Goal: Information Seeking & Learning: Compare options

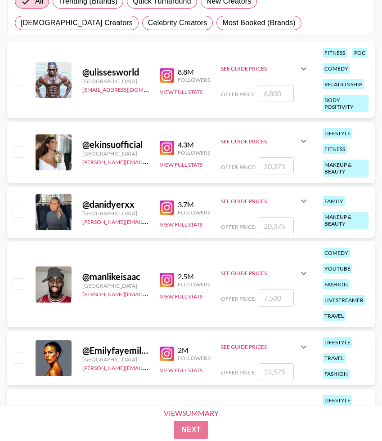
scroll to position [161, 0]
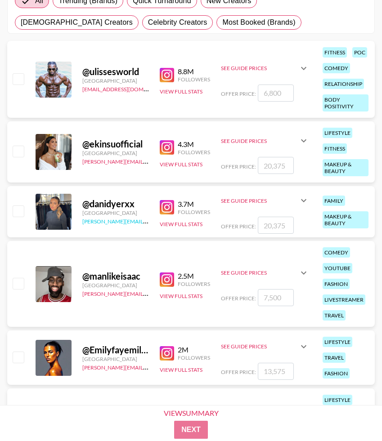
click at [131, 223] on link "[PERSON_NAME][EMAIL_ADDRESS][DOMAIN_NAME]" at bounding box center [148, 220] width 133 height 9
click at [159, 202] on div "@ danidyerxx [GEOGRAPHIC_DATA] [PERSON_NAME][EMAIL_ADDRESS][DOMAIN_NAME] 3.7M F…" at bounding box center [191, 211] width 368 height 51
click at [166, 205] on img at bounding box center [167, 207] width 14 height 14
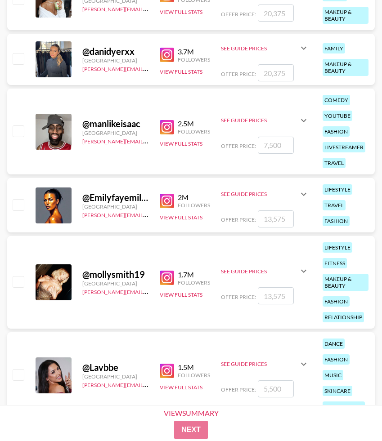
scroll to position [340, 0]
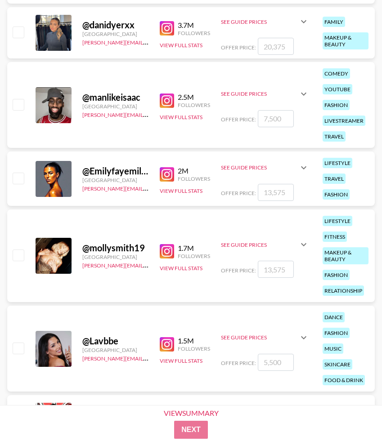
click at [167, 175] on img at bounding box center [167, 174] width 14 height 14
click at [170, 174] on img at bounding box center [167, 174] width 14 height 14
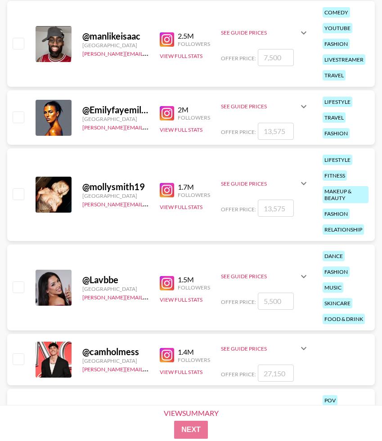
click at [168, 190] on img at bounding box center [167, 190] width 14 height 14
click at [198, 208] on button "View Full Stats" at bounding box center [181, 207] width 43 height 7
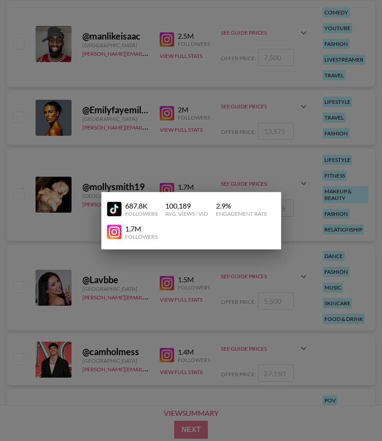
click at [117, 205] on img at bounding box center [114, 209] width 14 height 14
click at [140, 178] on div at bounding box center [191, 220] width 382 height 441
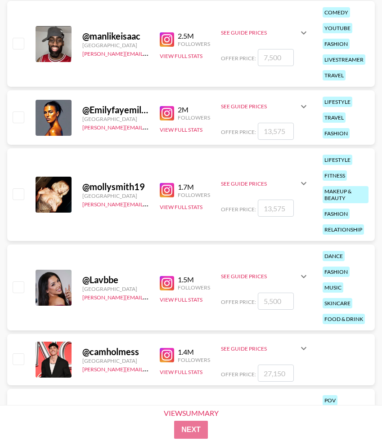
click at [305, 187] on icon at bounding box center [303, 183] width 11 height 11
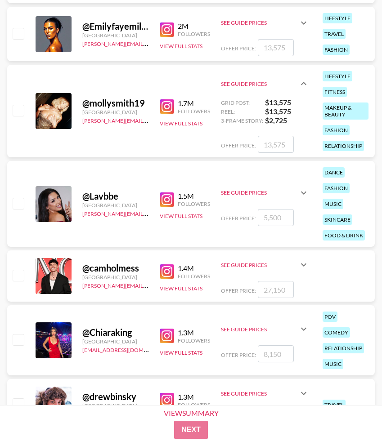
scroll to position [507, 0]
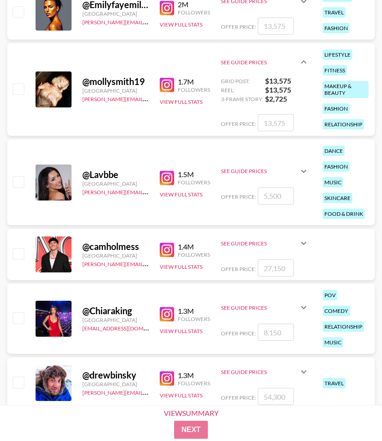
click at [167, 175] on img at bounding box center [167, 178] width 14 height 14
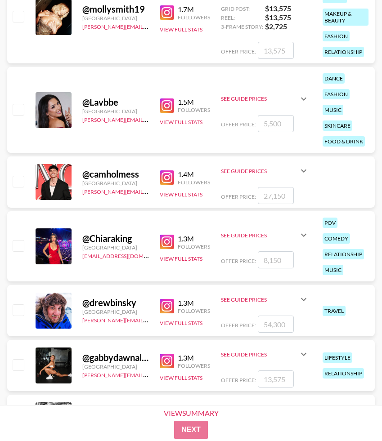
scroll to position [651, 0]
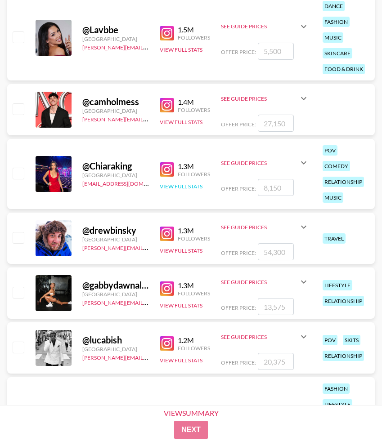
click at [189, 187] on button "View Full Stats" at bounding box center [181, 186] width 43 height 7
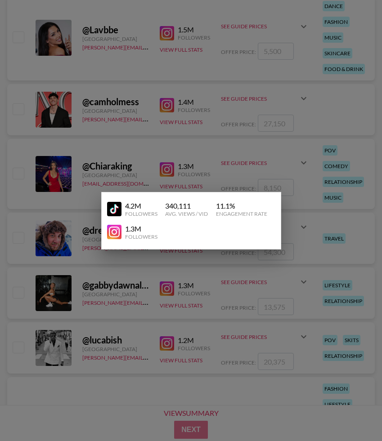
click at [148, 171] on div at bounding box center [191, 220] width 382 height 441
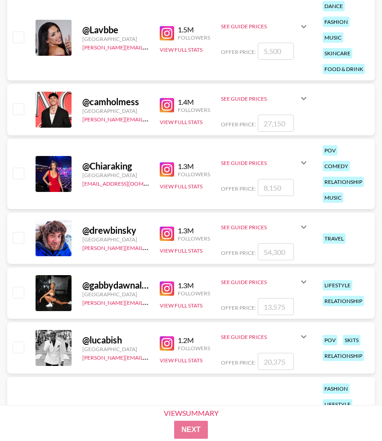
click at [166, 171] on img at bounding box center [167, 169] width 14 height 14
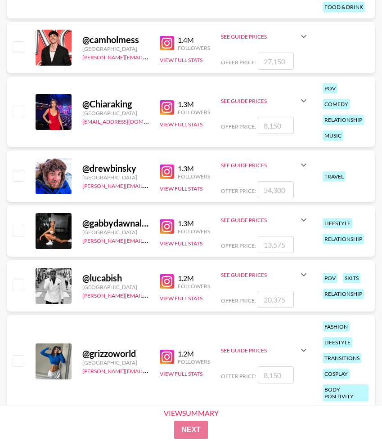
scroll to position [720, 0]
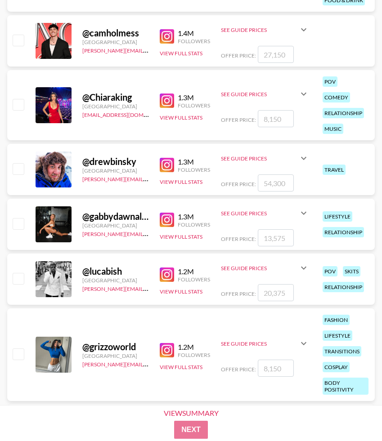
click at [169, 222] on img at bounding box center [167, 220] width 14 height 14
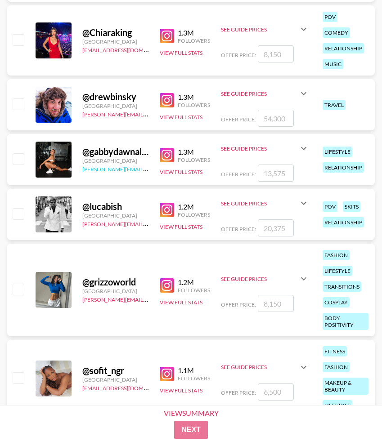
scroll to position [873, 0]
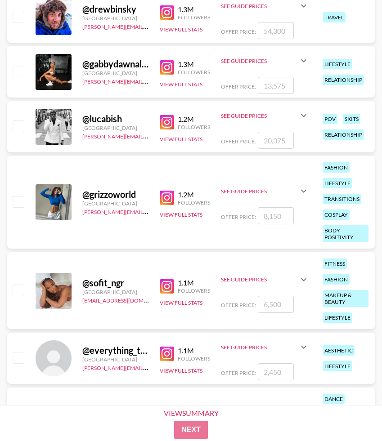
click at [169, 197] on img at bounding box center [167, 198] width 14 height 14
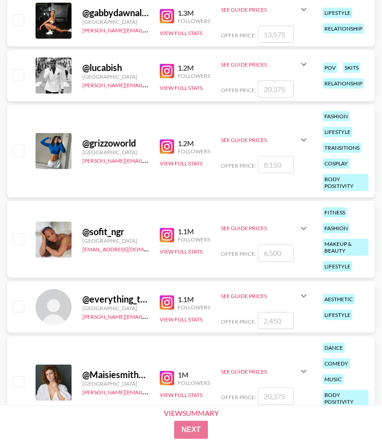
click at [167, 235] on img at bounding box center [167, 235] width 14 height 14
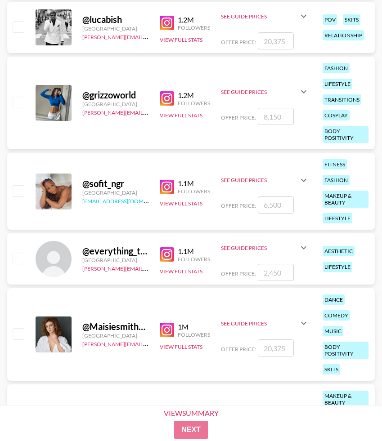
scroll to position [973, 0]
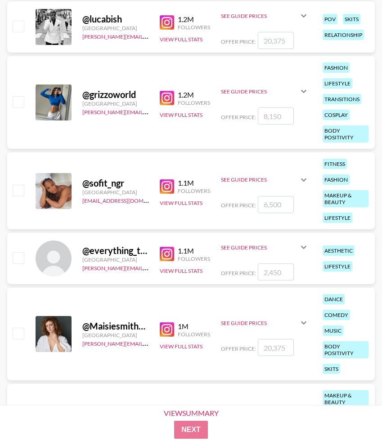
click at [169, 179] on div "1.1M Followers" at bounding box center [185, 187] width 50 height 16
click at [166, 186] on img at bounding box center [167, 187] width 14 height 14
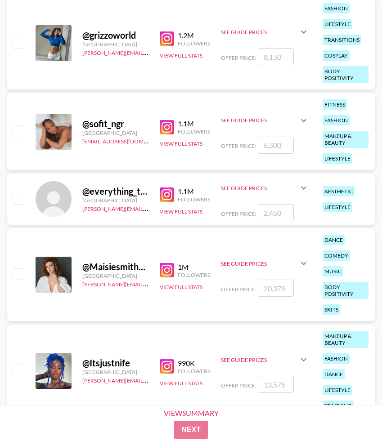
click at [165, 195] on img at bounding box center [167, 195] width 14 height 14
click at [166, 273] on img at bounding box center [167, 270] width 14 height 14
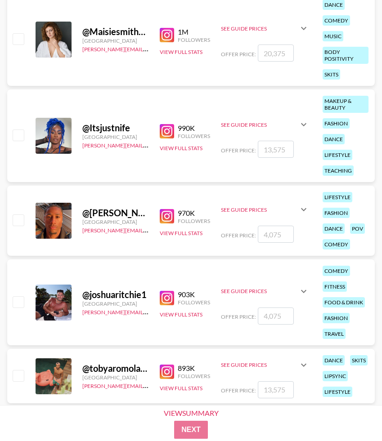
scroll to position [1314, 0]
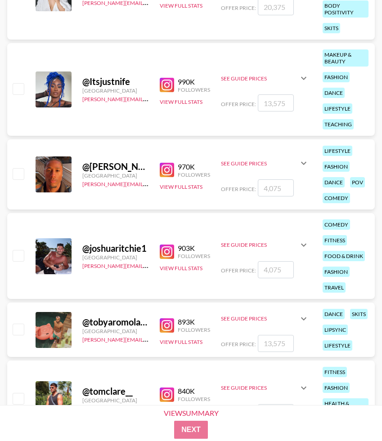
click at [166, 89] on img at bounding box center [167, 85] width 14 height 14
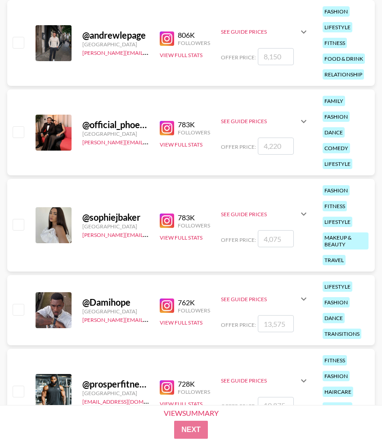
scroll to position [1757, 0]
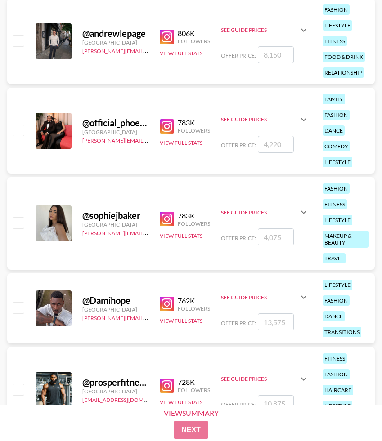
click at [167, 221] on img at bounding box center [167, 219] width 14 height 14
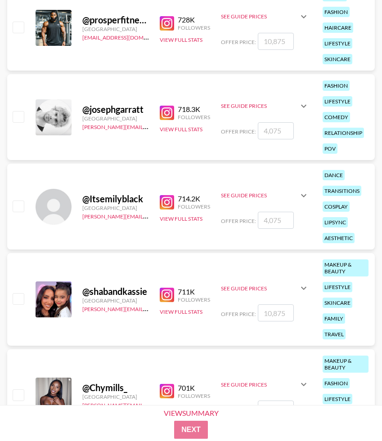
scroll to position [2171, 0]
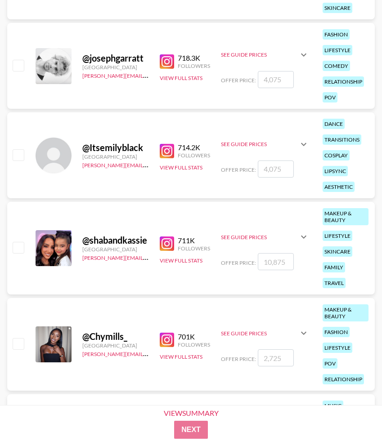
click at [166, 148] on img at bounding box center [167, 151] width 14 height 14
click at [170, 167] on button "View Full Stats" at bounding box center [181, 167] width 43 height 7
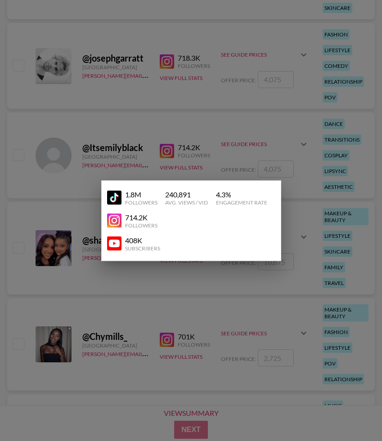
click at [110, 198] on img at bounding box center [114, 198] width 14 height 14
click at [94, 148] on div at bounding box center [191, 220] width 382 height 441
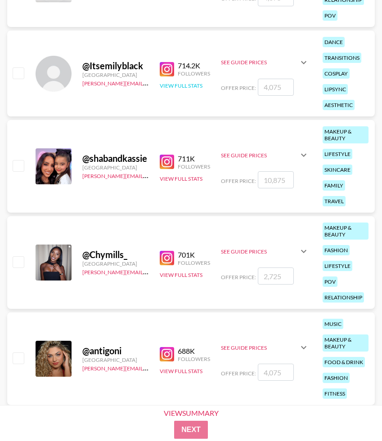
scroll to position [2254, 0]
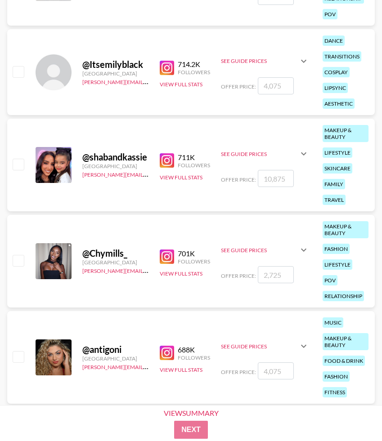
click at [164, 162] on img at bounding box center [167, 160] width 14 height 14
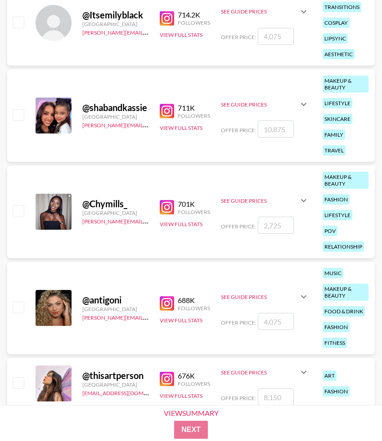
scroll to position [2304, 0]
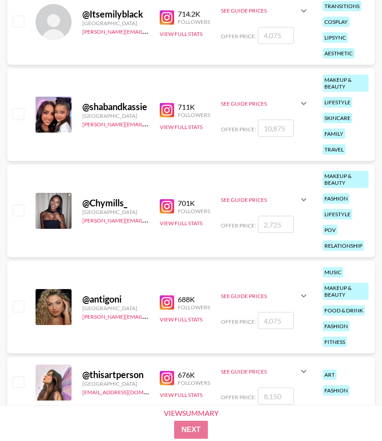
click at [164, 203] on img at bounding box center [167, 206] width 14 height 14
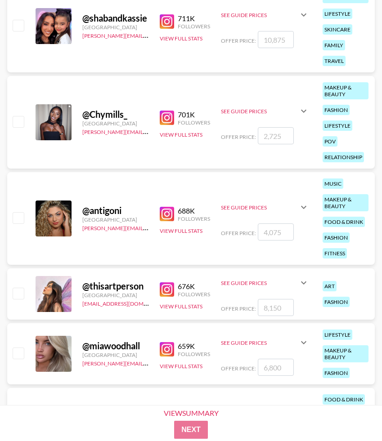
scroll to position [2394, 0]
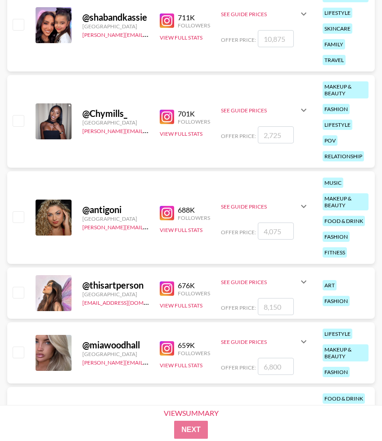
click at [168, 215] on img at bounding box center [167, 213] width 14 height 14
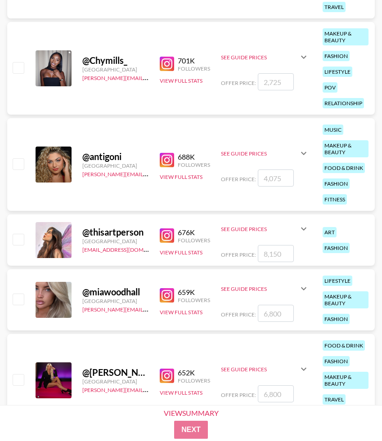
scroll to position [2457, 0]
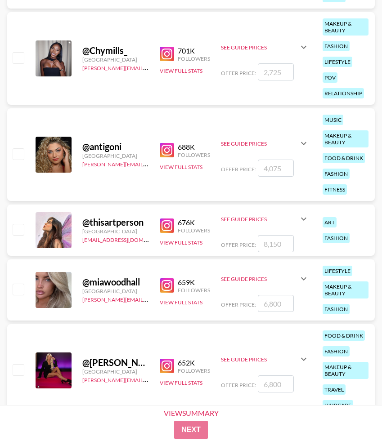
click at [168, 229] on img at bounding box center [167, 226] width 14 height 14
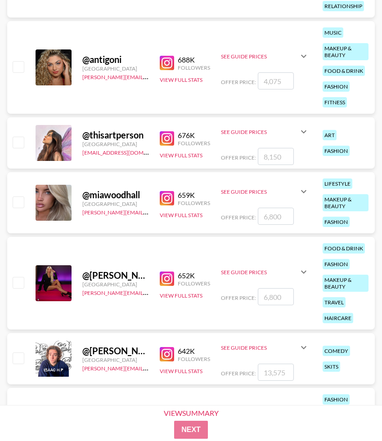
scroll to position [2545, 0]
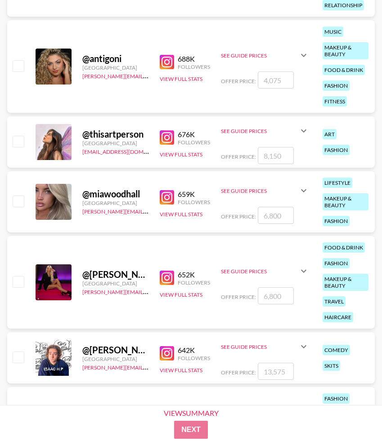
click at [166, 197] on img at bounding box center [167, 197] width 14 height 14
click at [299, 191] on icon at bounding box center [303, 190] width 11 height 11
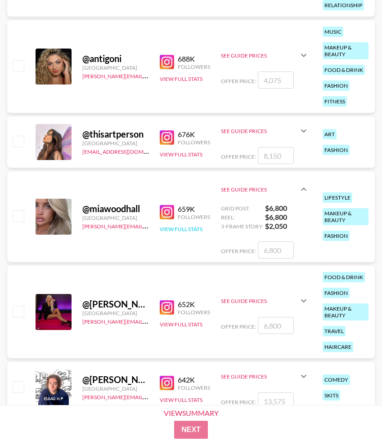
click at [164, 229] on button "View Full Stats" at bounding box center [181, 229] width 43 height 7
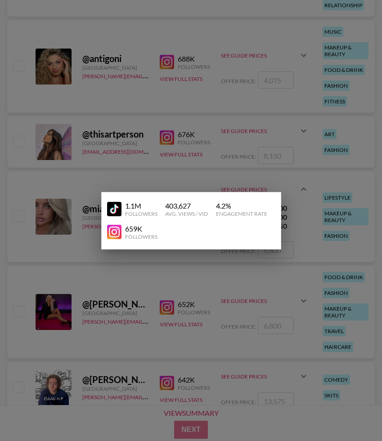
click at [112, 210] on img at bounding box center [114, 209] width 14 height 14
click at [122, 110] on div at bounding box center [191, 220] width 382 height 441
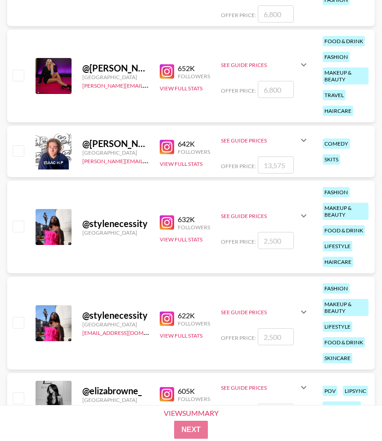
scroll to position [2775, 0]
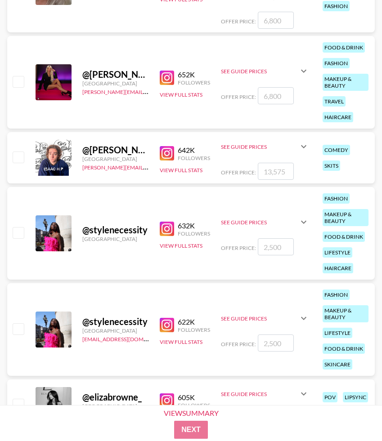
click at [171, 76] on img at bounding box center [167, 78] width 14 height 14
click at [171, 230] on img at bounding box center [167, 229] width 14 height 14
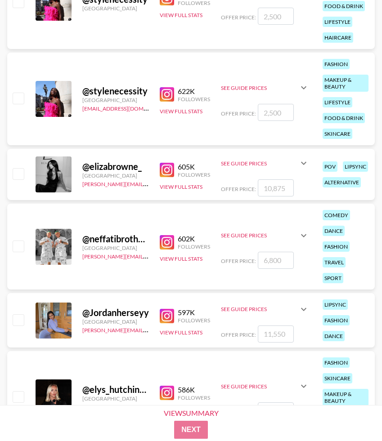
scroll to position [3028, 0]
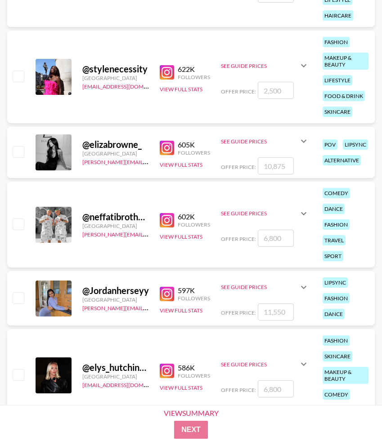
click at [164, 154] on img at bounding box center [167, 148] width 14 height 14
click at [180, 308] on button "View Full Stats" at bounding box center [181, 310] width 43 height 7
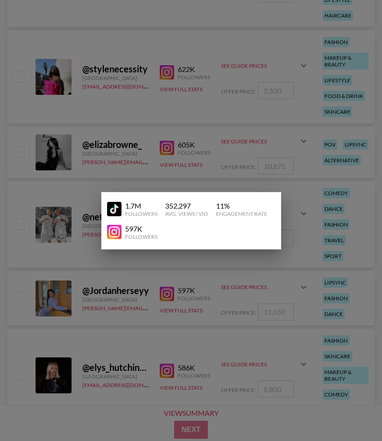
click at [177, 298] on div at bounding box center [191, 220] width 382 height 441
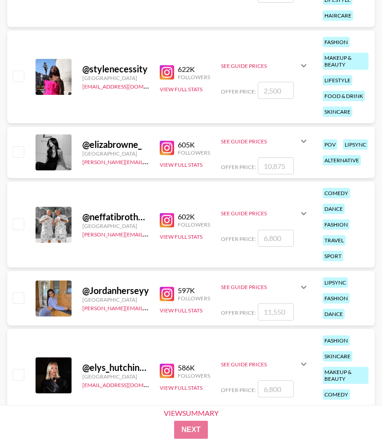
click at [173, 296] on img at bounding box center [167, 294] width 14 height 14
click at [174, 307] on button "View Full Stats" at bounding box center [181, 310] width 43 height 7
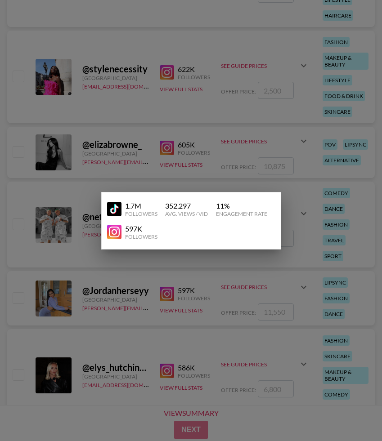
click at [116, 211] on img at bounding box center [114, 209] width 14 height 14
click at [105, 135] on div at bounding box center [191, 220] width 382 height 441
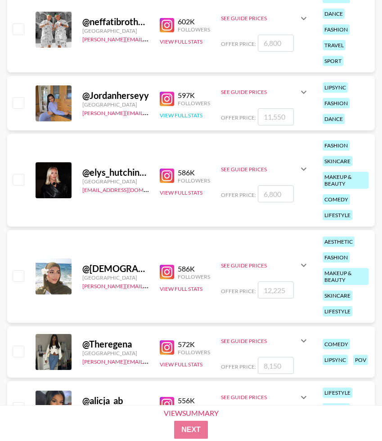
scroll to position [3236, 0]
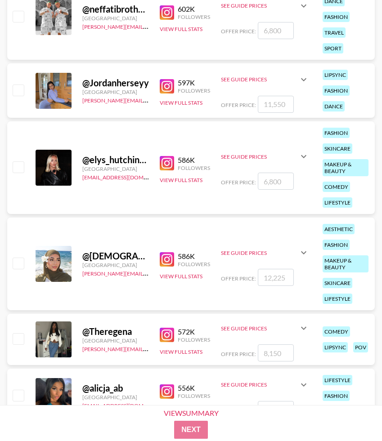
click at [172, 161] on img at bounding box center [167, 163] width 14 height 14
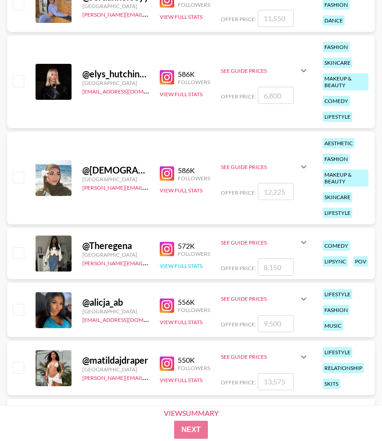
scroll to position [3368, 0]
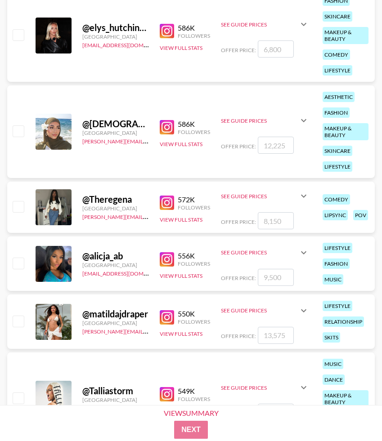
click at [168, 202] on img at bounding box center [167, 203] width 14 height 14
click at [171, 126] on img at bounding box center [167, 127] width 14 height 14
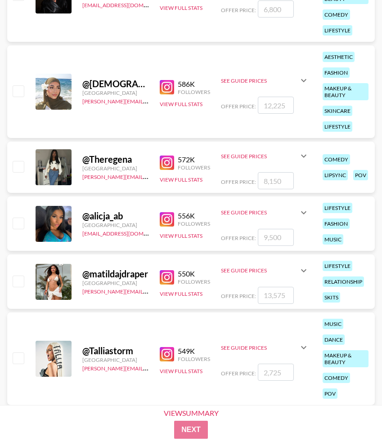
scroll to position [3409, 0]
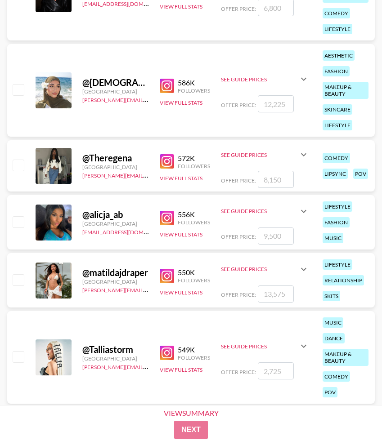
click at [166, 220] on img at bounding box center [167, 218] width 14 height 14
click at [175, 237] on button "View Full Stats" at bounding box center [181, 234] width 43 height 7
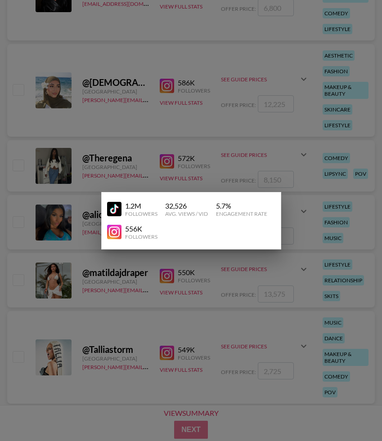
click at [115, 209] on img at bounding box center [114, 209] width 14 height 14
click at [100, 156] on div at bounding box center [191, 220] width 382 height 441
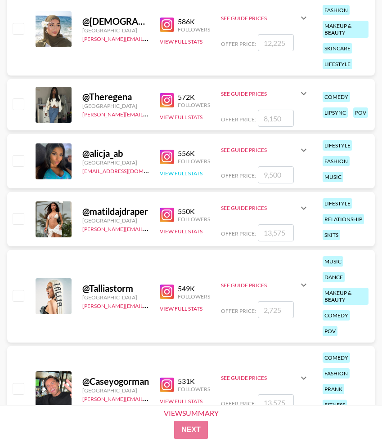
scroll to position [3471, 0]
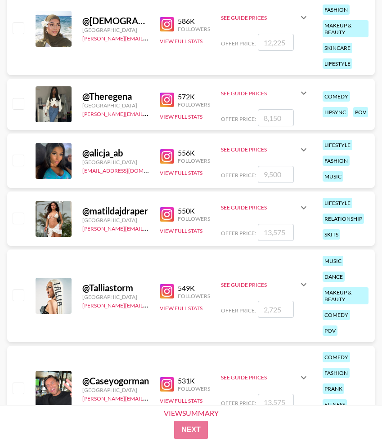
click at [166, 214] on img at bounding box center [167, 214] width 14 height 14
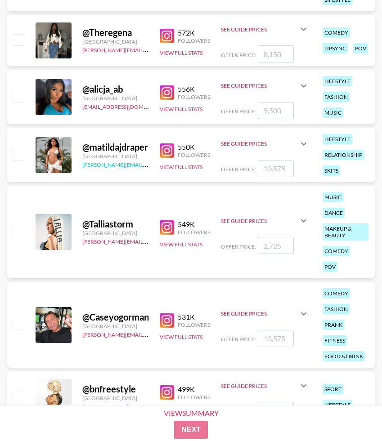
scroll to position [3547, 0]
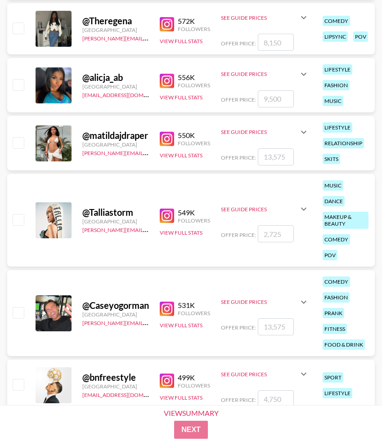
click at [165, 217] on img at bounding box center [167, 216] width 14 height 14
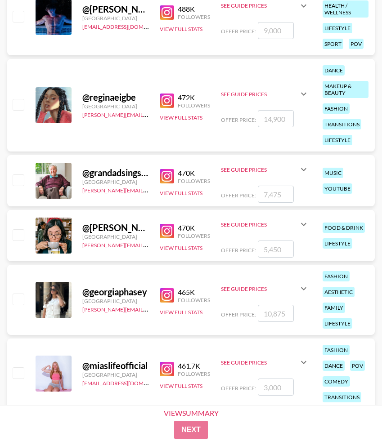
scroll to position [4041, 0]
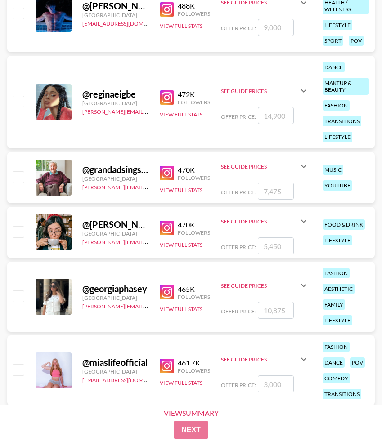
click at [171, 101] on img at bounding box center [167, 97] width 14 height 14
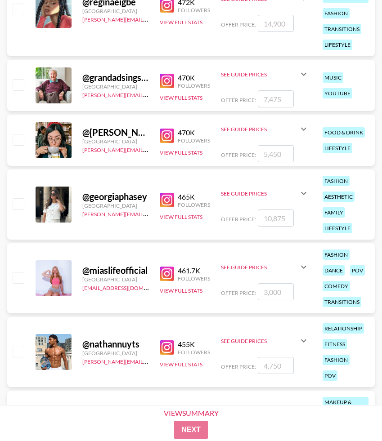
scroll to position [4134, 0]
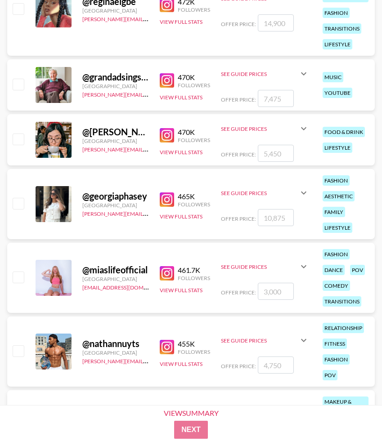
click at [168, 203] on img at bounding box center [167, 200] width 14 height 14
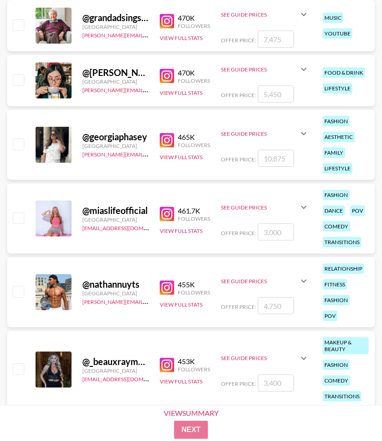
click at [166, 215] on img at bounding box center [167, 214] width 14 height 14
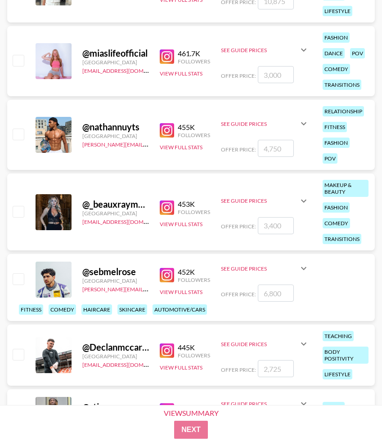
scroll to position [4353, 0]
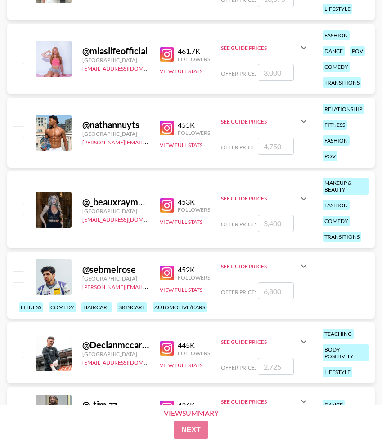
click at [169, 211] on img at bounding box center [167, 205] width 14 height 14
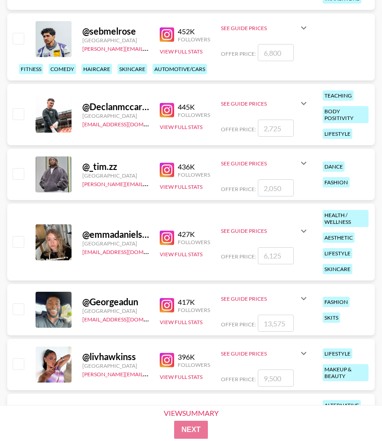
scroll to position [4632, 0]
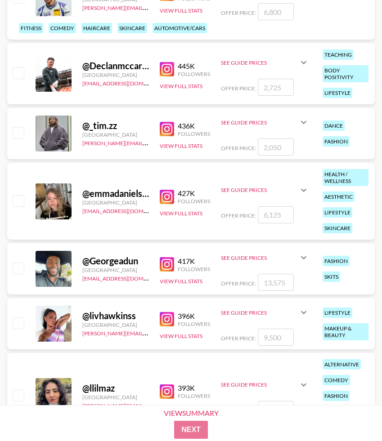
click at [167, 195] on img at bounding box center [167, 197] width 14 height 14
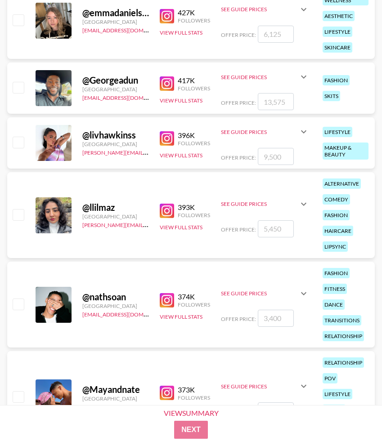
scroll to position [4814, 0]
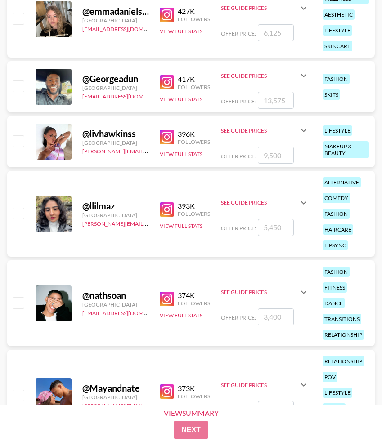
click at [165, 136] on img at bounding box center [167, 137] width 14 height 14
click at [165, 211] on img at bounding box center [167, 209] width 14 height 14
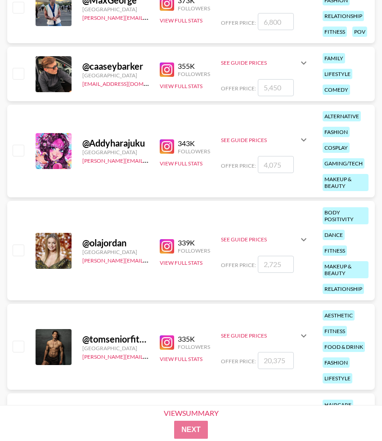
scroll to position [5295, 0]
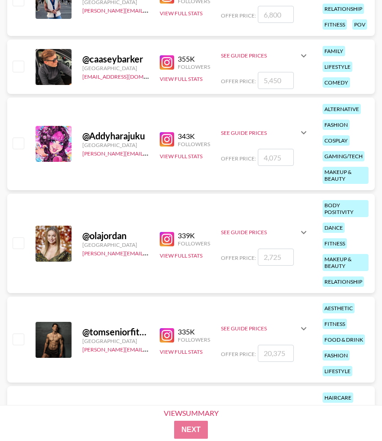
click at [162, 139] on img at bounding box center [167, 139] width 14 height 14
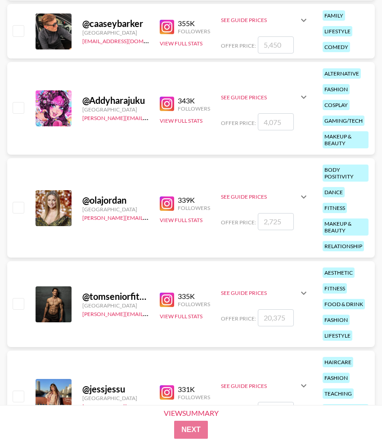
scroll to position [5337, 0]
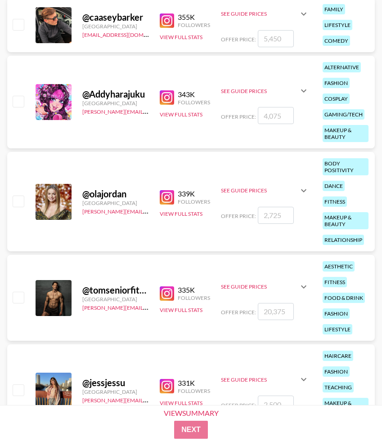
click at [165, 196] on img at bounding box center [167, 197] width 14 height 14
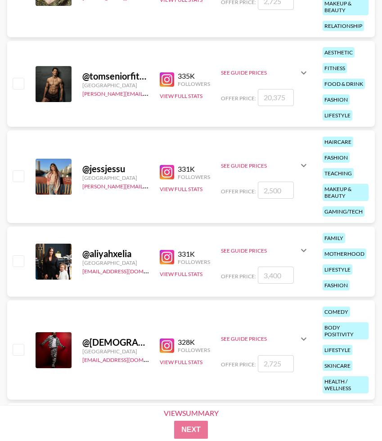
scroll to position [5585, 0]
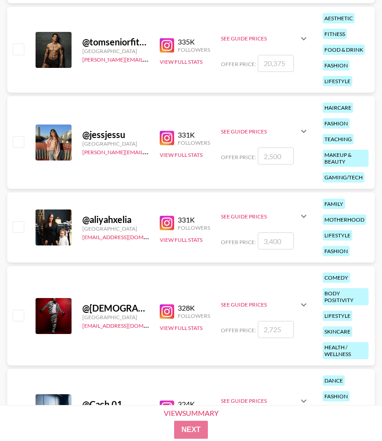
click at [168, 135] on img at bounding box center [167, 138] width 14 height 14
click at [164, 154] on button "View Full Stats" at bounding box center [181, 155] width 43 height 7
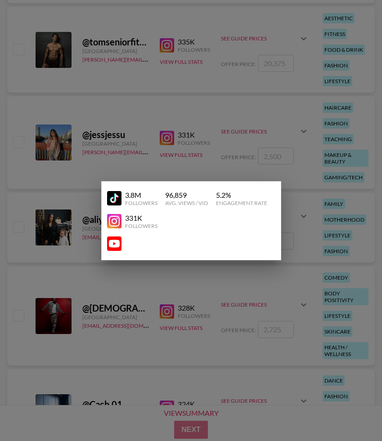
click at [116, 193] on img at bounding box center [114, 198] width 14 height 14
click at [153, 171] on div at bounding box center [191, 220] width 382 height 441
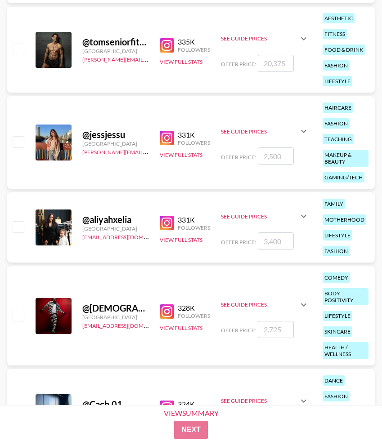
click at [306, 132] on icon at bounding box center [303, 131] width 11 height 11
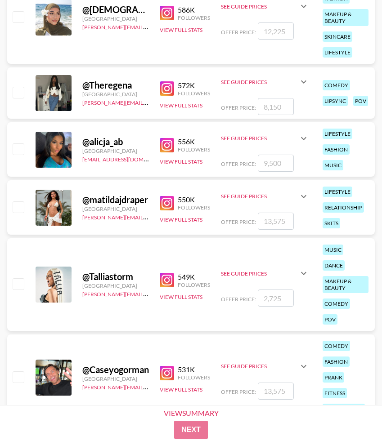
scroll to position [3451, 0]
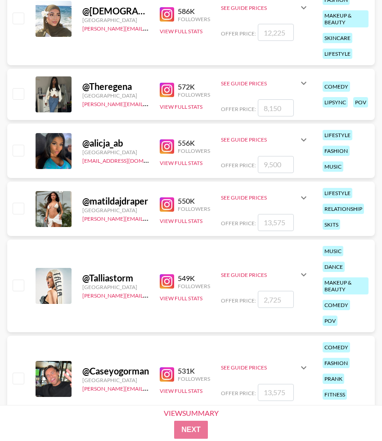
click at [303, 141] on icon at bounding box center [303, 139] width 5 height 3
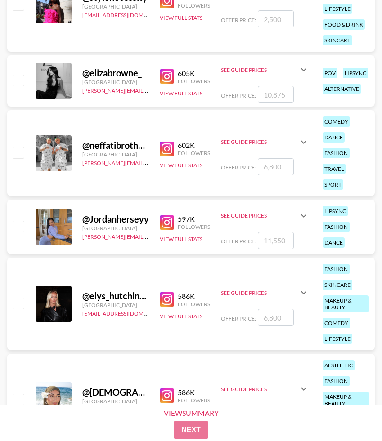
scroll to position [3069, 0]
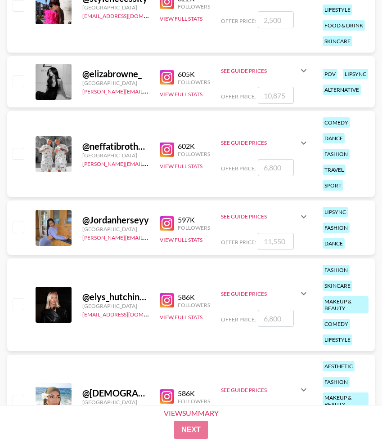
click at [303, 216] on icon at bounding box center [303, 216] width 11 height 11
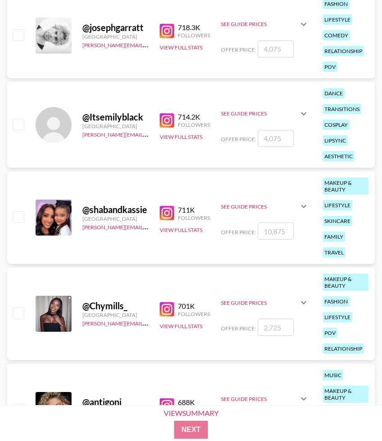
scroll to position [2202, 0]
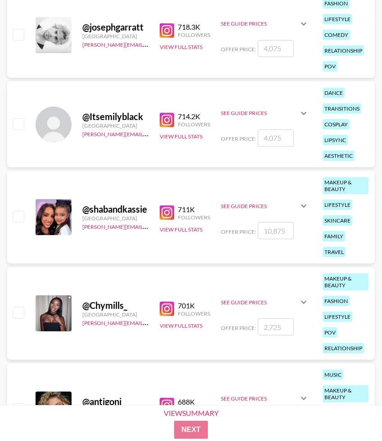
click at [304, 113] on icon at bounding box center [303, 113] width 5 height 3
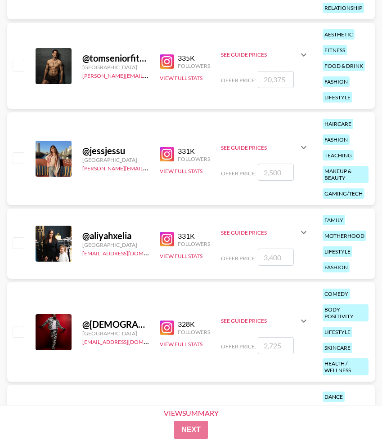
scroll to position [5630, 0]
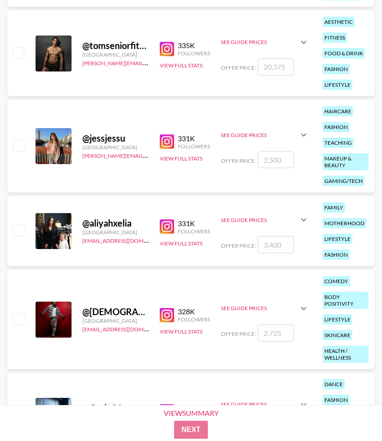
click at [168, 223] on img at bounding box center [167, 227] width 14 height 14
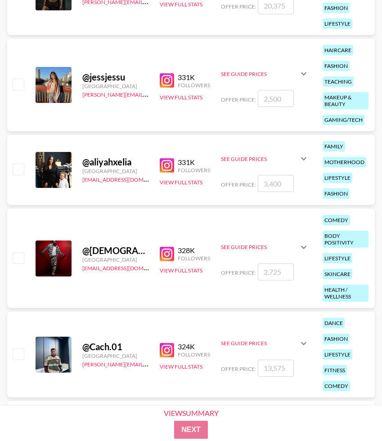
scroll to position [5692, 0]
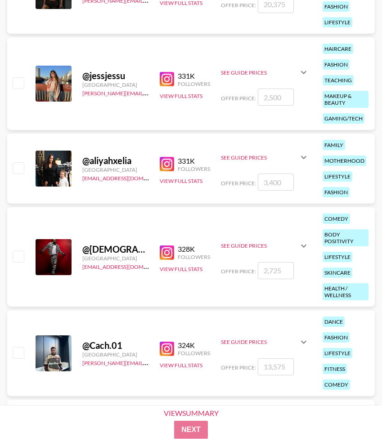
click at [167, 165] on img at bounding box center [167, 164] width 14 height 14
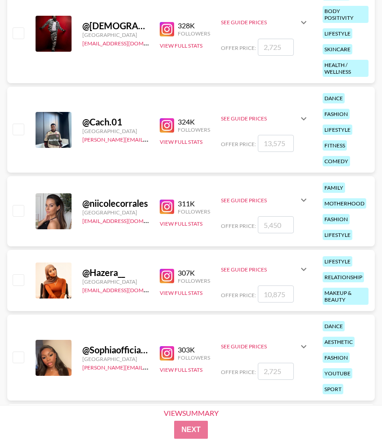
scroll to position [5925, 0]
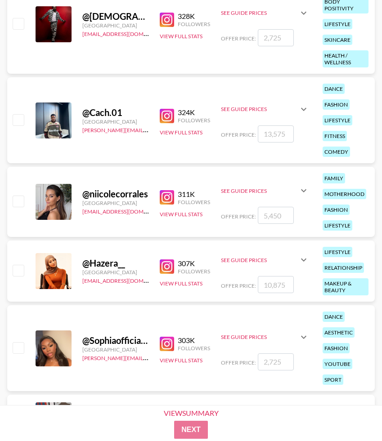
click at [166, 194] on img at bounding box center [167, 197] width 14 height 14
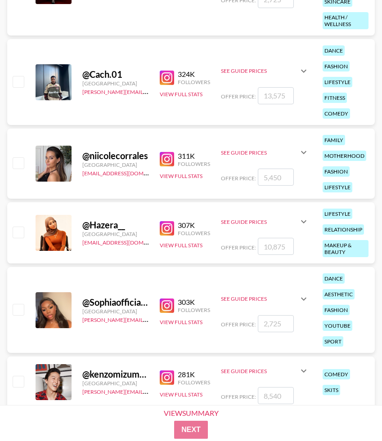
scroll to position [6018, 0]
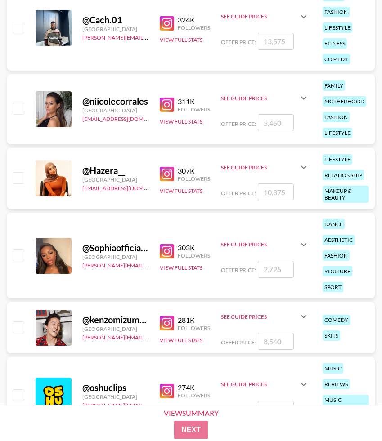
click at [169, 245] on img at bounding box center [167, 251] width 14 height 14
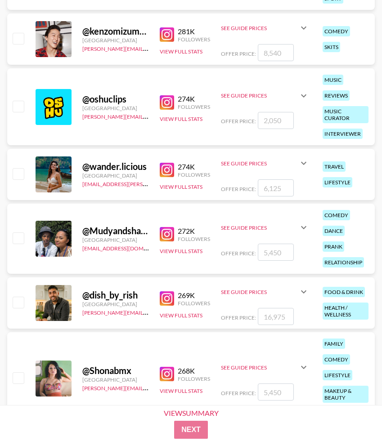
scroll to position [6325, 0]
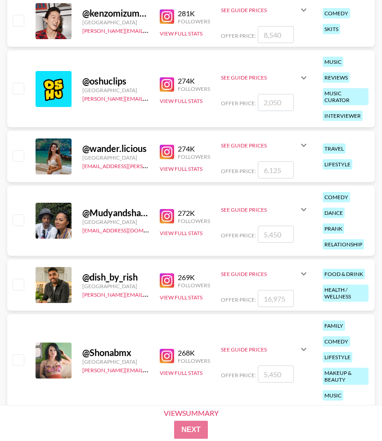
click at [177, 151] on link at bounding box center [169, 152] width 18 height 14
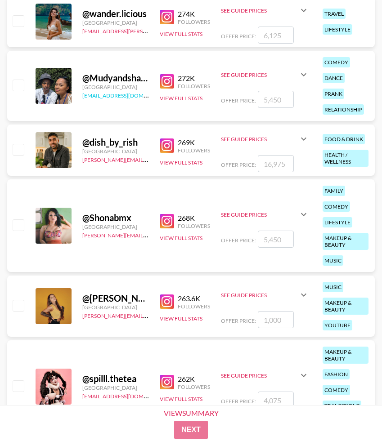
scroll to position [6462, 0]
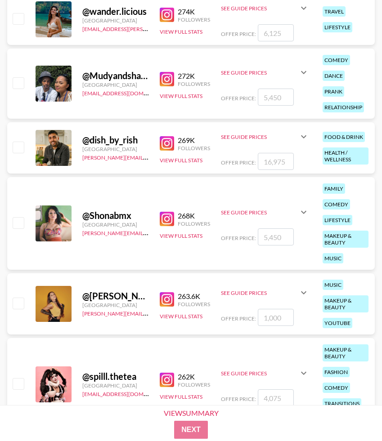
click at [169, 219] on img at bounding box center [167, 219] width 14 height 14
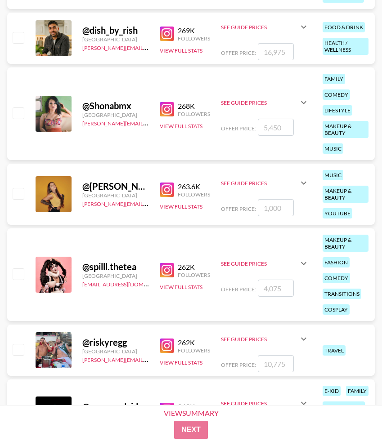
scroll to position [6571, 0]
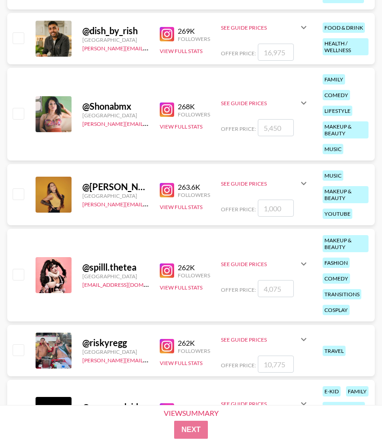
click at [165, 190] on img at bounding box center [167, 190] width 14 height 14
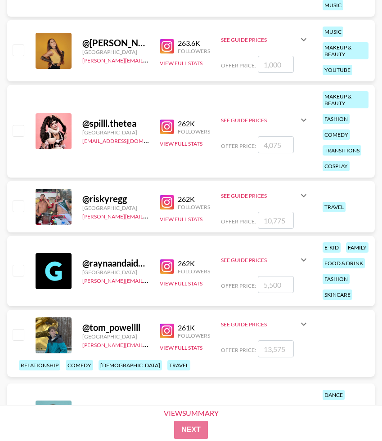
scroll to position [6715, 0]
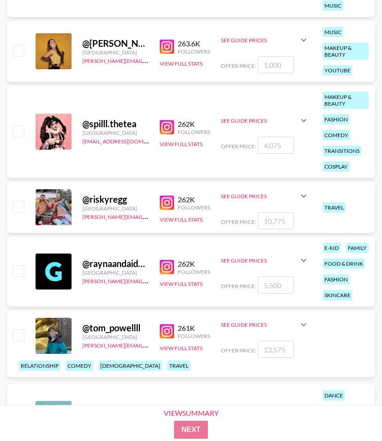
click at [165, 125] on img at bounding box center [167, 127] width 14 height 14
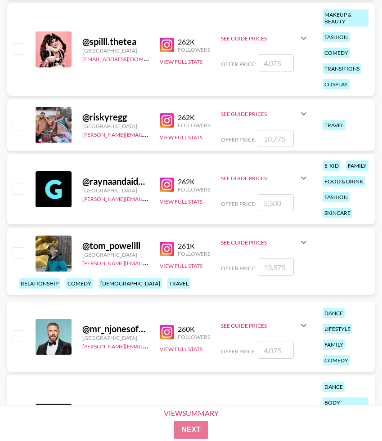
scroll to position [6799, 0]
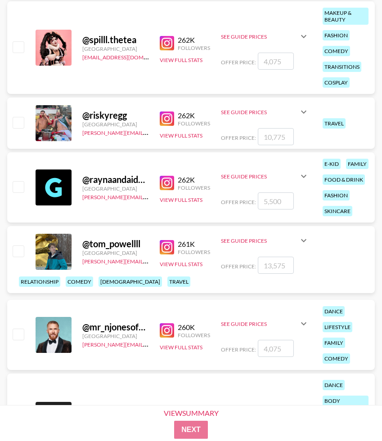
click at [165, 255] on img at bounding box center [167, 247] width 14 height 14
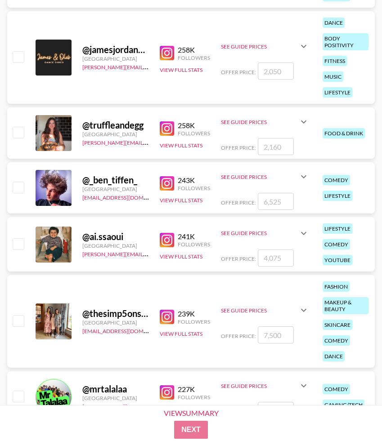
scroll to position [7163, 0]
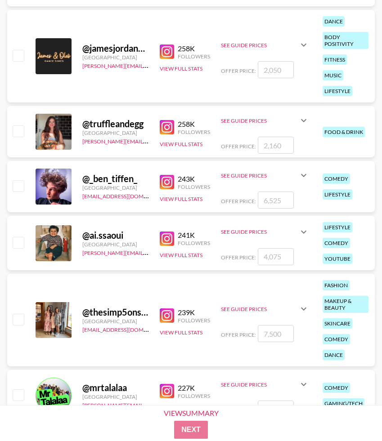
click at [166, 126] on img at bounding box center [167, 127] width 14 height 14
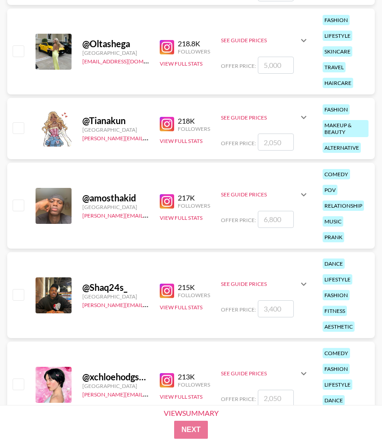
scroll to position [7531, 0]
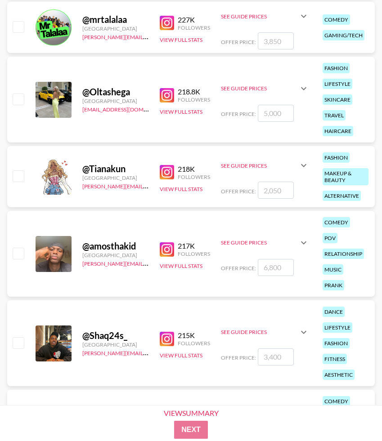
click at [172, 88] on img at bounding box center [167, 95] width 14 height 14
click at [172, 170] on img at bounding box center [167, 172] width 14 height 14
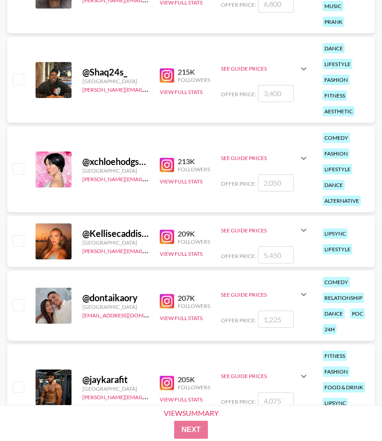
scroll to position [7809, 0]
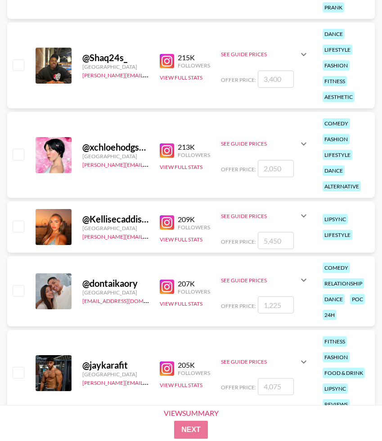
click at [165, 153] on img at bounding box center [167, 151] width 14 height 14
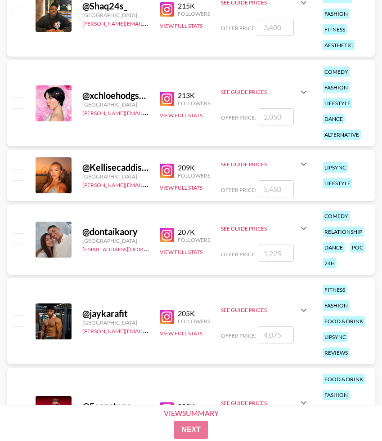
scroll to position [7866, 0]
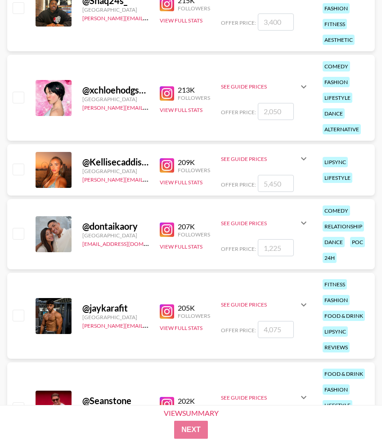
click at [166, 159] on img at bounding box center [167, 165] width 14 height 14
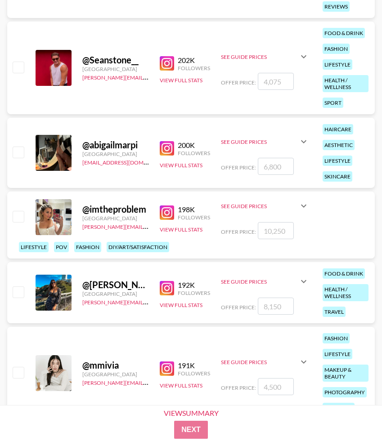
scroll to position [8211, 0]
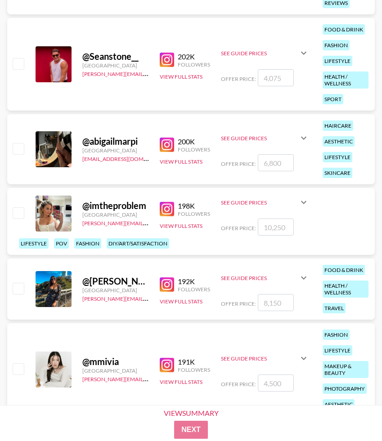
click at [166, 206] on img at bounding box center [167, 209] width 14 height 14
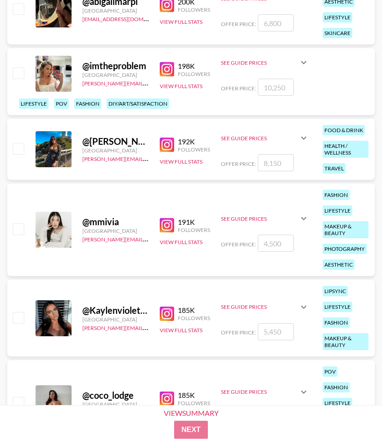
scroll to position [8351, 0]
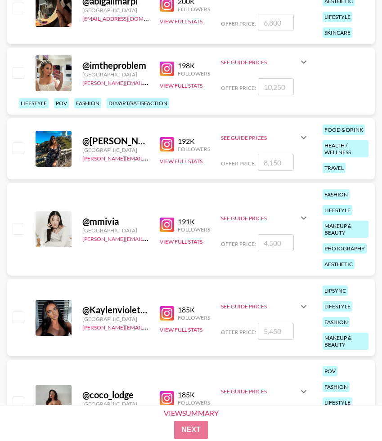
click at [166, 143] on img at bounding box center [167, 144] width 14 height 14
click at [167, 224] on img at bounding box center [167, 225] width 14 height 14
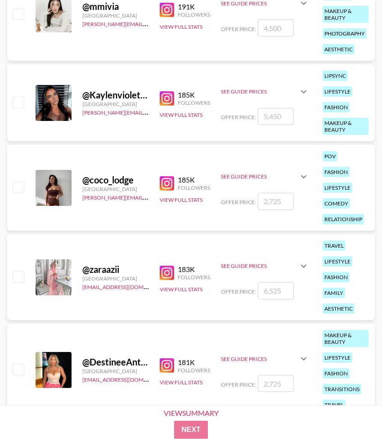
scroll to position [8567, 0]
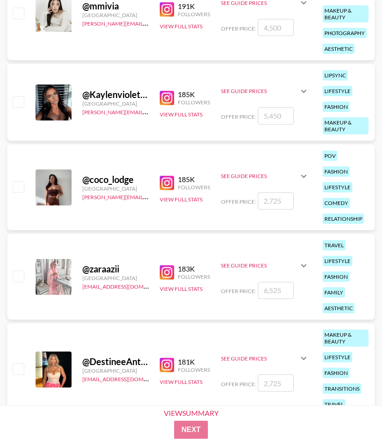
click at [169, 100] on img at bounding box center [167, 98] width 14 height 14
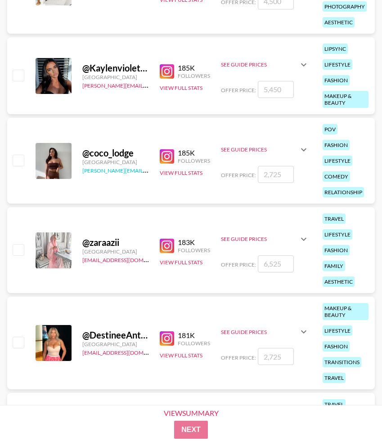
scroll to position [8605, 0]
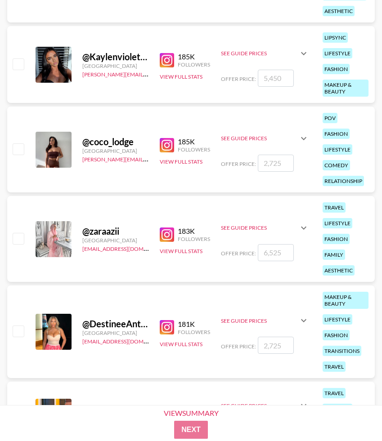
click at [167, 144] on img at bounding box center [167, 145] width 14 height 14
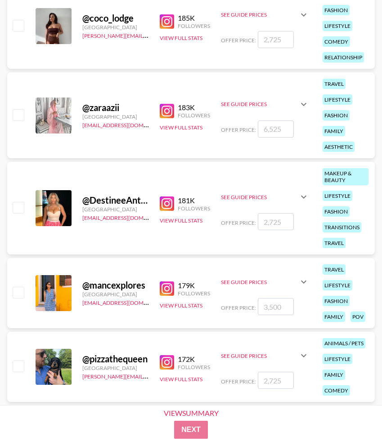
scroll to position [8730, 0]
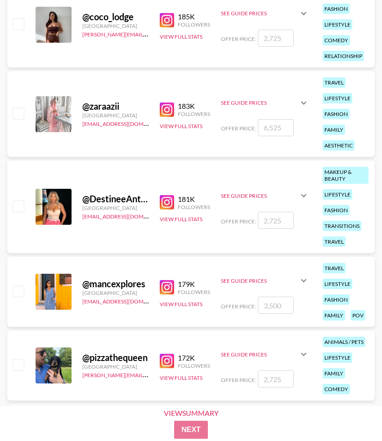
click at [170, 205] on img at bounding box center [167, 202] width 14 height 14
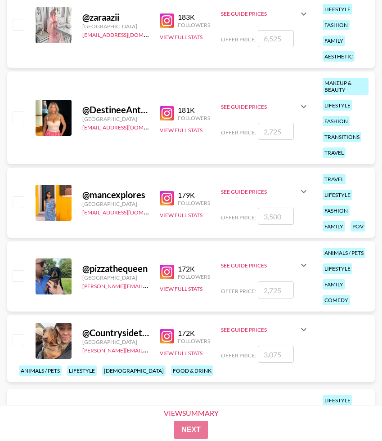
scroll to position [8820, 0]
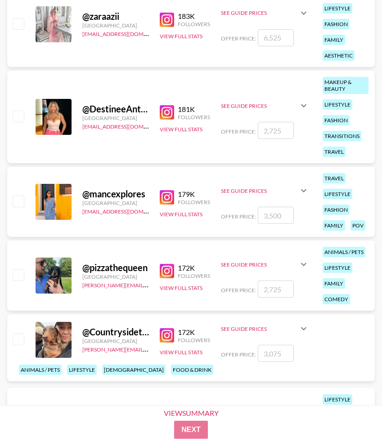
click at [171, 195] on img at bounding box center [167, 197] width 14 height 14
click at [167, 115] on img at bounding box center [167, 112] width 14 height 14
click at [172, 128] on button "View Full Stats" at bounding box center [181, 129] width 43 height 7
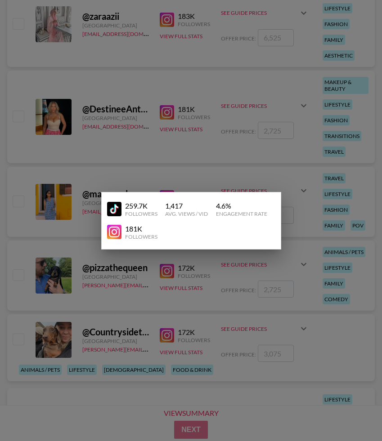
click at [117, 206] on img at bounding box center [114, 209] width 14 height 14
click at [70, 85] on div at bounding box center [191, 220] width 382 height 441
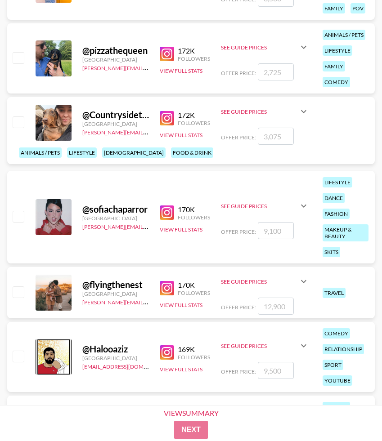
scroll to position [9050, 0]
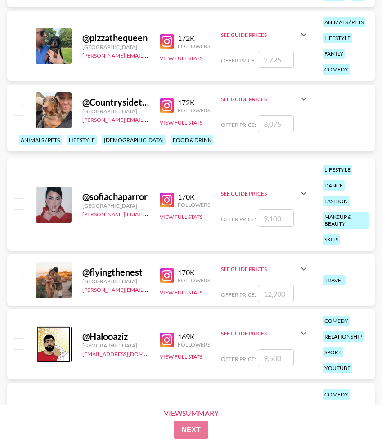
click at [168, 193] on img at bounding box center [167, 200] width 14 height 14
click at [163, 217] on button "View Full Stats" at bounding box center [181, 217] width 43 height 7
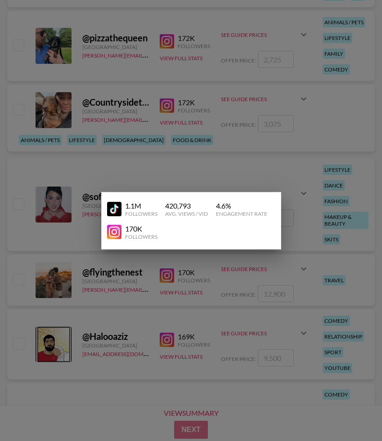
click at [113, 208] on img at bounding box center [114, 209] width 14 height 14
click at [88, 158] on div at bounding box center [191, 220] width 382 height 441
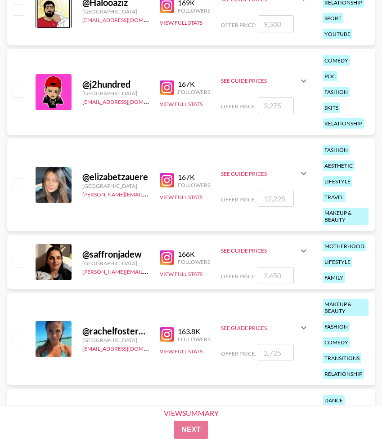
scroll to position [9383, 0]
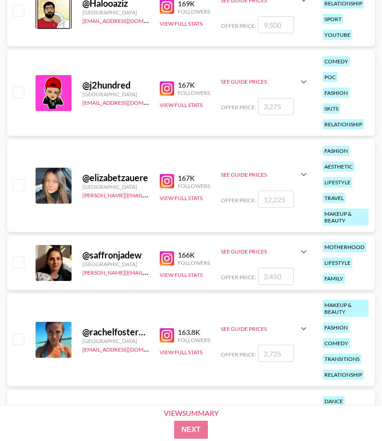
click at [168, 182] on img at bounding box center [167, 181] width 14 height 14
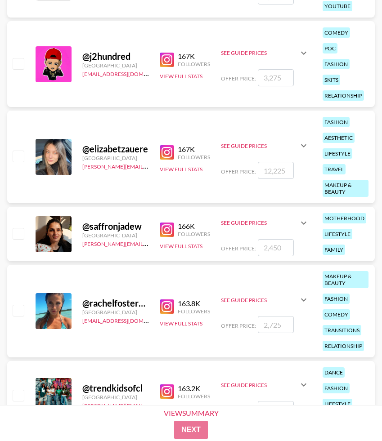
scroll to position [9411, 0]
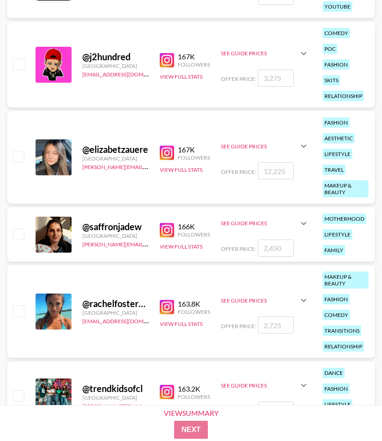
click at [168, 232] on img at bounding box center [167, 230] width 14 height 14
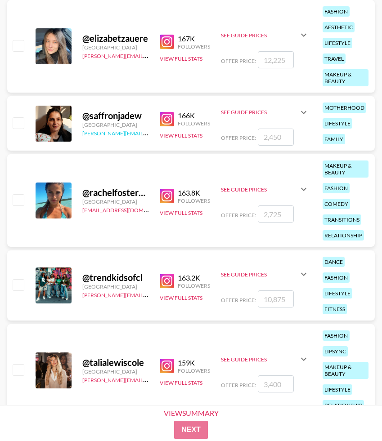
scroll to position [9522, 0]
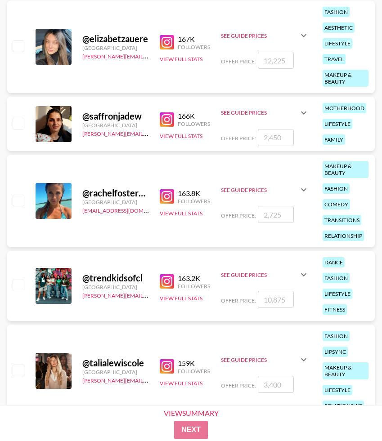
click at [174, 195] on img at bounding box center [167, 196] width 14 height 14
click at [160, 211] on button "View Full Stats" at bounding box center [181, 213] width 43 height 7
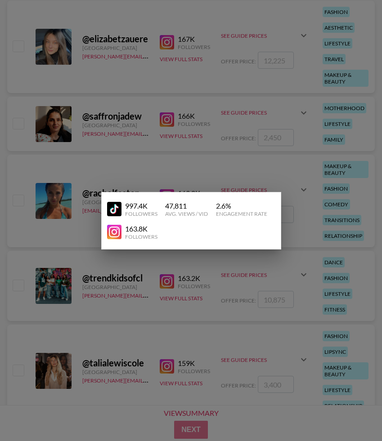
click at [132, 207] on div "997.4K" at bounding box center [141, 206] width 32 height 9
click at [112, 207] on img at bounding box center [114, 209] width 14 height 14
click at [121, 141] on div at bounding box center [191, 220] width 382 height 441
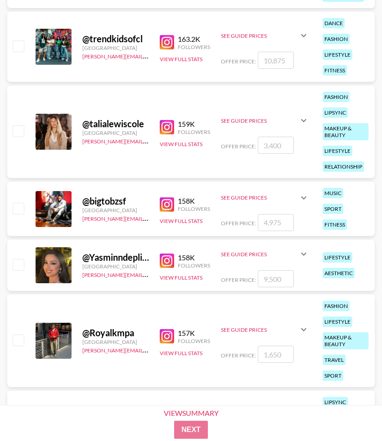
scroll to position [9752, 0]
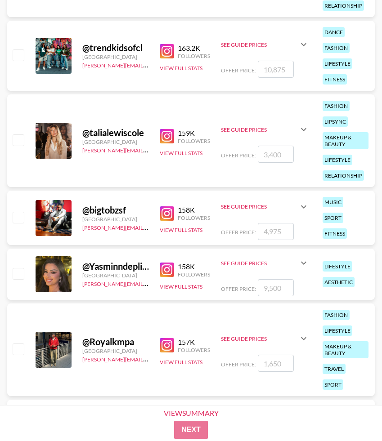
click at [164, 139] on img at bounding box center [167, 136] width 14 height 14
click at [173, 157] on div "@ talialewiscole [GEOGRAPHIC_DATA] [PERSON_NAME][EMAIL_ADDRESS][DOMAIN_NAME] 15…" at bounding box center [191, 140] width 368 height 93
click at [180, 153] on button "View Full Stats" at bounding box center [181, 153] width 43 height 7
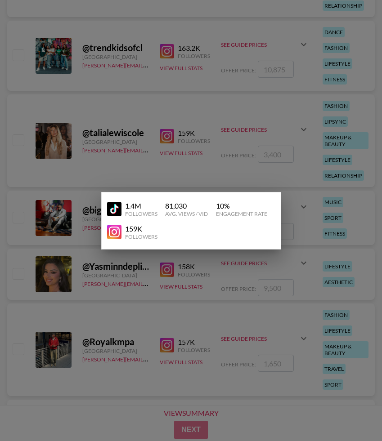
click at [121, 204] on img at bounding box center [114, 209] width 14 height 14
click at [97, 141] on div at bounding box center [191, 220] width 382 height 441
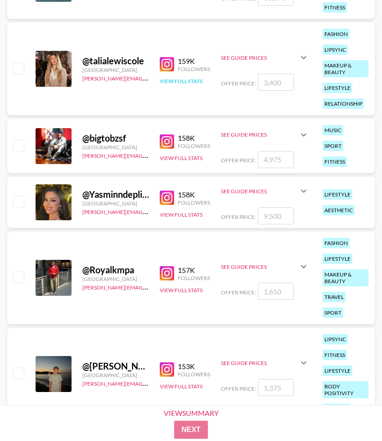
scroll to position [9832, 0]
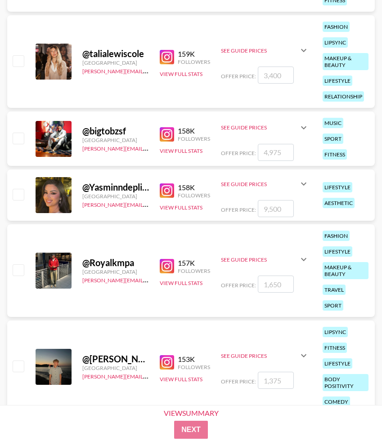
click at [170, 192] on img at bounding box center [167, 191] width 14 height 14
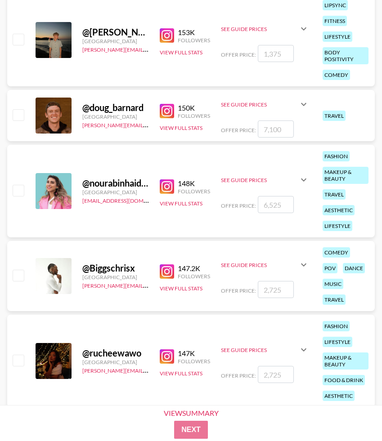
scroll to position [10159, 0]
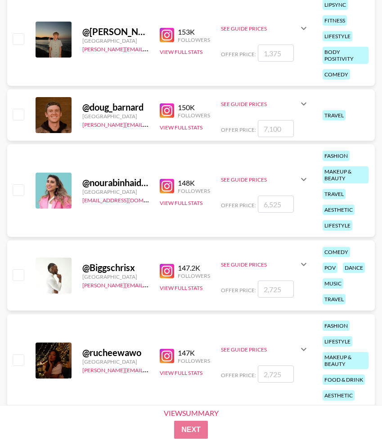
click at [166, 188] on img at bounding box center [167, 186] width 14 height 14
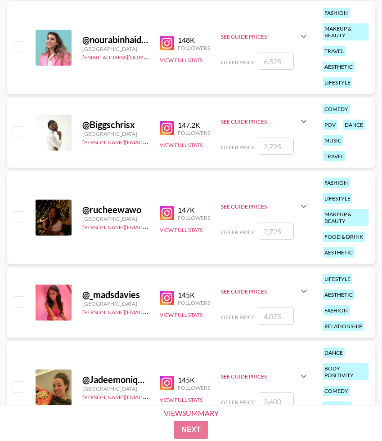
scroll to position [10331, 0]
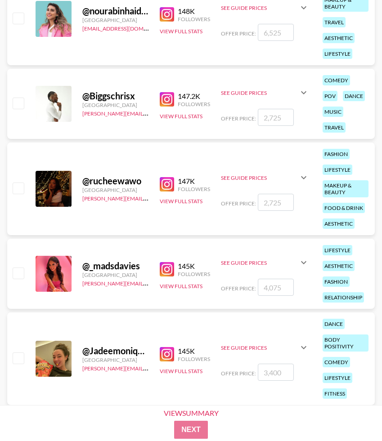
click at [170, 187] on img at bounding box center [167, 184] width 14 height 14
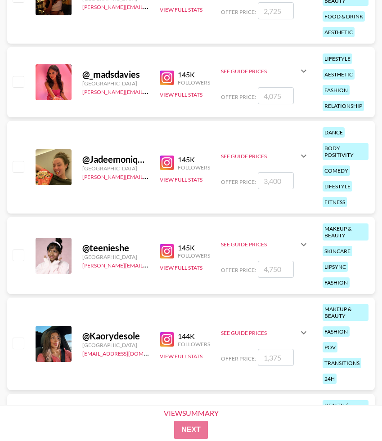
scroll to position [10522, 0]
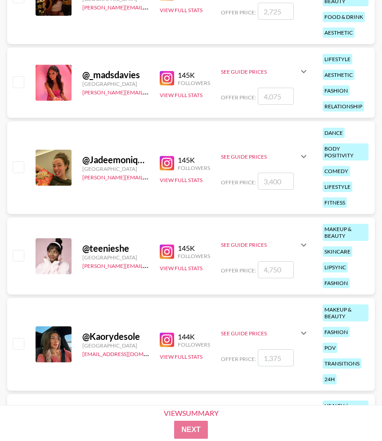
click at [168, 78] on img at bounding box center [167, 78] width 14 height 14
click at [177, 92] on button "View Full Stats" at bounding box center [181, 95] width 43 height 7
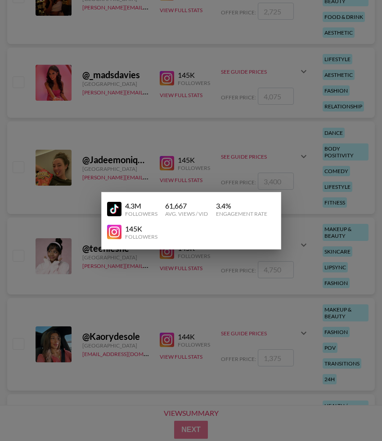
click at [109, 209] on img at bounding box center [114, 209] width 14 height 14
click at [89, 190] on div at bounding box center [191, 220] width 382 height 441
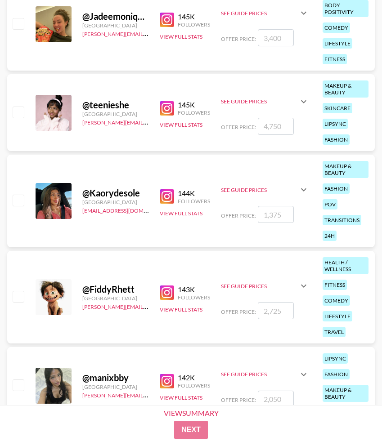
scroll to position [10665, 0]
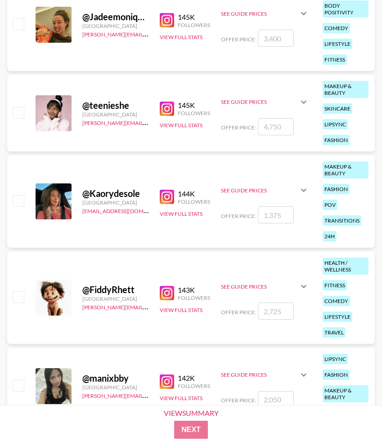
click at [166, 195] on img at bounding box center [167, 197] width 14 height 14
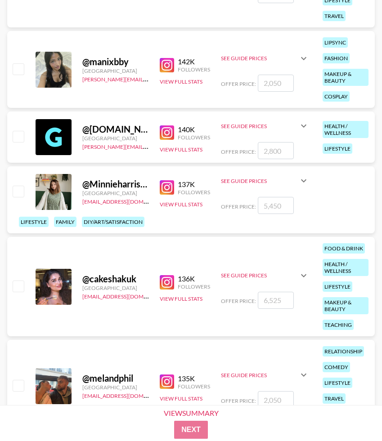
scroll to position [11013, 0]
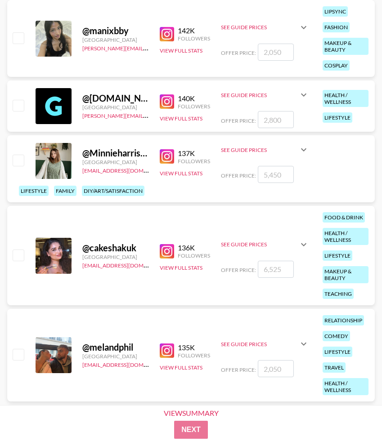
click at [166, 27] on img at bounding box center [167, 34] width 14 height 14
click at [169, 51] on button "View Full Stats" at bounding box center [181, 50] width 43 height 7
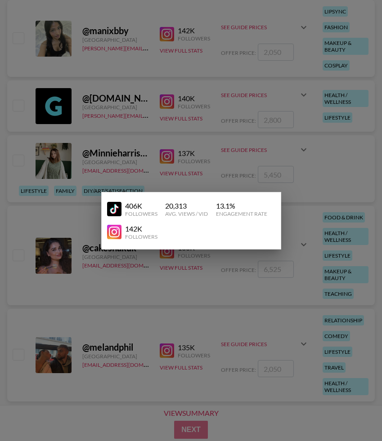
click at [117, 210] on img at bounding box center [114, 209] width 14 height 14
click at [90, 151] on div at bounding box center [191, 220] width 382 height 441
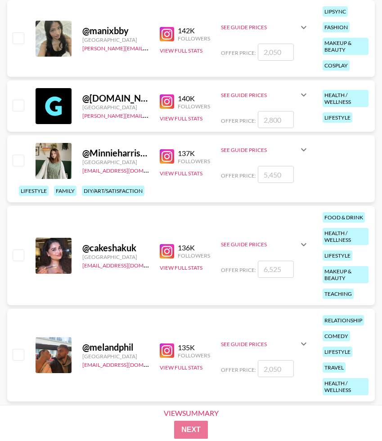
click at [167, 156] on img at bounding box center [167, 156] width 14 height 14
click at [166, 101] on img at bounding box center [167, 101] width 14 height 14
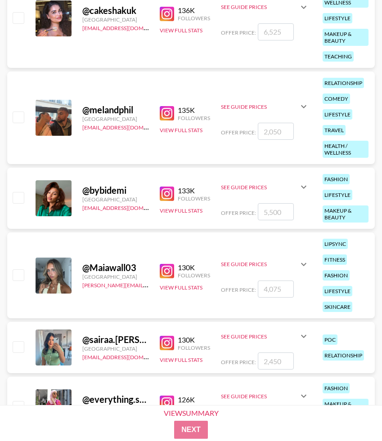
scroll to position [11251, 0]
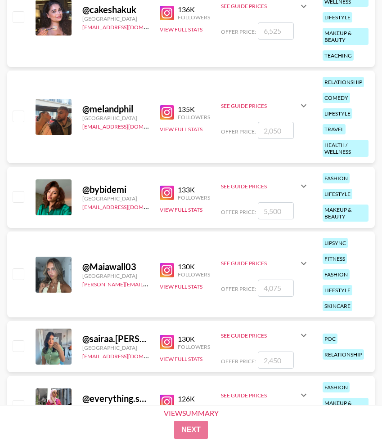
click at [165, 191] on img at bounding box center [167, 193] width 14 height 14
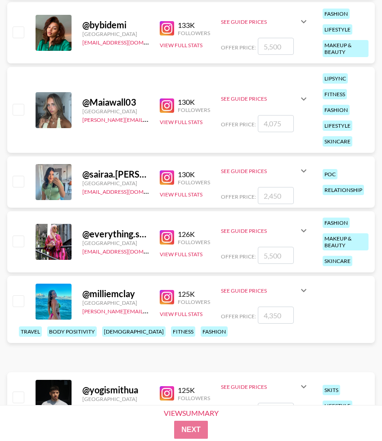
scroll to position [11430, 0]
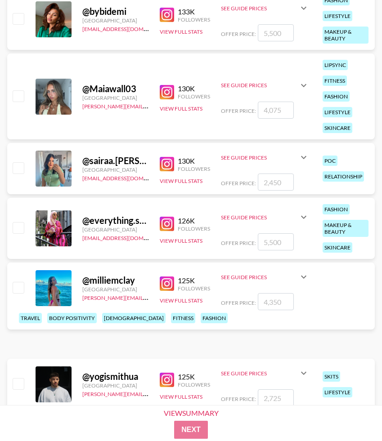
click at [164, 94] on img at bounding box center [167, 92] width 14 height 14
click at [164, 105] on button "View Full Stats" at bounding box center [181, 108] width 43 height 7
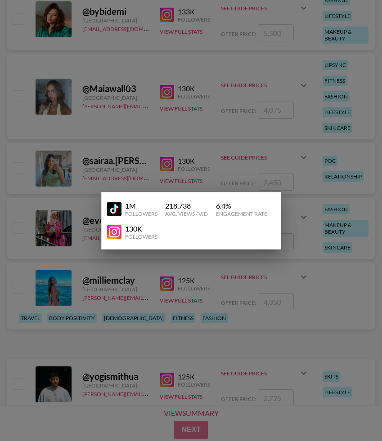
click at [117, 207] on img at bounding box center [114, 209] width 14 height 14
click at [78, 127] on div at bounding box center [191, 220] width 382 height 441
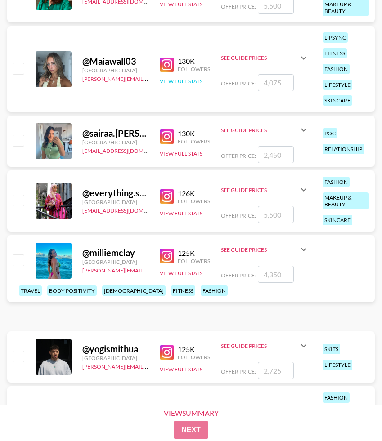
scroll to position [11460, 0]
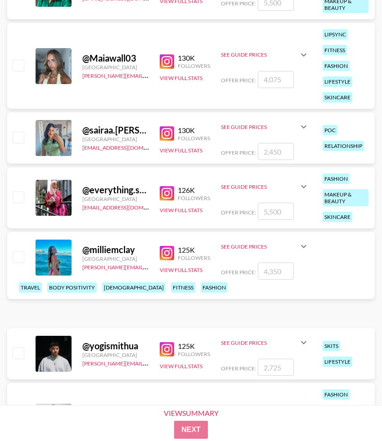
click at [169, 132] on img at bounding box center [167, 133] width 14 height 14
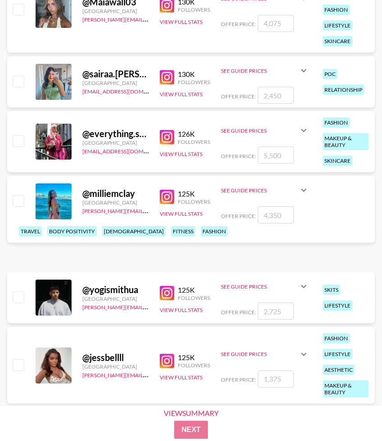
scroll to position [11546, 0]
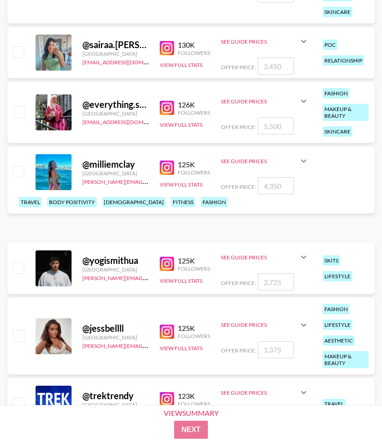
click at [166, 175] on img at bounding box center [167, 168] width 14 height 14
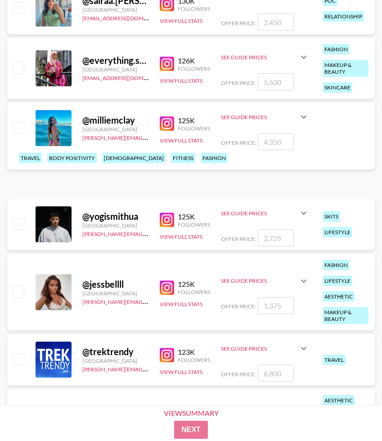
scroll to position [11667, 0]
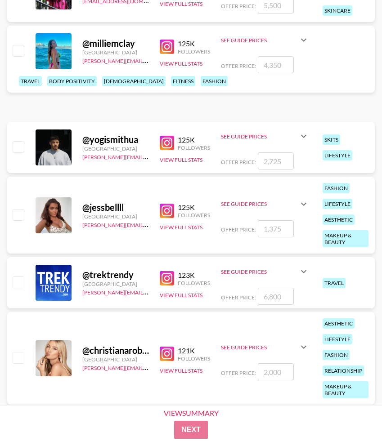
click at [166, 211] on img at bounding box center [167, 211] width 14 height 14
click at [166, 226] on button "View Full Stats" at bounding box center [181, 227] width 43 height 7
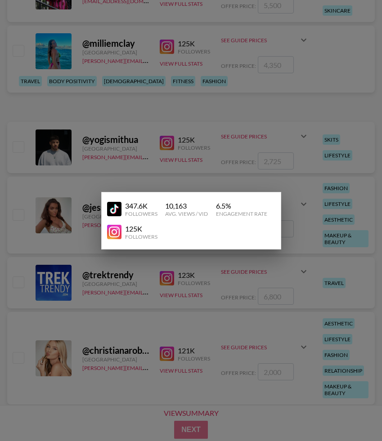
click at [119, 206] on img at bounding box center [114, 209] width 14 height 14
click at [61, 196] on div at bounding box center [191, 220] width 382 height 441
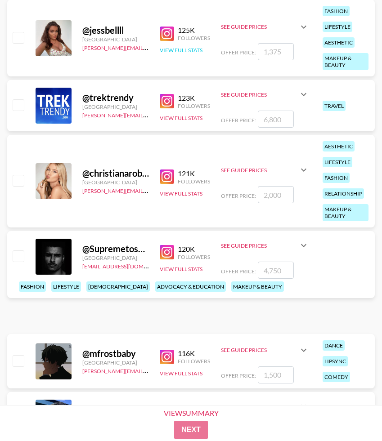
scroll to position [11844, 0]
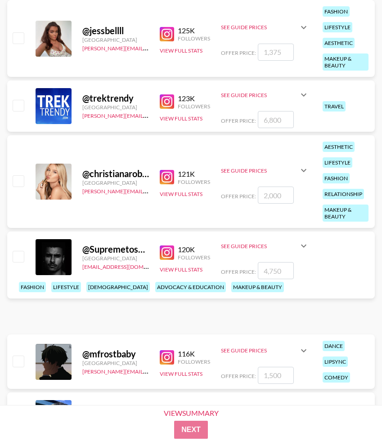
click at [171, 179] on img at bounding box center [167, 177] width 14 height 14
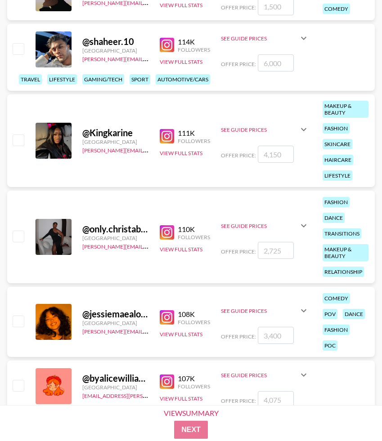
scroll to position [12243, 0]
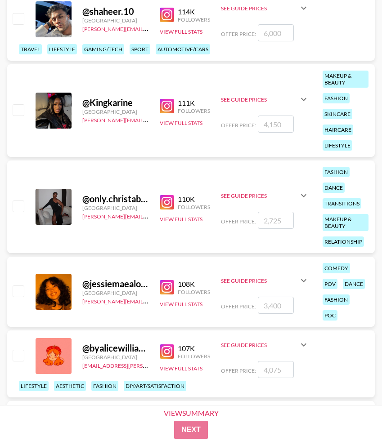
click at [170, 203] on img at bounding box center [167, 202] width 14 height 14
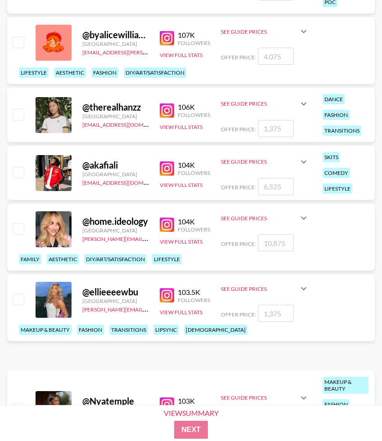
scroll to position [12564, 0]
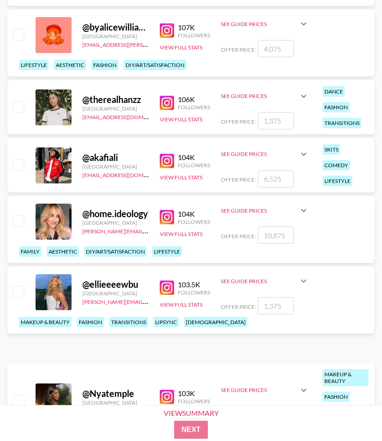
click at [167, 103] on img at bounding box center [167, 103] width 14 height 14
click at [167, 220] on img at bounding box center [167, 217] width 14 height 14
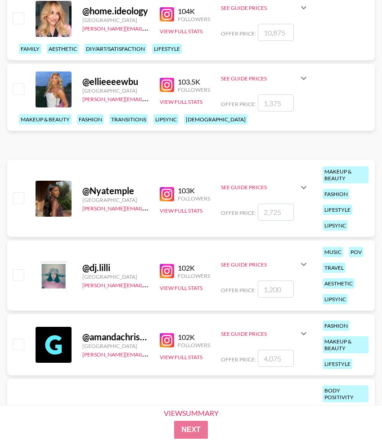
scroll to position [12768, 0]
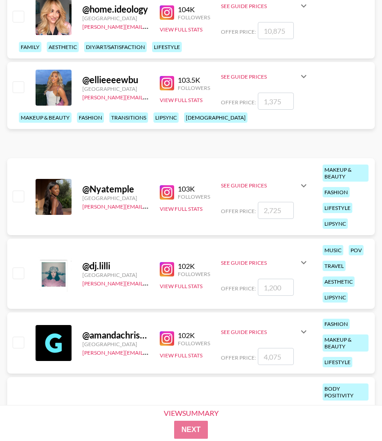
click at [166, 90] on img at bounding box center [167, 83] width 14 height 14
click at [168, 193] on img at bounding box center [167, 192] width 14 height 14
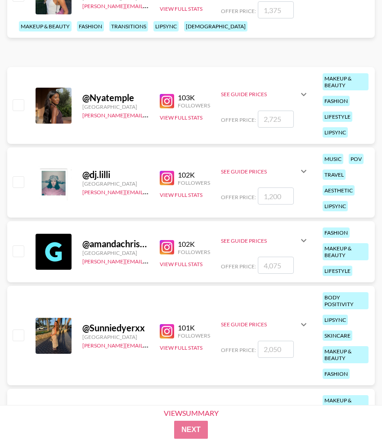
scroll to position [12904, 0]
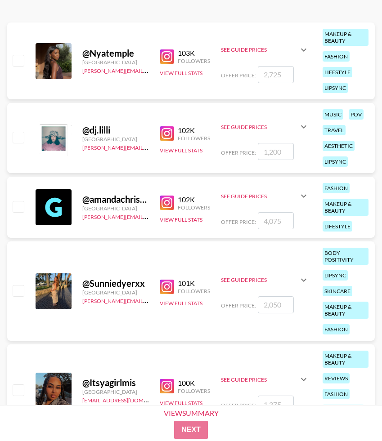
click at [171, 133] on img at bounding box center [167, 133] width 14 height 14
click at [303, 130] on icon at bounding box center [303, 126] width 11 height 11
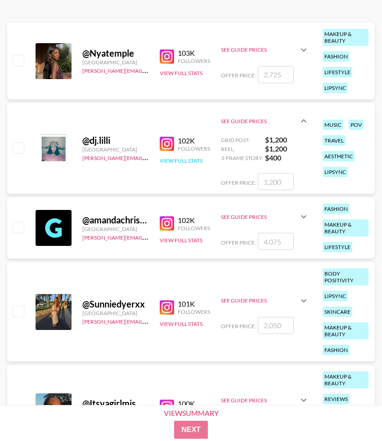
click at [178, 159] on button "View Full Stats" at bounding box center [181, 160] width 43 height 7
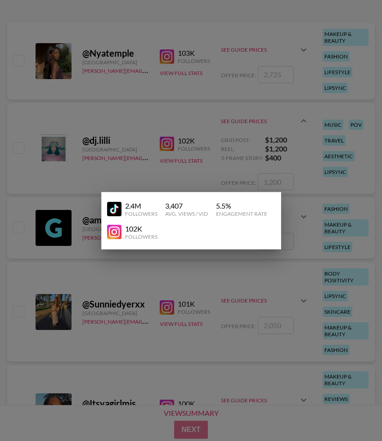
click at [115, 206] on img at bounding box center [114, 209] width 14 height 14
click at [87, 202] on div at bounding box center [191, 220] width 382 height 441
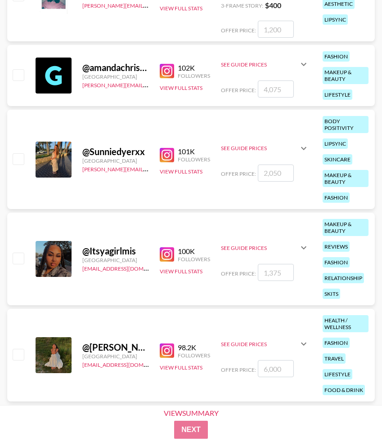
scroll to position [13057, 0]
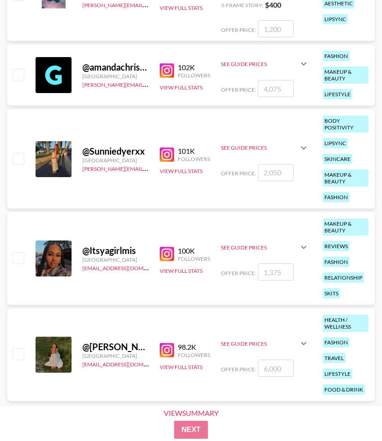
click at [169, 154] on img at bounding box center [167, 155] width 14 height 14
click at [174, 169] on button "View Full Stats" at bounding box center [181, 171] width 43 height 7
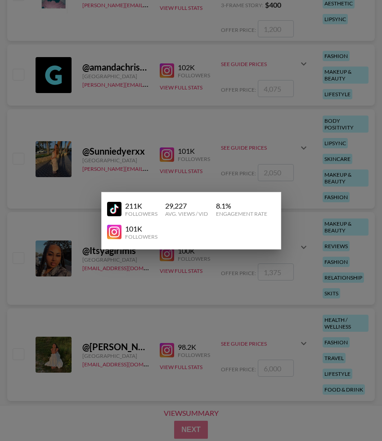
click at [119, 209] on img at bounding box center [114, 209] width 14 height 14
click at [112, 136] on div at bounding box center [191, 220] width 382 height 441
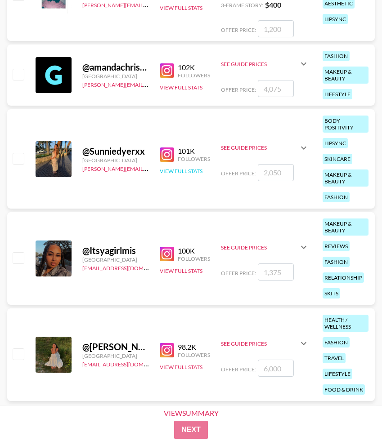
click at [162, 169] on button "View Full Stats" at bounding box center [181, 171] width 43 height 7
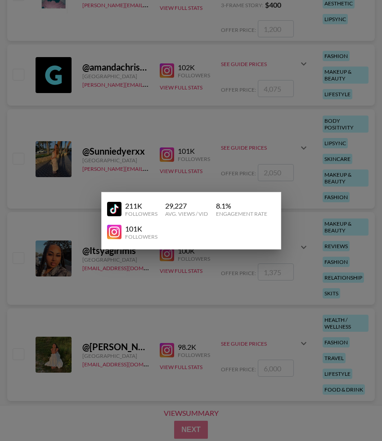
click at [114, 210] on img at bounding box center [114, 209] width 14 height 14
click at [86, 101] on div at bounding box center [191, 220] width 382 height 441
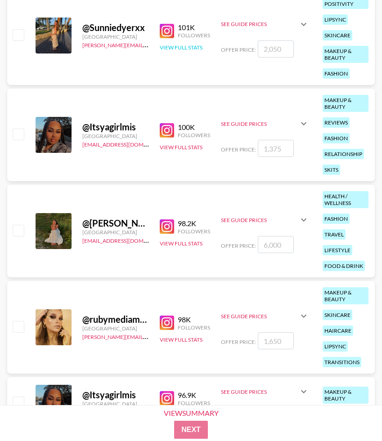
scroll to position [13192, 0]
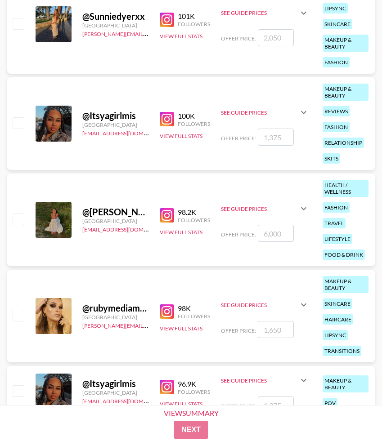
click at [166, 122] on img at bounding box center [167, 119] width 14 height 14
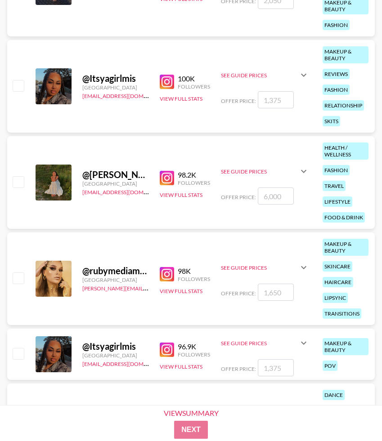
scroll to position [13241, 0]
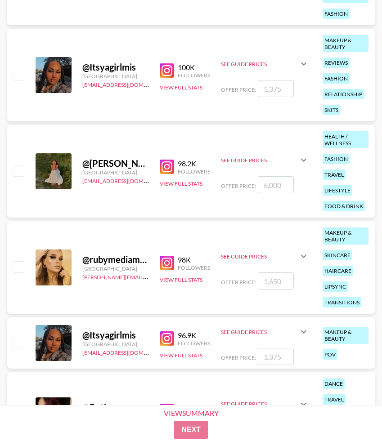
click at [167, 166] on img at bounding box center [167, 167] width 14 height 14
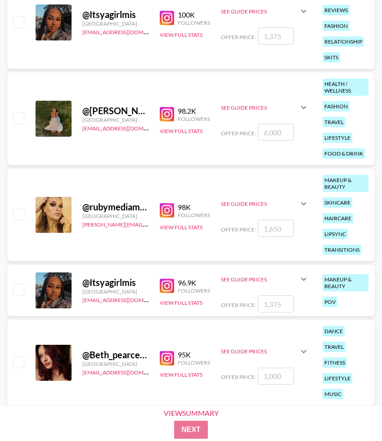
scroll to position [13364, 0]
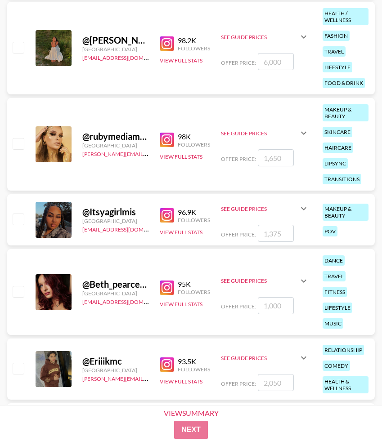
click at [164, 140] on img at bounding box center [167, 140] width 14 height 14
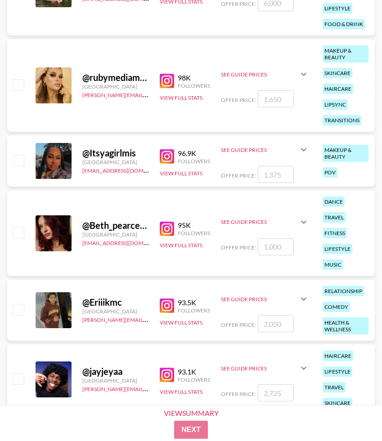
scroll to position [13426, 0]
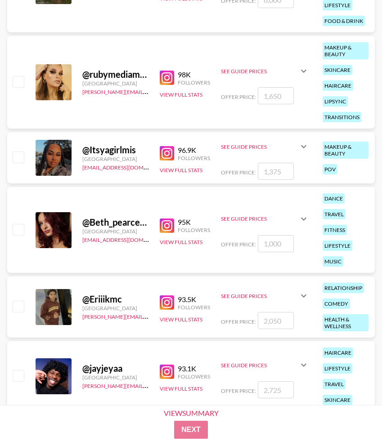
click at [166, 231] on img at bounding box center [167, 226] width 14 height 14
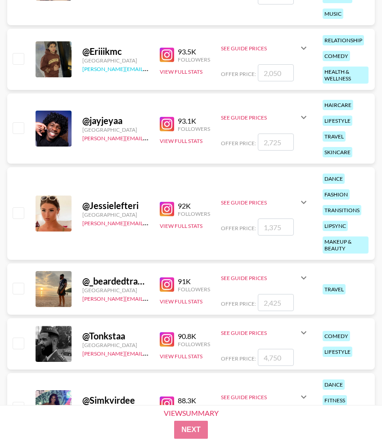
scroll to position [13680, 0]
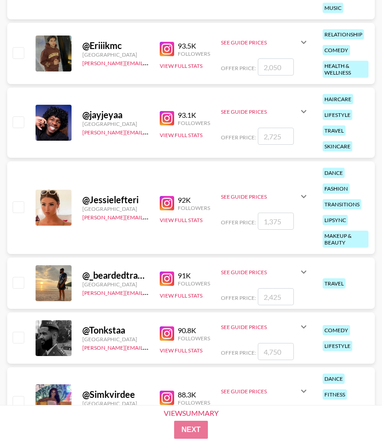
click at [165, 200] on img at bounding box center [167, 203] width 14 height 14
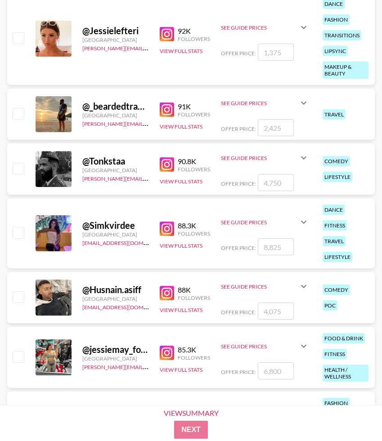
scroll to position [13855, 0]
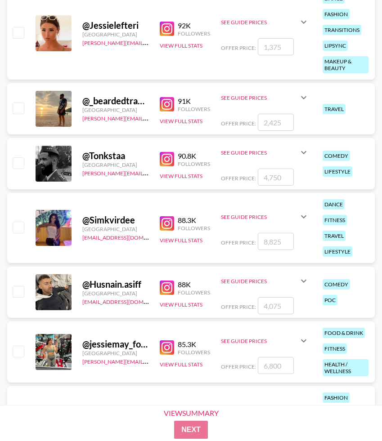
click at [168, 224] on img at bounding box center [167, 223] width 14 height 14
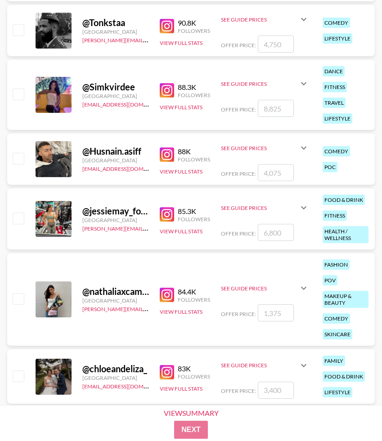
scroll to position [13985, 0]
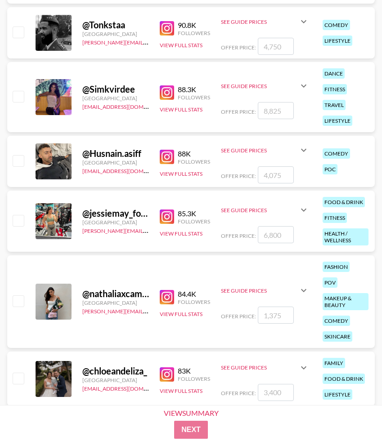
click at [170, 302] on img at bounding box center [167, 297] width 14 height 14
click at [165, 312] on button "View Full Stats" at bounding box center [181, 314] width 43 height 7
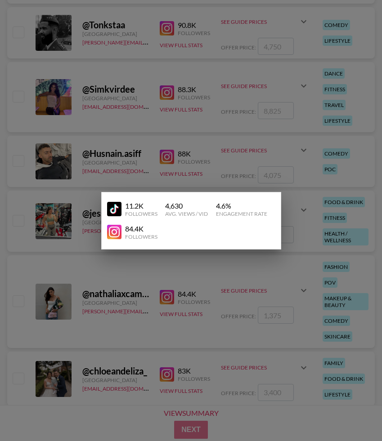
click at [114, 210] on img at bounding box center [114, 209] width 14 height 14
click at [90, 135] on div at bounding box center [191, 220] width 382 height 441
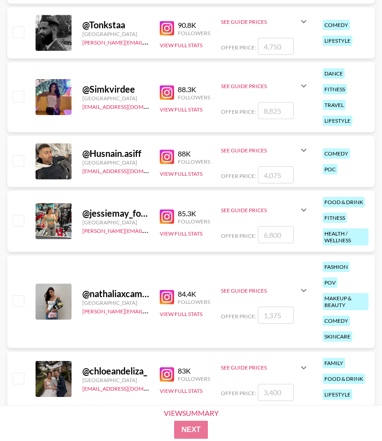
click at [306, 294] on icon at bounding box center [303, 290] width 11 height 11
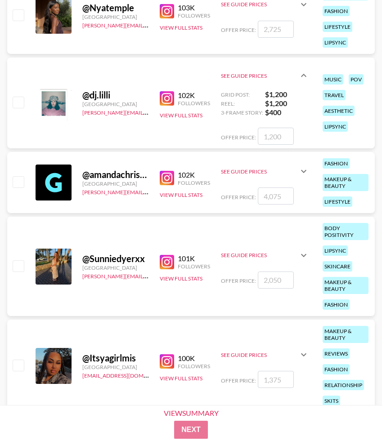
scroll to position [12950, 0]
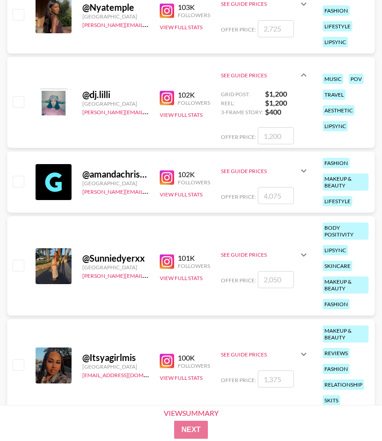
click at [301, 260] on icon at bounding box center [303, 255] width 11 height 11
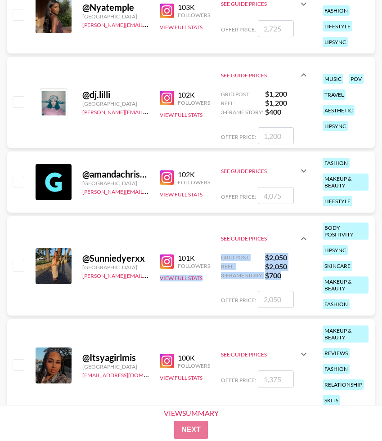
drag, startPoint x: 285, startPoint y: 276, endPoint x: 152, endPoint y: 276, distance: 133.2
click at [153, 276] on div "@ Sunniedyerxx [GEOGRAPHIC_DATA] [PERSON_NAME][EMAIL_ADDRESS][DOMAIN_NAME] 101K…" at bounding box center [191, 265] width 368 height 99
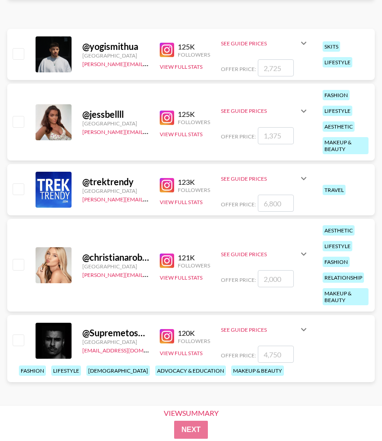
scroll to position [11753, 0]
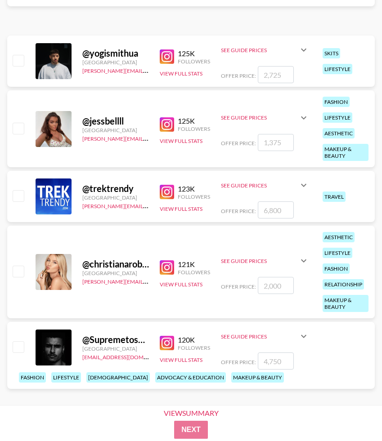
click at [303, 117] on icon at bounding box center [303, 117] width 11 height 11
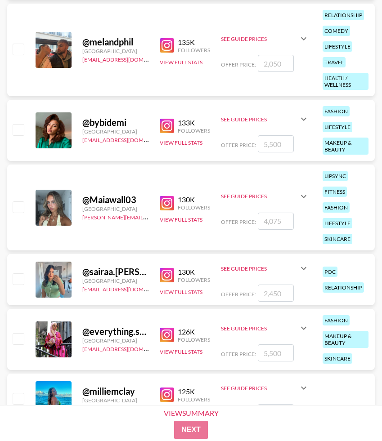
scroll to position [11311, 0]
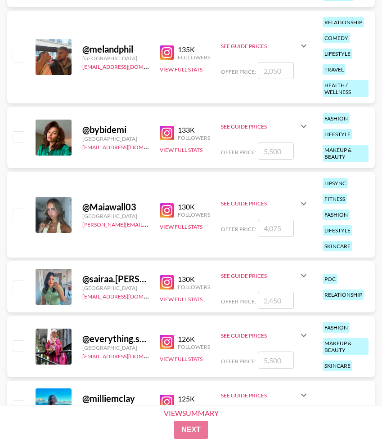
click at [305, 205] on icon at bounding box center [303, 203] width 11 height 11
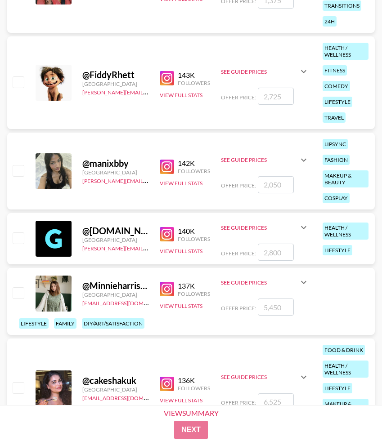
scroll to position [10877, 0]
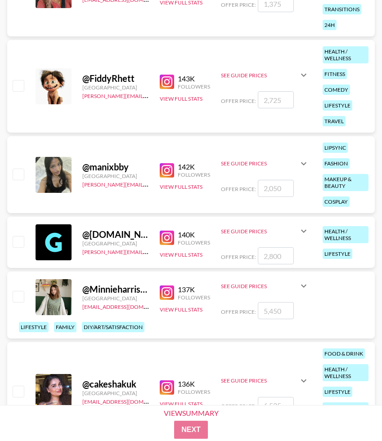
click at [303, 168] on icon at bounding box center [303, 163] width 11 height 11
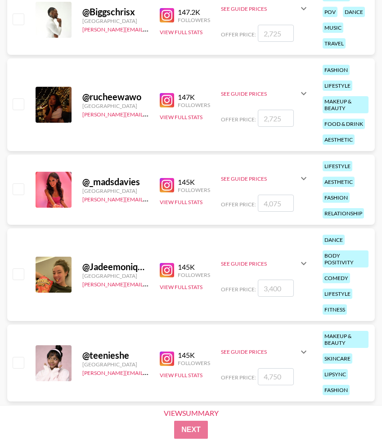
scroll to position [10413, 0]
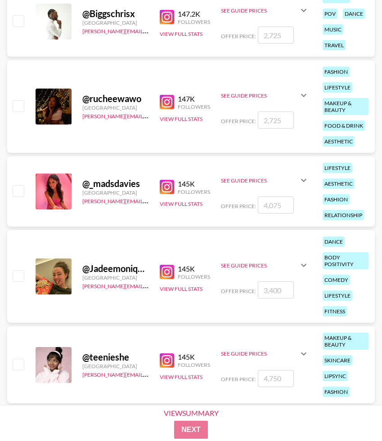
click at [305, 182] on icon at bounding box center [303, 180] width 11 height 11
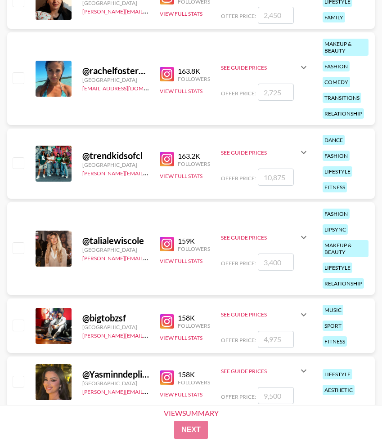
scroll to position [9650, 0]
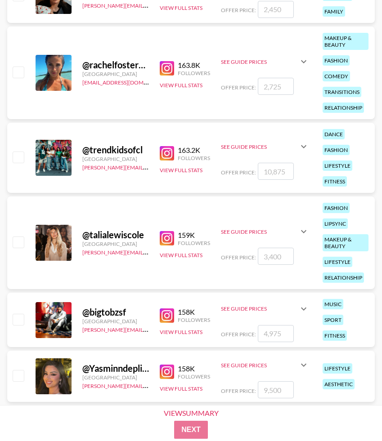
click at [261, 234] on div "See Guide Prices" at bounding box center [259, 232] width 77 height 7
click at [268, 63] on div "See Guide Prices" at bounding box center [259, 61] width 77 height 7
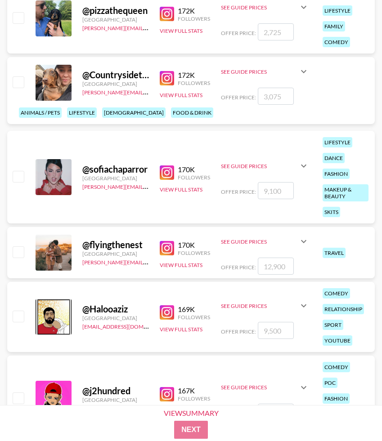
scroll to position [9066, 0]
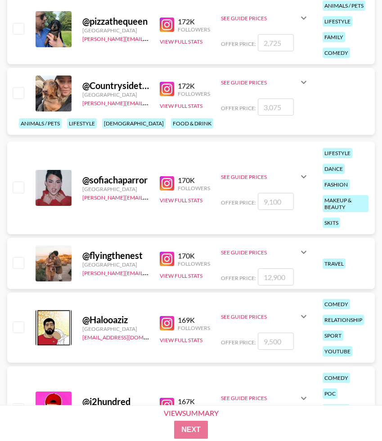
click at [305, 178] on icon at bounding box center [303, 176] width 11 height 11
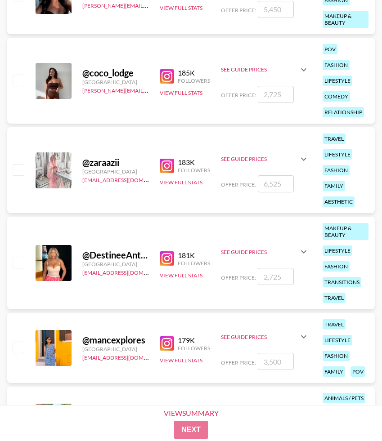
scroll to position [8678, 0]
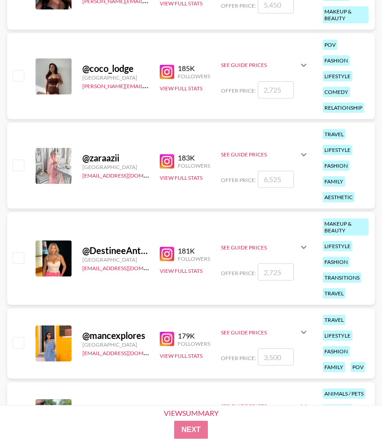
click at [302, 247] on icon at bounding box center [303, 247] width 5 height 3
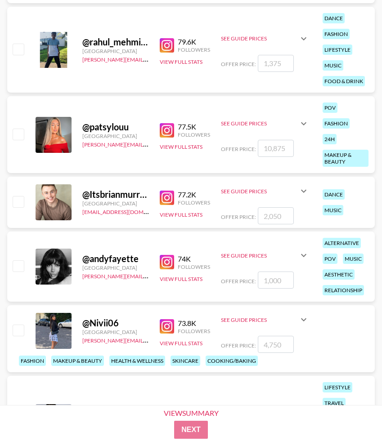
scroll to position [14367, 0]
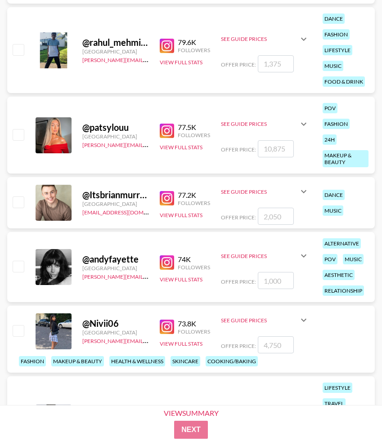
click at [166, 129] on img at bounding box center [167, 131] width 14 height 14
click at [182, 147] on button "View Full Stats" at bounding box center [181, 147] width 43 height 7
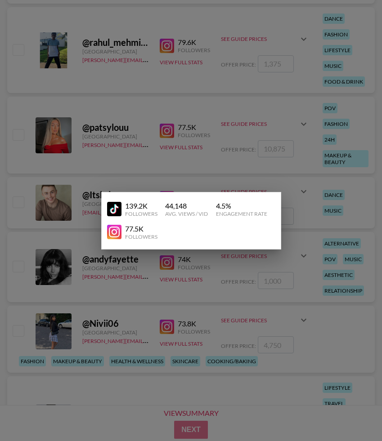
click at [117, 209] on img at bounding box center [114, 209] width 14 height 14
click at [107, 166] on div at bounding box center [191, 220] width 382 height 441
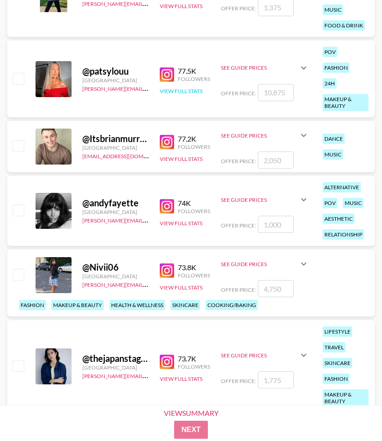
scroll to position [14430, 0]
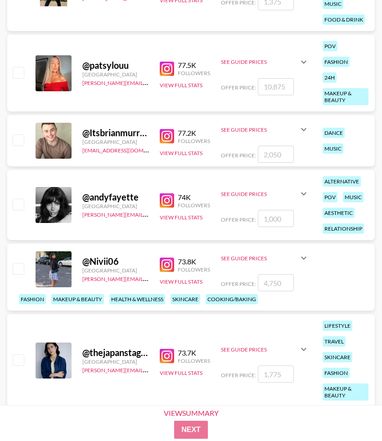
click at [170, 199] on img at bounding box center [167, 200] width 14 height 14
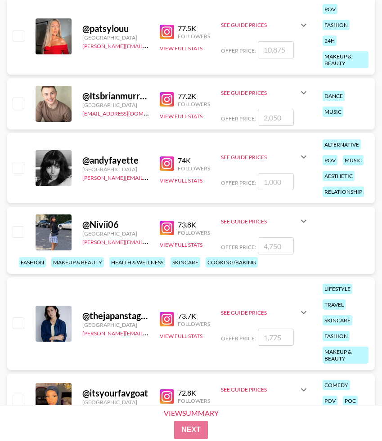
click at [170, 227] on img at bounding box center [167, 228] width 14 height 14
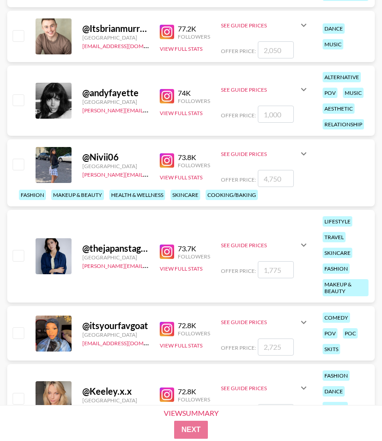
scroll to position [14535, 0]
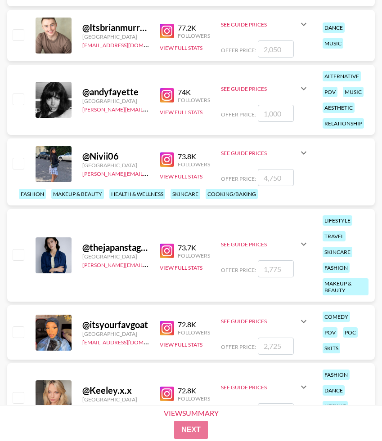
click at [165, 251] on img at bounding box center [167, 251] width 14 height 14
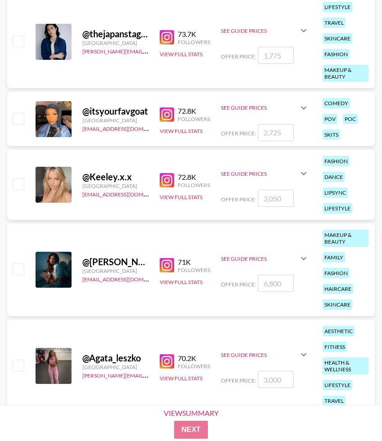
scroll to position [14750, 0]
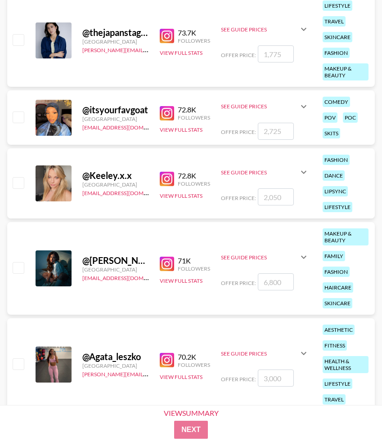
click at [165, 175] on img at bounding box center [167, 179] width 14 height 14
click at [182, 194] on button "View Full Stats" at bounding box center [181, 196] width 43 height 7
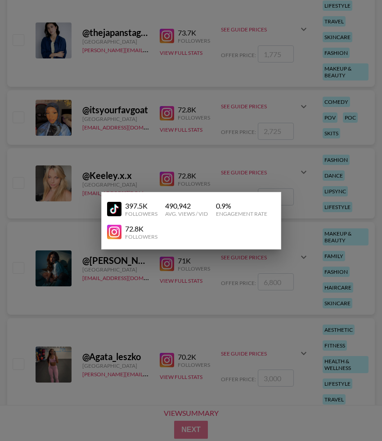
click at [115, 210] on img at bounding box center [114, 209] width 14 height 14
click at [93, 99] on div at bounding box center [191, 220] width 382 height 441
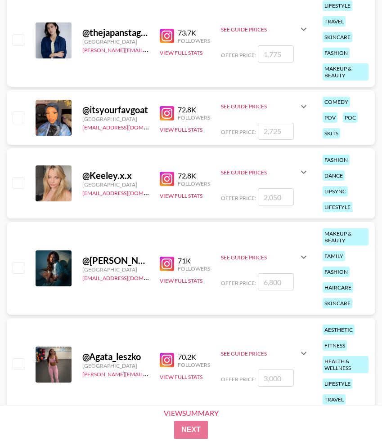
click at [167, 266] on img at bounding box center [167, 264] width 14 height 14
click at [182, 278] on button "View Full Stats" at bounding box center [181, 281] width 43 height 7
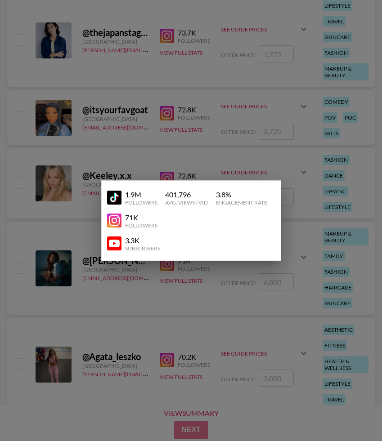
click at [119, 202] on img at bounding box center [114, 198] width 14 height 14
click at [101, 168] on div at bounding box center [191, 220] width 382 height 441
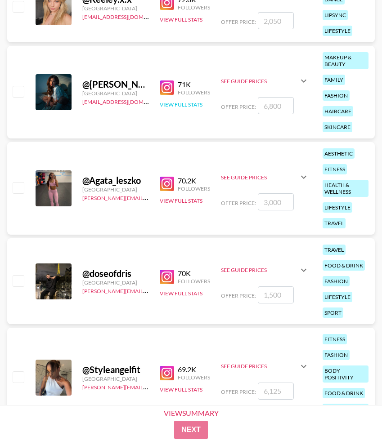
scroll to position [14965, 0]
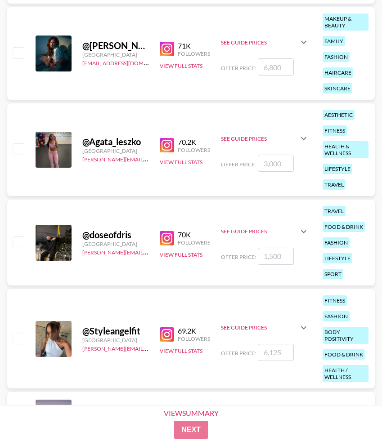
click at [165, 143] on img at bounding box center [167, 145] width 14 height 14
click at [166, 162] on button "View Full Stats" at bounding box center [181, 162] width 43 height 7
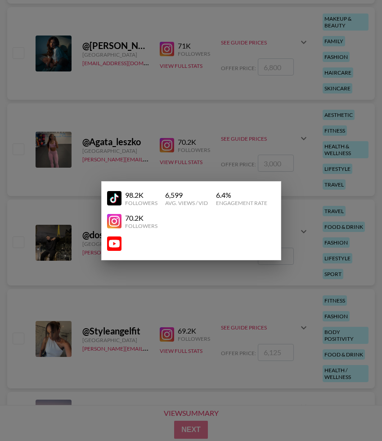
click at [117, 202] on img at bounding box center [114, 198] width 14 height 14
click at [73, 159] on div at bounding box center [191, 220] width 382 height 441
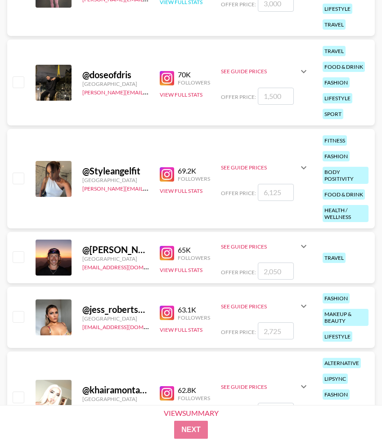
scroll to position [15129, 0]
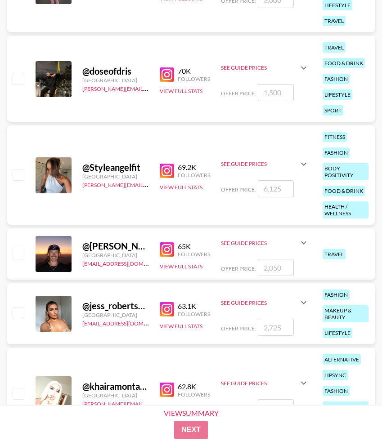
click at [161, 175] on img at bounding box center [167, 171] width 14 height 14
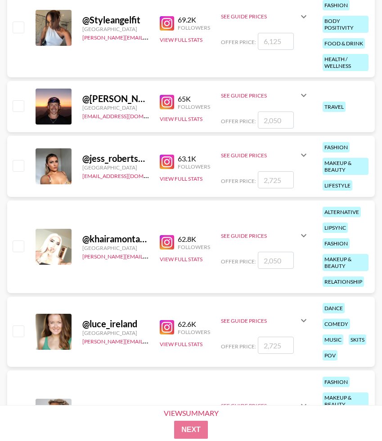
scroll to position [15277, 0]
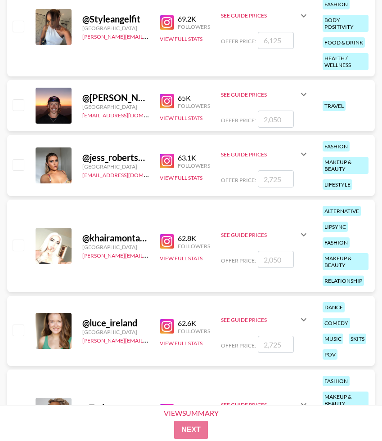
click at [170, 158] on img at bounding box center [167, 161] width 14 height 14
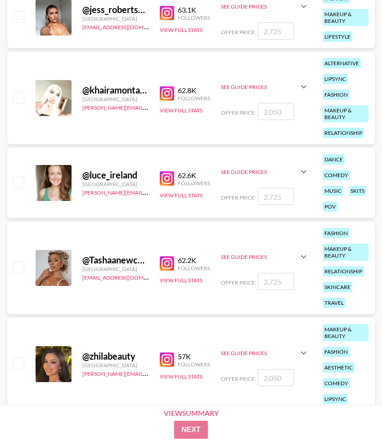
scroll to position [15466, 0]
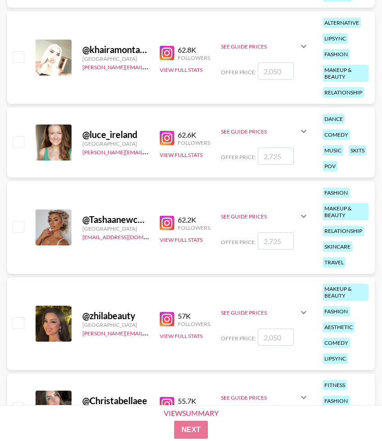
click at [166, 55] on img at bounding box center [167, 53] width 14 height 14
click at [163, 136] on img at bounding box center [167, 138] width 14 height 14
click at [166, 226] on img at bounding box center [167, 223] width 14 height 14
click at [170, 239] on button "View Full Stats" at bounding box center [181, 240] width 43 height 7
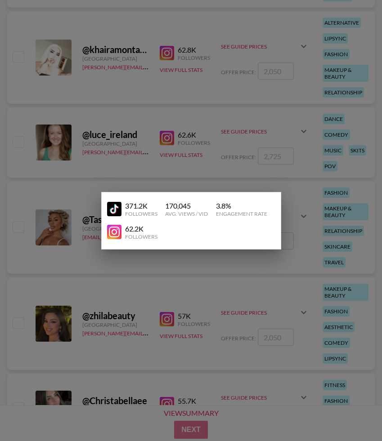
click at [111, 205] on img at bounding box center [114, 209] width 14 height 14
click at [63, 169] on div at bounding box center [191, 220] width 382 height 441
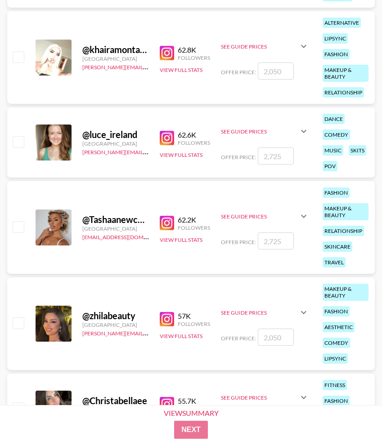
click at [169, 323] on img at bounding box center [167, 319] width 14 height 14
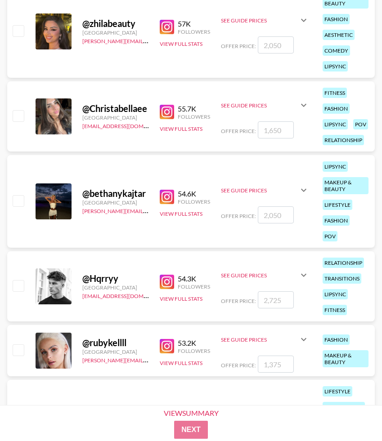
scroll to position [15759, 0]
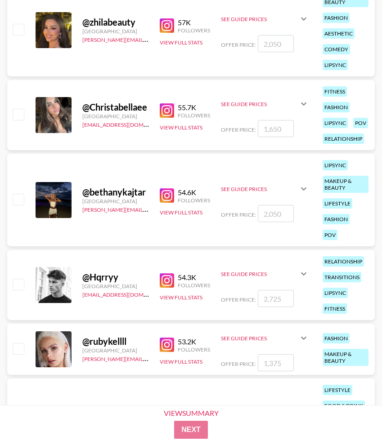
click at [165, 116] on img at bounding box center [167, 110] width 14 height 14
click at [164, 197] on img at bounding box center [167, 196] width 14 height 14
click at [175, 211] on button "View Full Stats" at bounding box center [181, 212] width 43 height 7
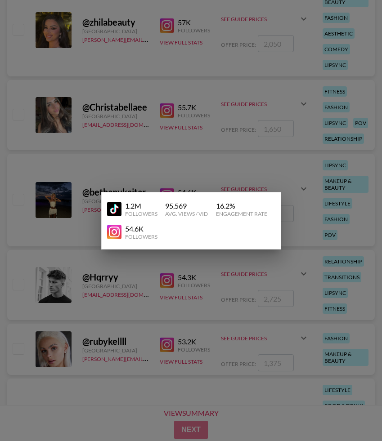
click at [117, 211] on img at bounding box center [114, 209] width 14 height 14
click at [68, 240] on div at bounding box center [191, 220] width 382 height 441
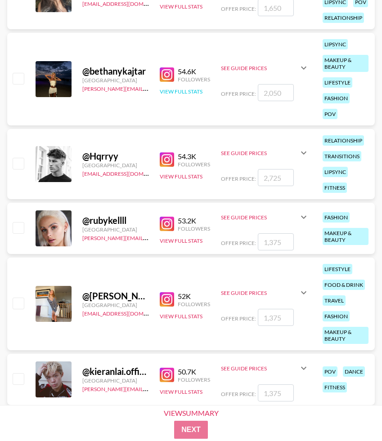
scroll to position [15916, 0]
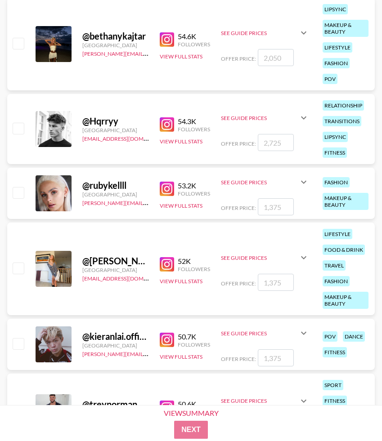
click at [166, 189] on img at bounding box center [167, 189] width 14 height 14
click at [173, 204] on button "View Full Stats" at bounding box center [181, 205] width 43 height 7
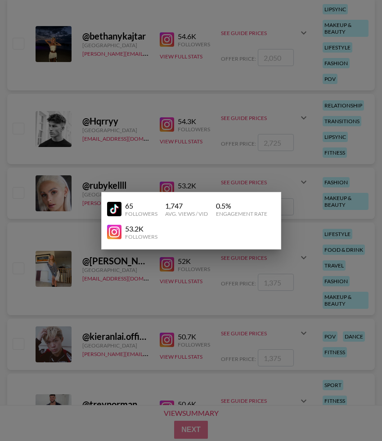
click at [117, 214] on img at bounding box center [114, 209] width 14 height 14
click at [72, 241] on div at bounding box center [191, 220] width 382 height 441
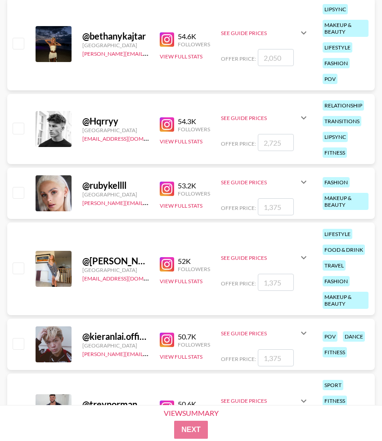
click at [168, 261] on img at bounding box center [167, 264] width 14 height 14
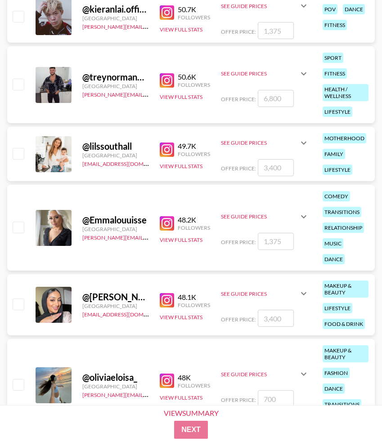
scroll to position [16243, 0]
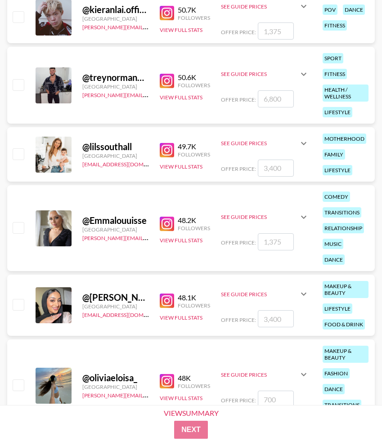
click at [168, 225] on img at bounding box center [167, 224] width 14 height 14
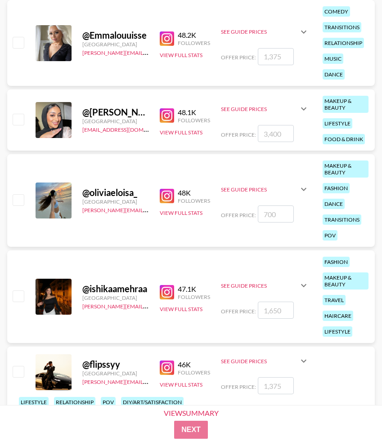
scroll to position [16431, 0]
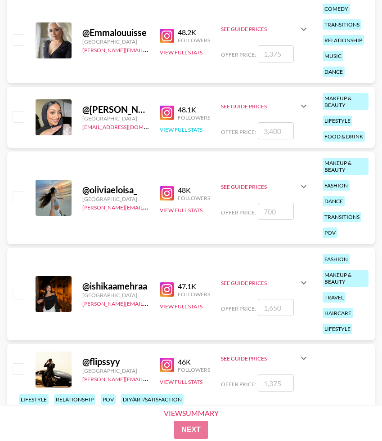
click at [167, 128] on button "View Full Stats" at bounding box center [181, 129] width 43 height 7
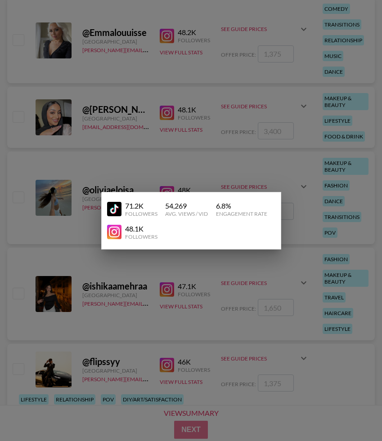
click at [168, 107] on div at bounding box center [191, 220] width 382 height 441
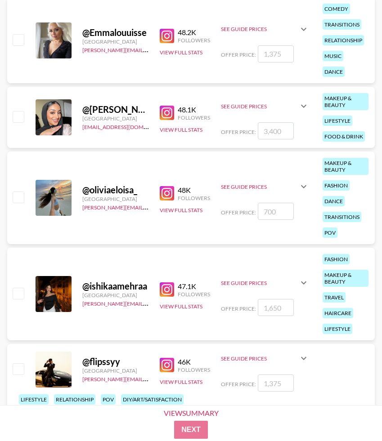
click at [168, 109] on img at bounding box center [167, 113] width 14 height 14
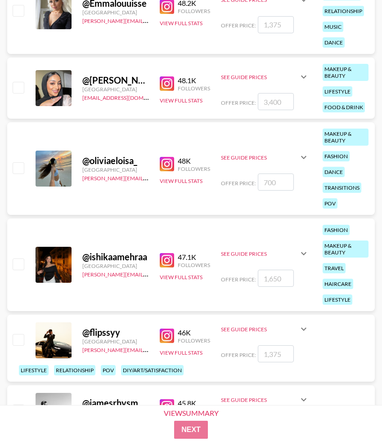
scroll to position [16459, 0]
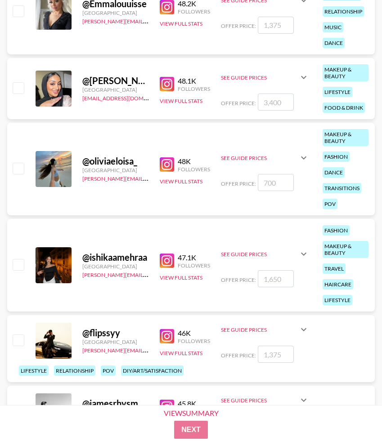
click at [166, 163] on img at bounding box center [167, 164] width 14 height 14
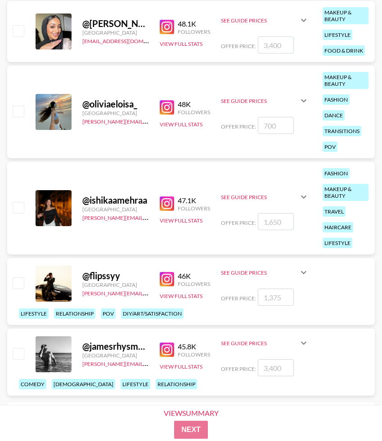
scroll to position [16521, 0]
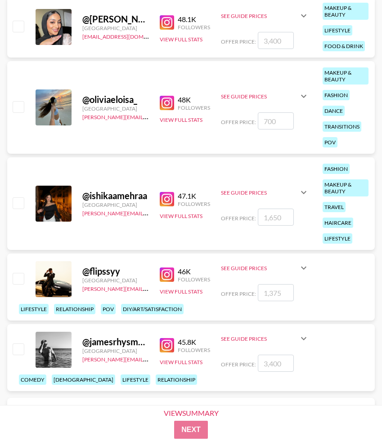
click at [171, 195] on img at bounding box center [167, 199] width 14 height 14
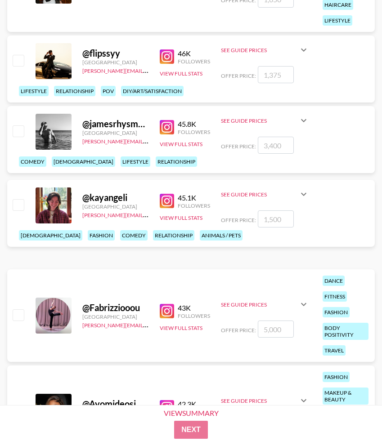
scroll to position [16747, 0]
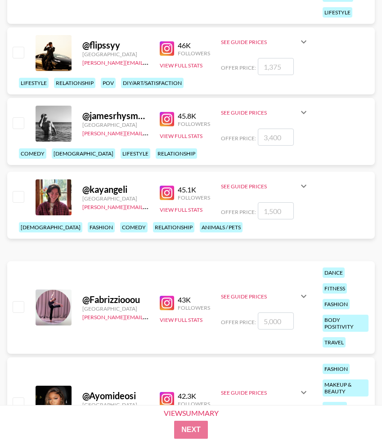
click at [165, 200] on img at bounding box center [167, 193] width 14 height 14
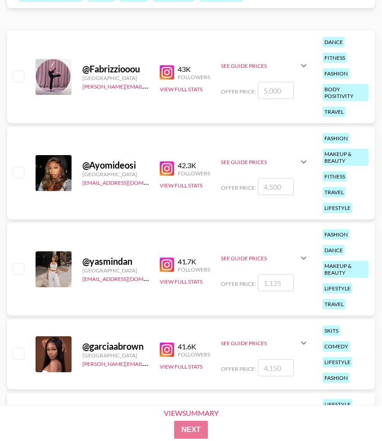
scroll to position [17025, 0]
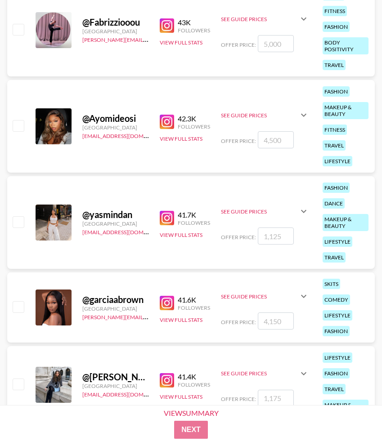
click at [166, 27] on img at bounding box center [167, 25] width 14 height 14
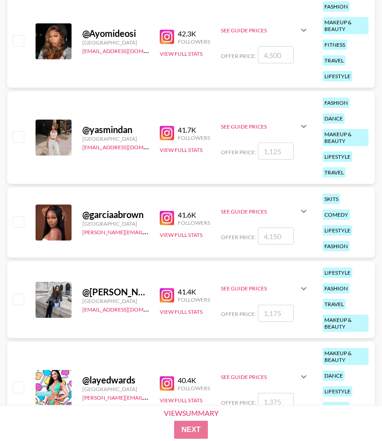
scroll to position [17109, 0]
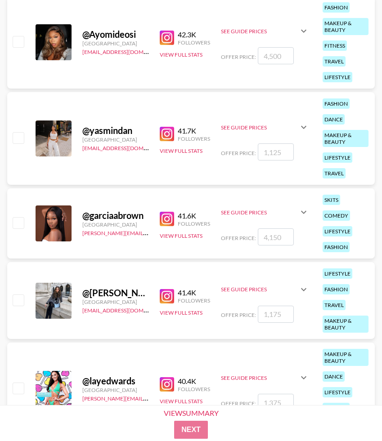
click at [167, 133] on img at bounding box center [167, 134] width 14 height 14
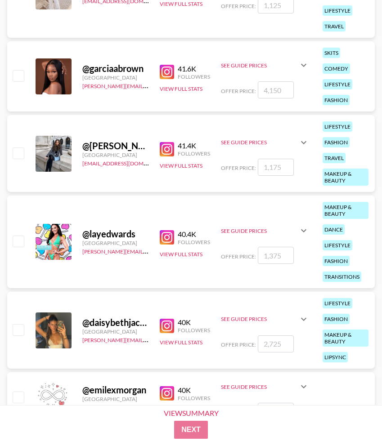
scroll to position [17283, 0]
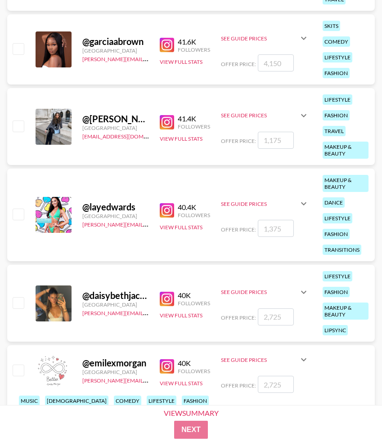
click at [172, 125] on img at bounding box center [167, 122] width 14 height 14
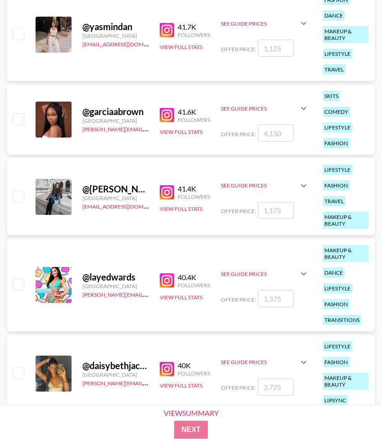
scroll to position [17200, 0]
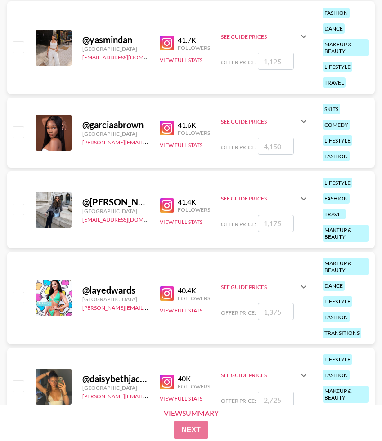
click at [166, 128] on img at bounding box center [167, 128] width 14 height 14
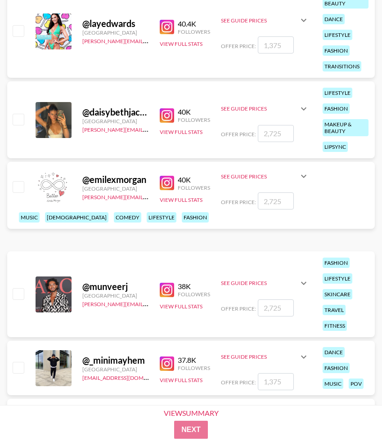
scroll to position [17471, 0]
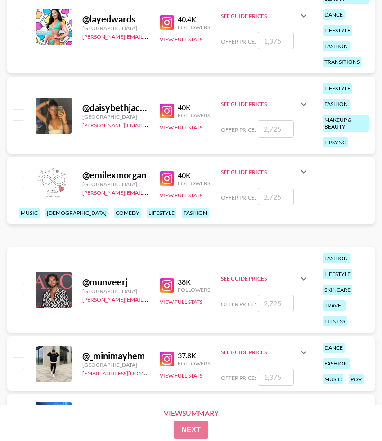
click at [170, 24] on img at bounding box center [167, 22] width 14 height 14
click at [172, 41] on button "View Full Stats" at bounding box center [181, 39] width 43 height 7
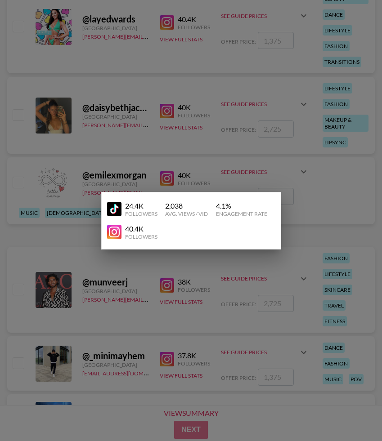
click at [109, 206] on img at bounding box center [114, 209] width 14 height 14
click at [75, 157] on div at bounding box center [191, 220] width 382 height 441
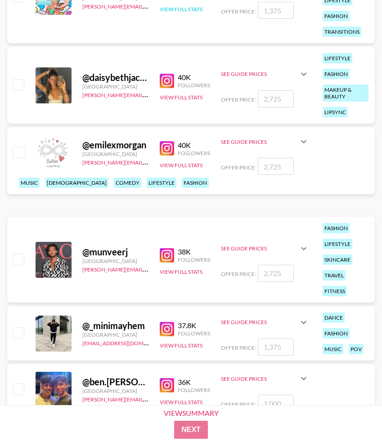
scroll to position [17501, 0]
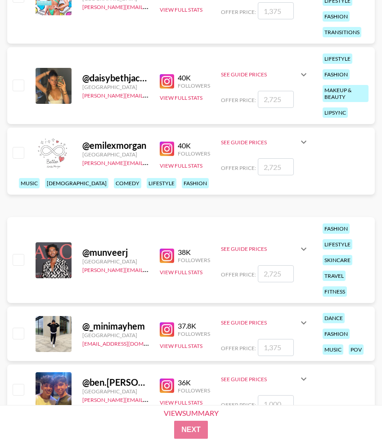
click at [170, 81] on img at bounding box center [167, 81] width 14 height 14
click at [168, 98] on button "View Full Stats" at bounding box center [181, 97] width 43 height 7
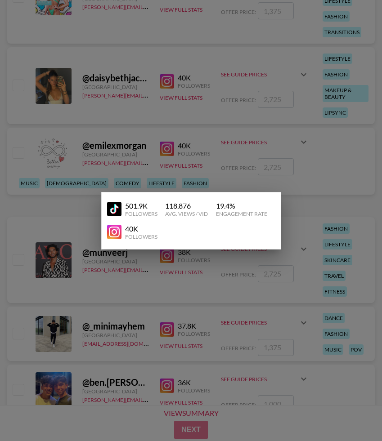
click at [117, 211] on img at bounding box center [114, 209] width 14 height 14
click at [71, 275] on div at bounding box center [191, 220] width 382 height 441
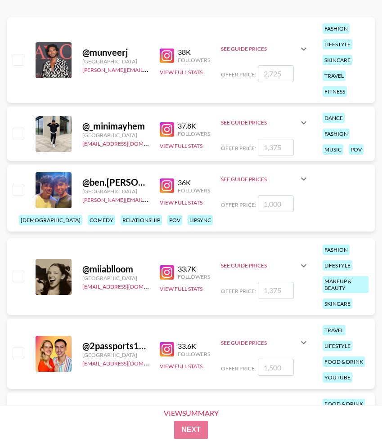
scroll to position [17736, 0]
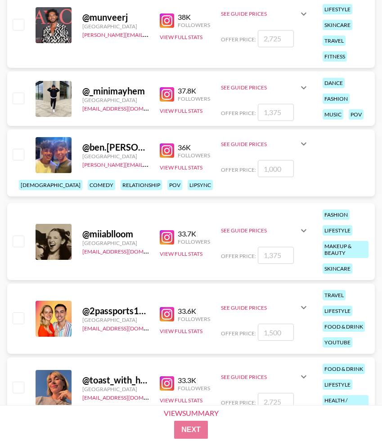
click at [166, 236] on img at bounding box center [167, 237] width 14 height 14
click at [175, 256] on button "View Full Stats" at bounding box center [181, 254] width 43 height 7
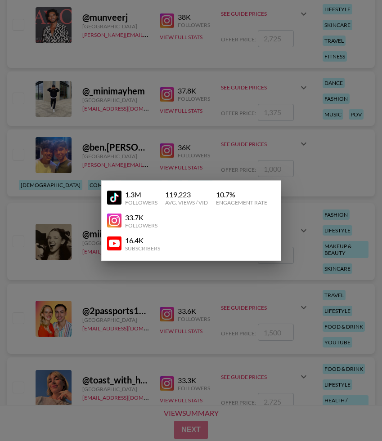
click at [118, 200] on img at bounding box center [114, 198] width 14 height 14
click at [87, 215] on div at bounding box center [191, 220] width 382 height 441
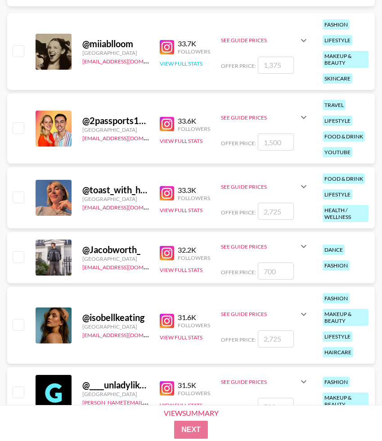
scroll to position [17928, 0]
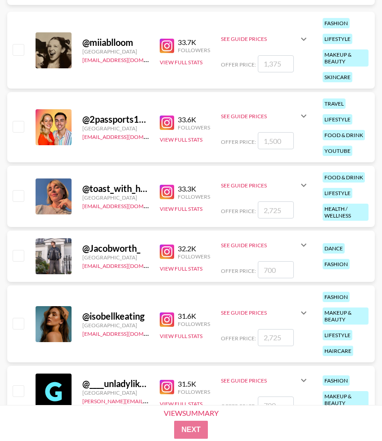
click at [169, 192] on img at bounding box center [167, 192] width 14 height 14
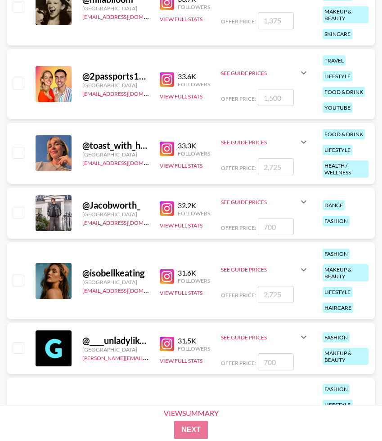
scroll to position [18012, 0]
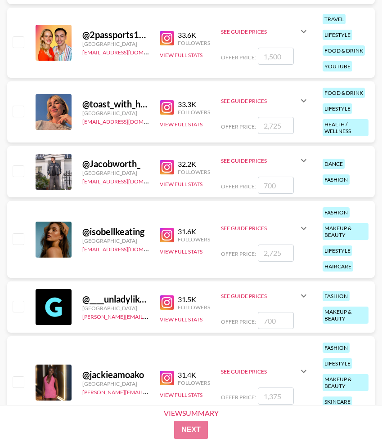
click at [161, 231] on img at bounding box center [167, 235] width 14 height 14
click at [177, 249] on button "View Full Stats" at bounding box center [181, 251] width 43 height 7
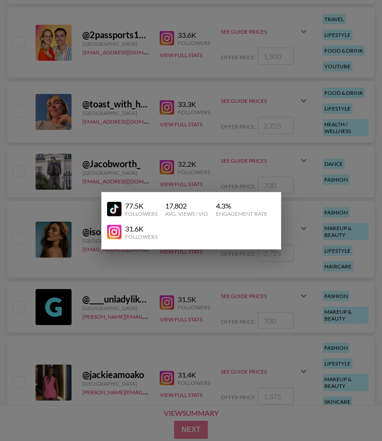
click at [117, 208] on img at bounding box center [114, 209] width 14 height 14
click at [60, 177] on div at bounding box center [191, 220] width 382 height 441
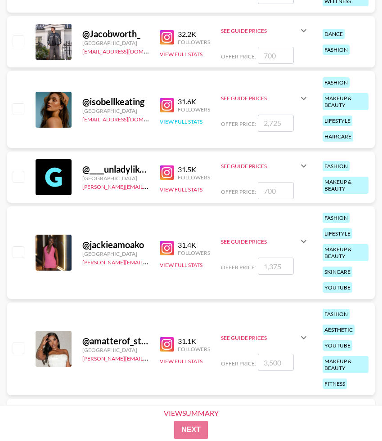
scroll to position [18158, 0]
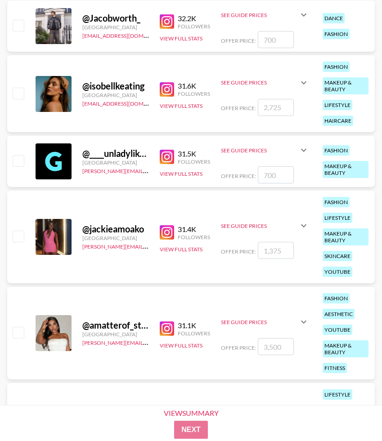
click at [168, 156] on img at bounding box center [167, 157] width 14 height 14
click at [175, 174] on button "View Full Stats" at bounding box center [181, 174] width 43 height 7
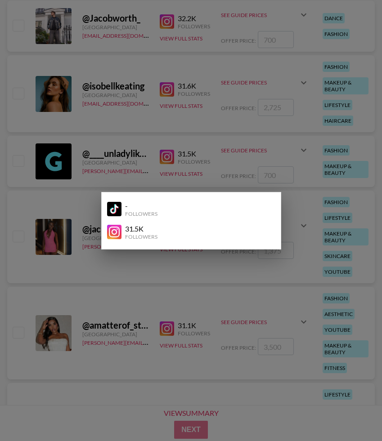
click at [114, 207] on img at bounding box center [114, 209] width 14 height 14
click at [85, 219] on div at bounding box center [191, 220] width 382 height 441
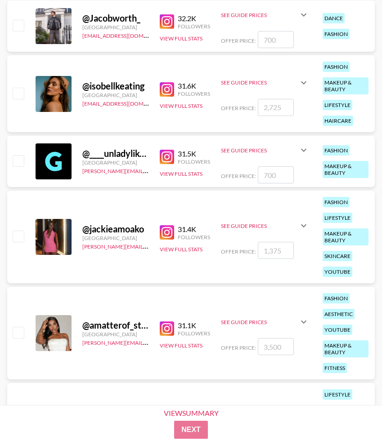
click at [166, 229] on img at bounding box center [167, 232] width 14 height 14
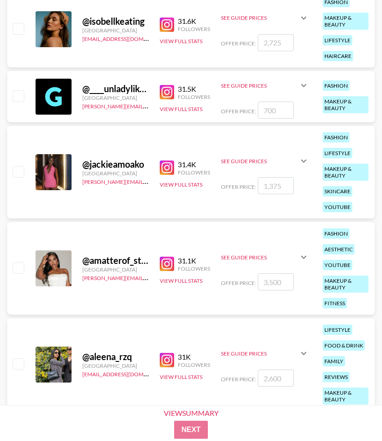
scroll to position [18249, 0]
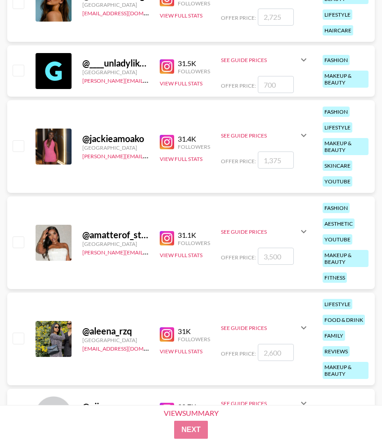
click at [167, 236] on img at bounding box center [167, 238] width 14 height 14
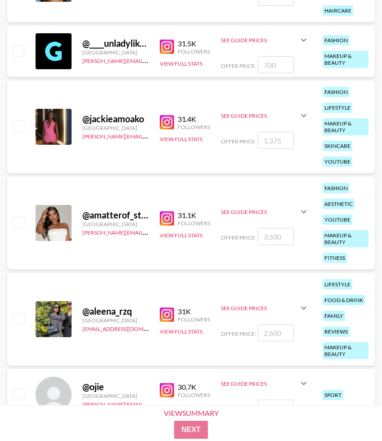
scroll to position [18271, 0]
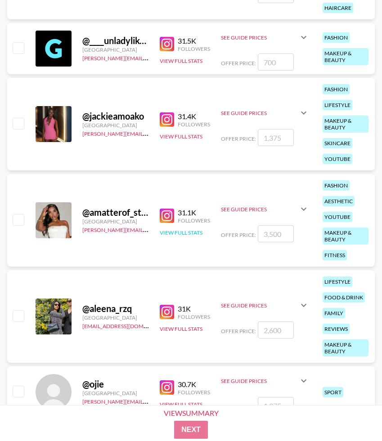
click at [165, 231] on button "View Full Stats" at bounding box center [181, 232] width 43 height 7
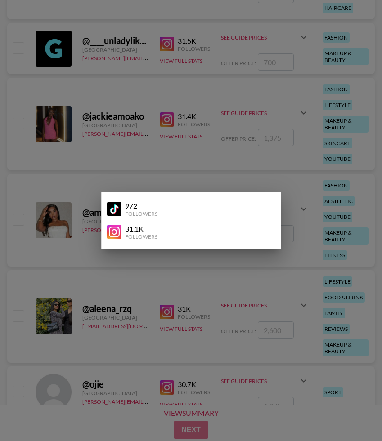
click at [110, 208] on img at bounding box center [114, 209] width 14 height 14
click at [95, 175] on div at bounding box center [191, 220] width 382 height 441
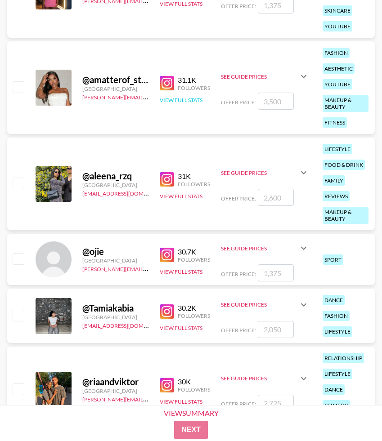
scroll to position [18404, 0]
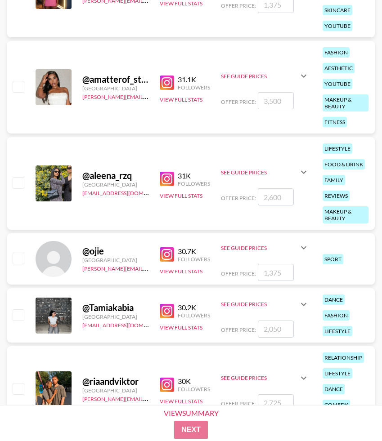
click at [171, 175] on img at bounding box center [167, 179] width 14 height 14
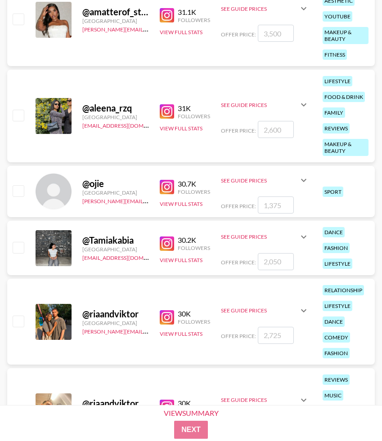
scroll to position [18480, 0]
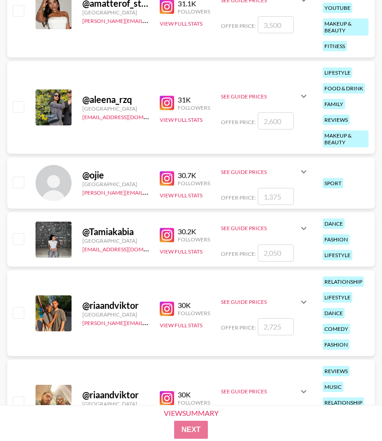
click at [169, 179] on img at bounding box center [167, 178] width 14 height 14
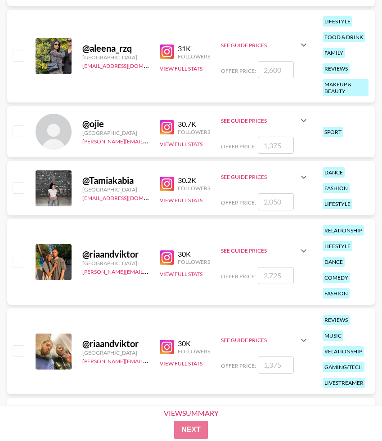
scroll to position [18538, 0]
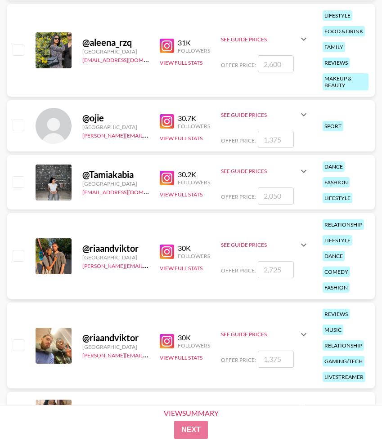
click at [171, 176] on img at bounding box center [167, 178] width 14 height 14
click at [164, 193] on button "View Full Stats" at bounding box center [181, 194] width 43 height 7
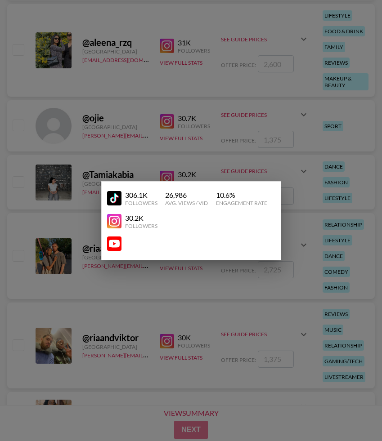
click at [109, 199] on img at bounding box center [114, 198] width 14 height 14
click at [67, 168] on div at bounding box center [191, 220] width 382 height 441
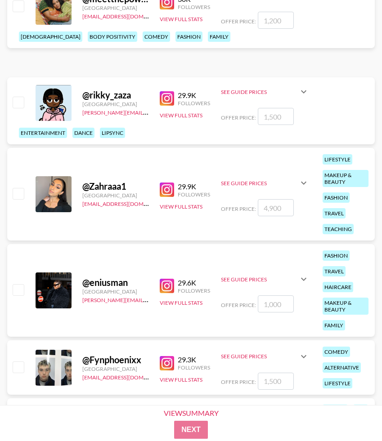
scroll to position [18970, 0]
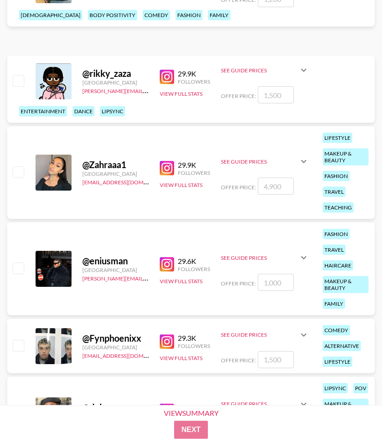
click at [165, 161] on img at bounding box center [167, 168] width 14 height 14
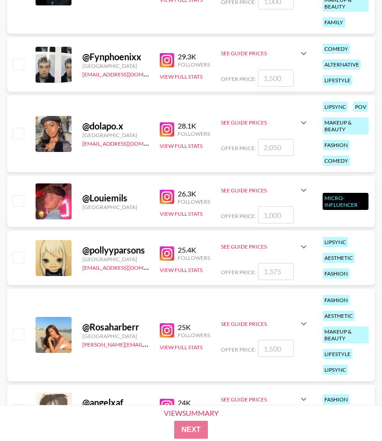
scroll to position [19260, 0]
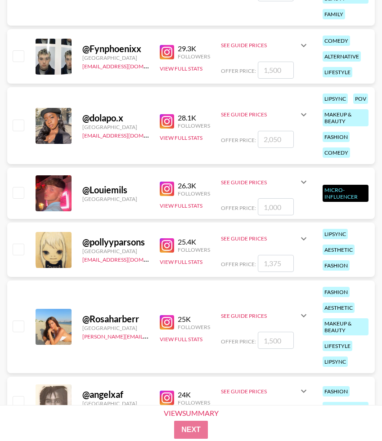
click at [169, 127] on img at bounding box center [167, 121] width 14 height 14
click at [167, 135] on button "View Full Stats" at bounding box center [181, 138] width 43 height 7
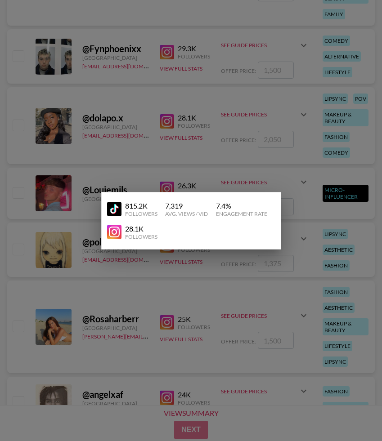
click at [112, 207] on img at bounding box center [114, 209] width 14 height 14
click at [76, 139] on div at bounding box center [191, 220] width 382 height 441
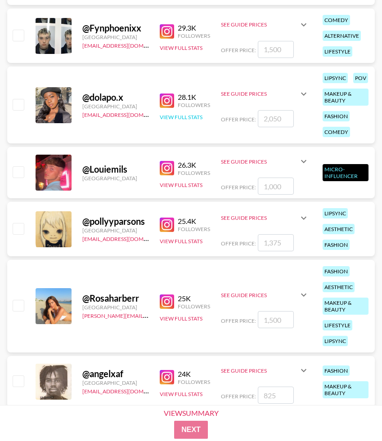
scroll to position [19283, 0]
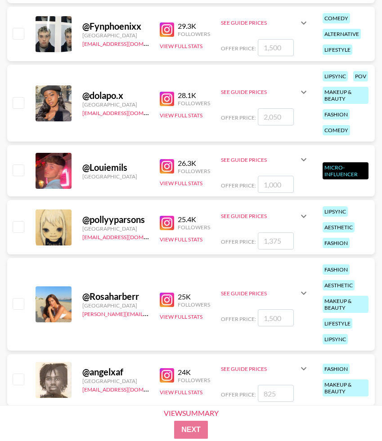
click at [163, 223] on img at bounding box center [167, 223] width 14 height 14
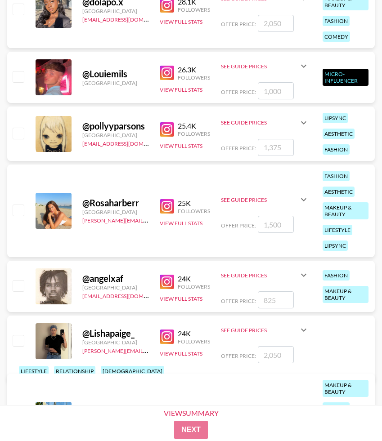
scroll to position [19377, 0]
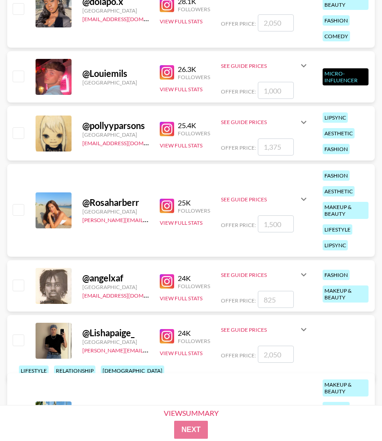
click at [170, 206] on img at bounding box center [167, 206] width 14 height 14
click at [172, 227] on div "@ Rosaharberr [GEOGRAPHIC_DATA] [PERSON_NAME][EMAIL_ADDRESS][DOMAIN_NAME] 25K F…" at bounding box center [191, 210] width 368 height 93
click at [179, 222] on button "View Full Stats" at bounding box center [181, 223] width 43 height 7
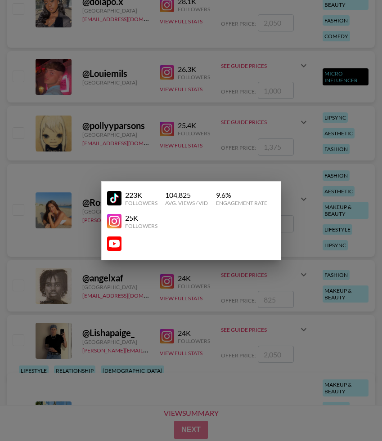
click at [115, 200] on img at bounding box center [114, 198] width 14 height 14
click at [70, 168] on div at bounding box center [191, 220] width 382 height 441
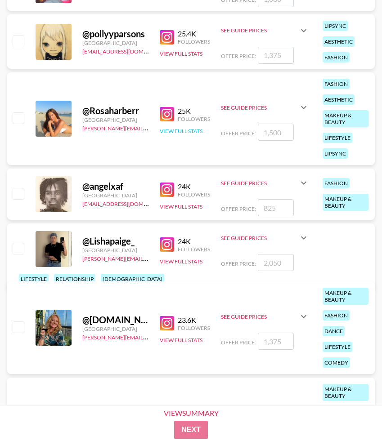
scroll to position [19564, 0]
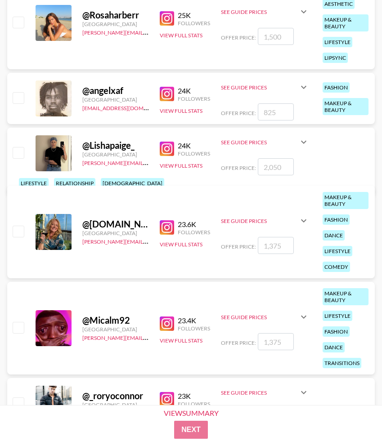
click at [165, 228] on img at bounding box center [167, 227] width 14 height 14
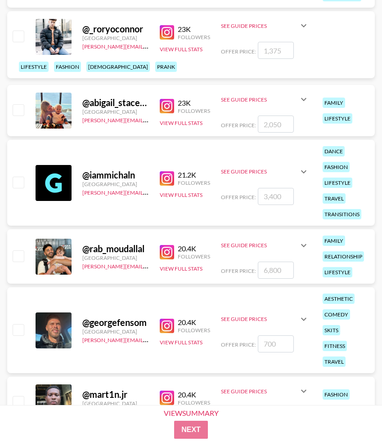
scroll to position [20044, 0]
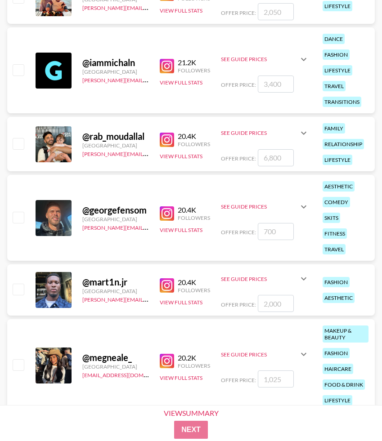
click at [167, 63] on img at bounding box center [167, 66] width 14 height 14
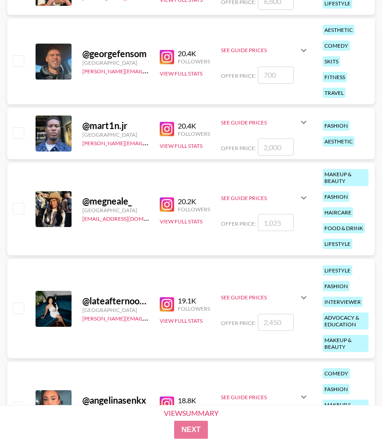
scroll to position [20208, 0]
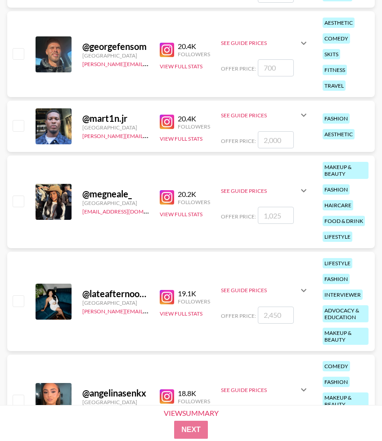
click at [165, 196] on img at bounding box center [167, 197] width 14 height 14
click at [181, 216] on button "View Full Stats" at bounding box center [181, 214] width 43 height 7
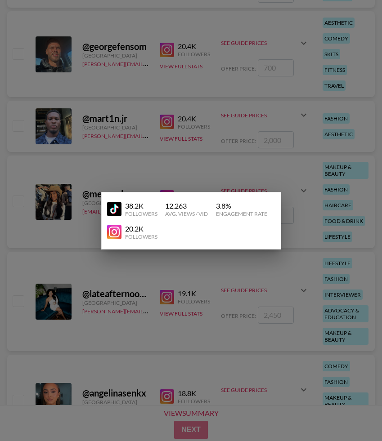
click at [112, 210] on img at bounding box center [114, 209] width 14 height 14
click at [128, 151] on div at bounding box center [191, 220] width 382 height 441
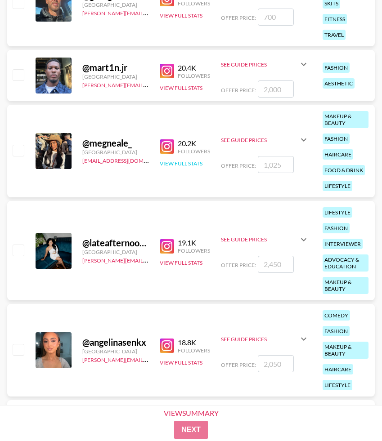
scroll to position [20273, 0]
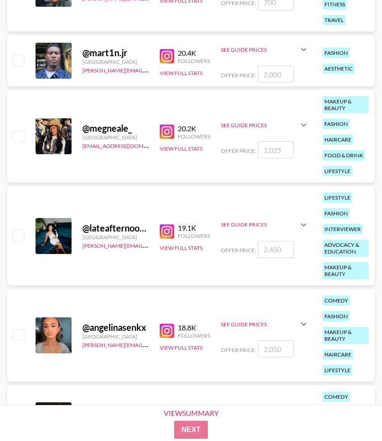
click at [169, 233] on img at bounding box center [167, 231] width 14 height 14
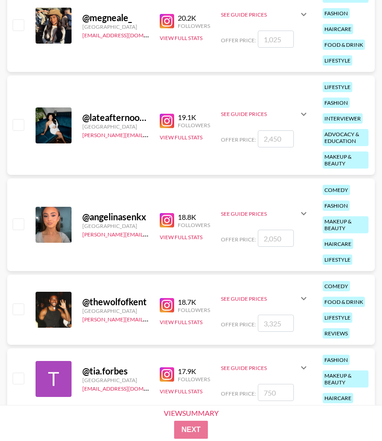
scroll to position [20385, 0]
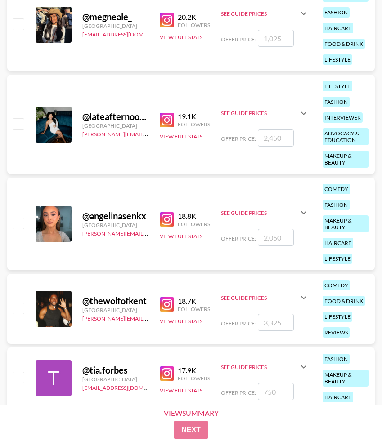
click at [170, 216] on img at bounding box center [167, 219] width 14 height 14
click at [163, 236] on button "View Full Stats" at bounding box center [181, 236] width 43 height 7
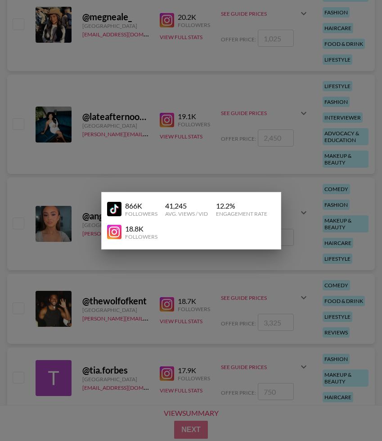
click at [119, 216] on img at bounding box center [114, 209] width 14 height 14
click at [113, 162] on div at bounding box center [191, 220] width 382 height 441
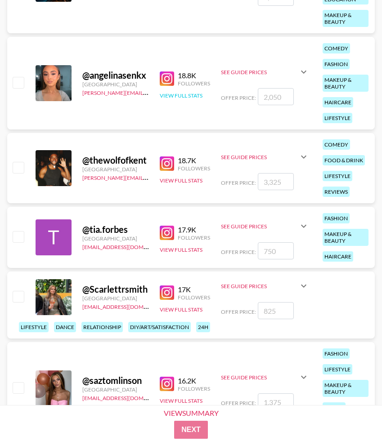
scroll to position [20527, 0]
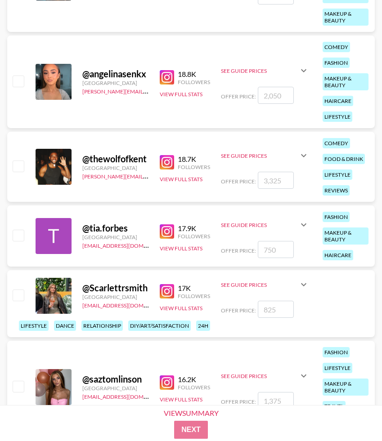
click at [164, 230] on img at bounding box center [167, 231] width 14 height 14
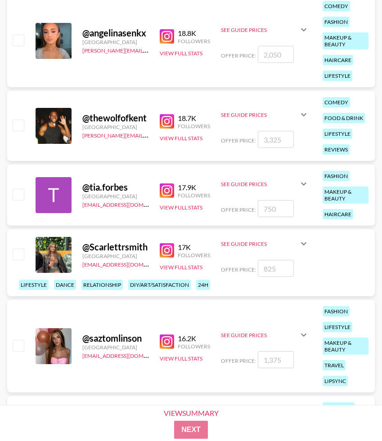
scroll to position [20567, 0]
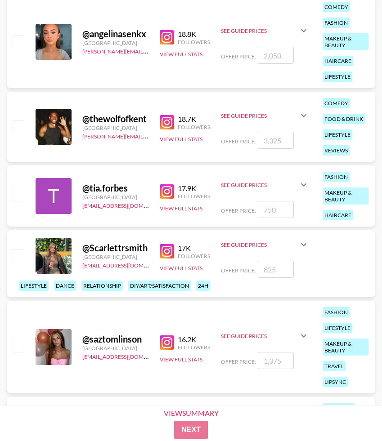
click at [169, 248] on img at bounding box center [167, 251] width 14 height 14
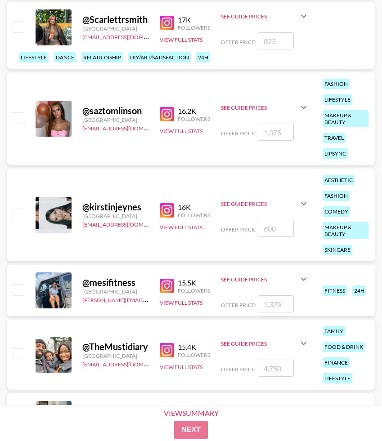
scroll to position [20818, 0]
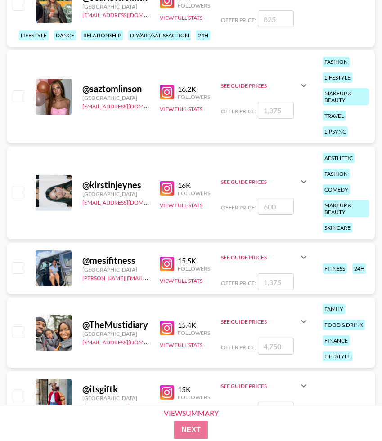
click at [171, 94] on img at bounding box center [167, 92] width 14 height 14
click at [178, 110] on button "View Full Stats" at bounding box center [181, 109] width 43 height 7
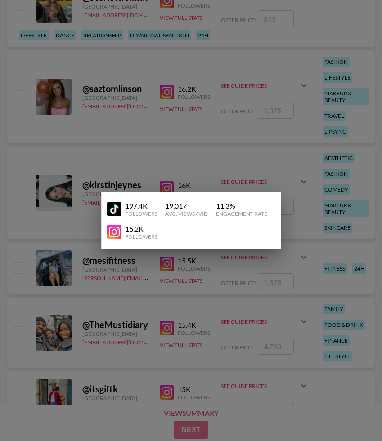
click at [110, 208] on img at bounding box center [114, 209] width 14 height 14
click at [85, 135] on div at bounding box center [191, 220] width 382 height 441
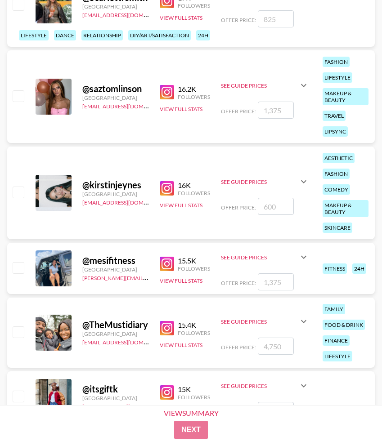
click at [167, 185] on img at bounding box center [167, 188] width 14 height 14
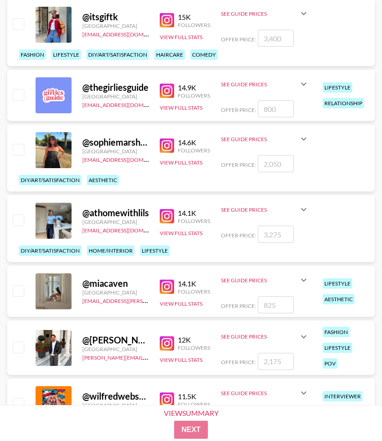
scroll to position [21227, 0]
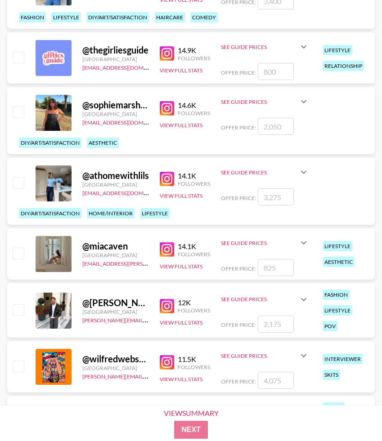
click at [169, 107] on img at bounding box center [167, 108] width 14 height 14
click at [168, 180] on img at bounding box center [167, 179] width 14 height 14
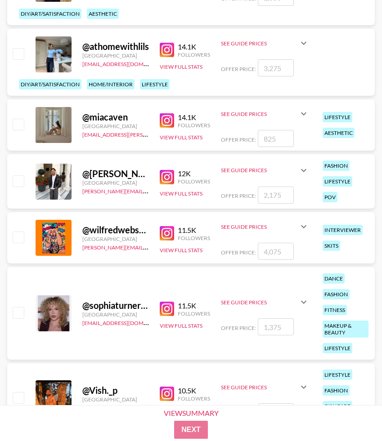
scroll to position [21386, 0]
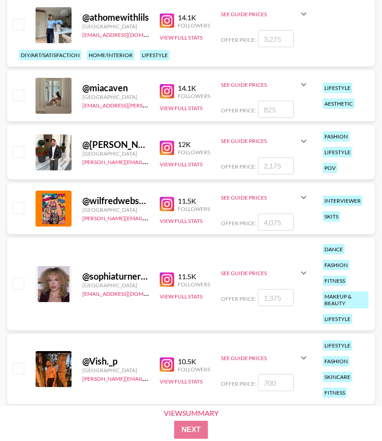
click at [167, 94] on img at bounding box center [167, 91] width 14 height 14
click at [167, 283] on img at bounding box center [167, 280] width 14 height 14
click at [174, 296] on button "View Full Stats" at bounding box center [181, 296] width 43 height 7
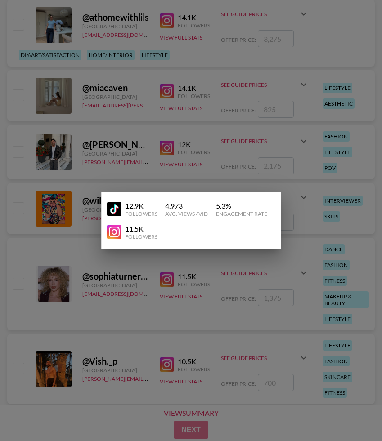
click at [112, 208] on img at bounding box center [114, 209] width 14 height 14
click at [90, 135] on div at bounding box center [191, 220] width 382 height 441
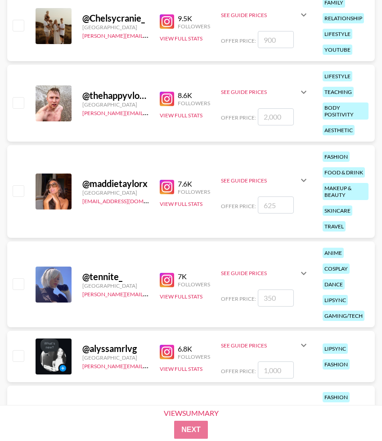
scroll to position [21859, 0]
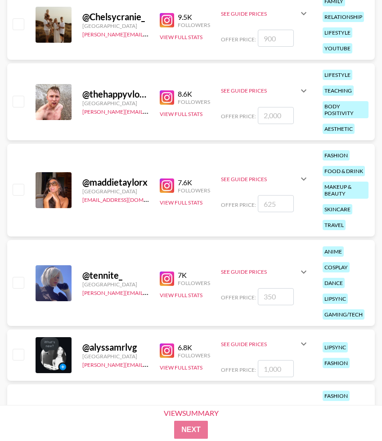
click at [171, 181] on img at bounding box center [167, 186] width 14 height 14
click at [172, 203] on button "View Full Stats" at bounding box center [181, 202] width 43 height 7
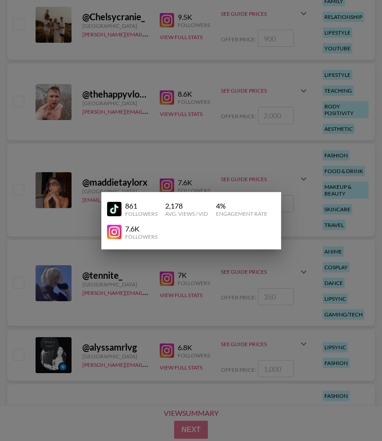
click at [115, 208] on img at bounding box center [114, 209] width 14 height 14
click at [71, 172] on div at bounding box center [191, 220] width 382 height 441
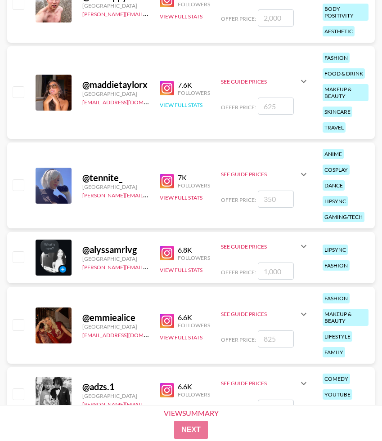
scroll to position [21956, 0]
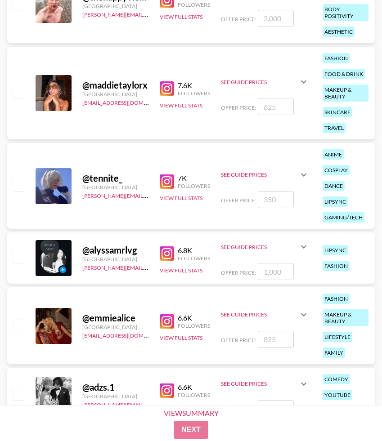
click at [166, 182] on img at bounding box center [167, 182] width 14 height 14
click at [171, 252] on img at bounding box center [167, 254] width 14 height 14
click at [304, 248] on icon at bounding box center [303, 247] width 5 height 3
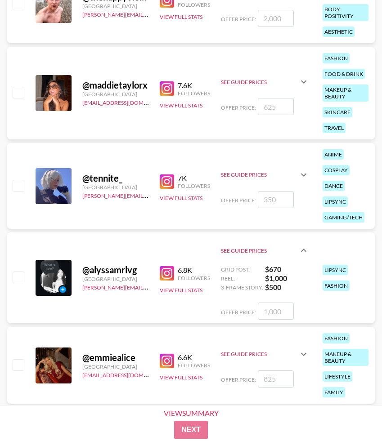
click at [304, 248] on icon at bounding box center [303, 250] width 11 height 11
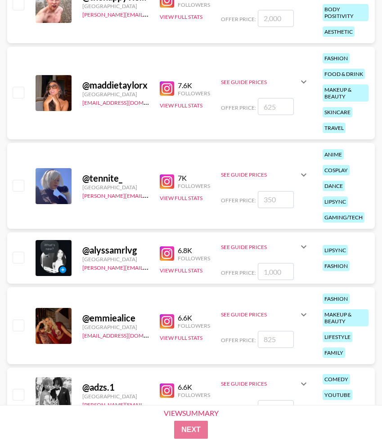
click at [188, 274] on div "6.8K Followers View Full Stats" at bounding box center [185, 258] width 50 height 32
click at [192, 270] on button "View Full Stats" at bounding box center [181, 270] width 43 height 7
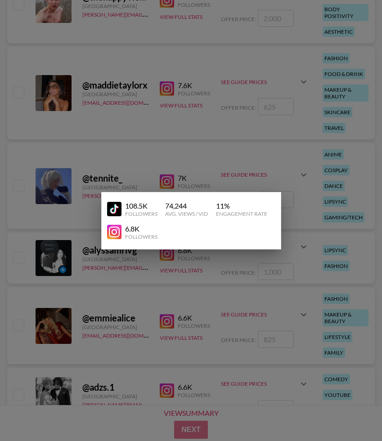
click at [116, 208] on img at bounding box center [114, 209] width 14 height 14
click at [109, 88] on div at bounding box center [191, 220] width 382 height 441
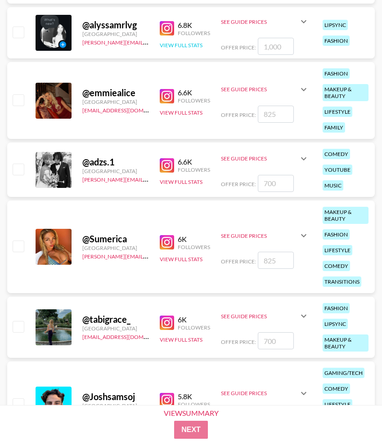
scroll to position [22184, 0]
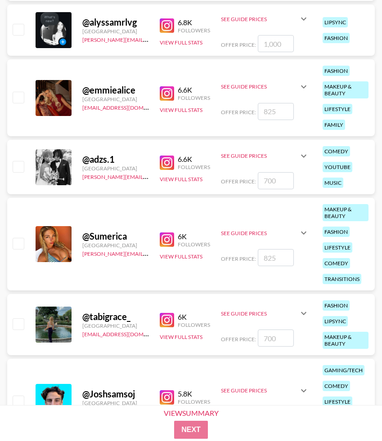
click at [172, 90] on img at bounding box center [167, 93] width 14 height 14
click at [194, 116] on div "@ emmiealice [GEOGRAPHIC_DATA] [EMAIL_ADDRESS][DOMAIN_NAME] 6.6K Followers View…" at bounding box center [191, 97] width 368 height 77
click at [189, 111] on button "View Full Stats" at bounding box center [181, 110] width 43 height 7
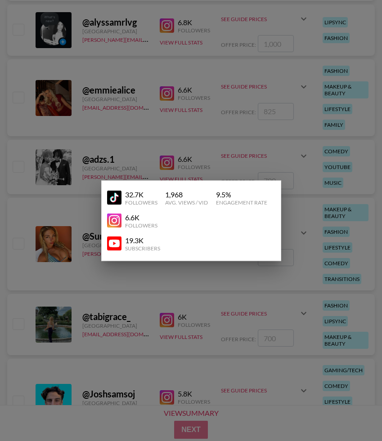
click at [115, 201] on img at bounding box center [114, 198] width 14 height 14
click at [94, 186] on div at bounding box center [191, 220] width 382 height 441
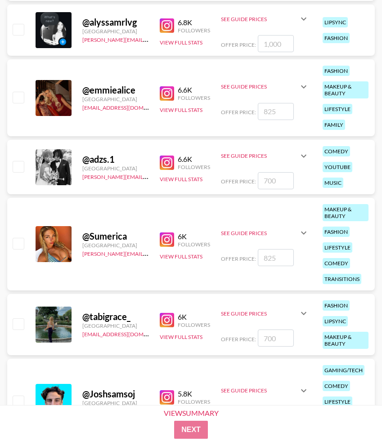
click at [165, 238] on img at bounding box center [167, 240] width 14 height 14
click at [166, 258] on button "View Full Stats" at bounding box center [181, 256] width 43 height 7
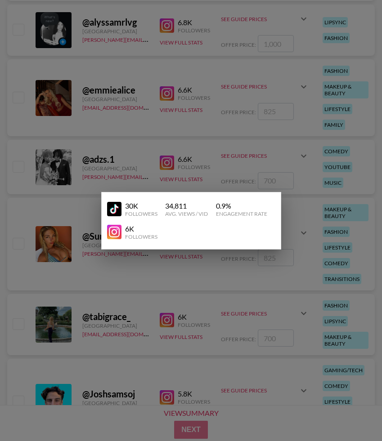
click at [112, 210] on img at bounding box center [114, 209] width 14 height 14
click at [61, 109] on div at bounding box center [191, 220] width 382 height 441
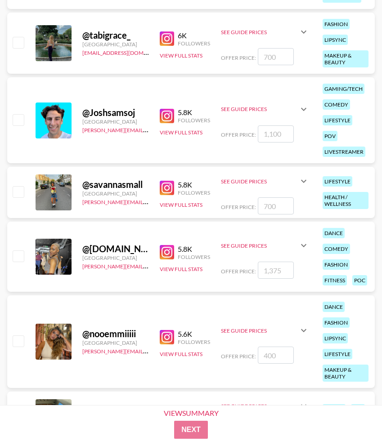
scroll to position [22466, 0]
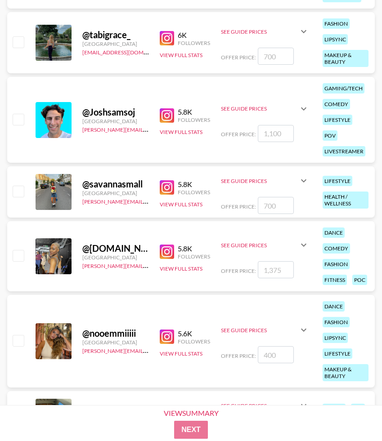
click at [167, 40] on img at bounding box center [167, 38] width 14 height 14
click at [190, 56] on button "View Full Stats" at bounding box center [181, 55] width 43 height 7
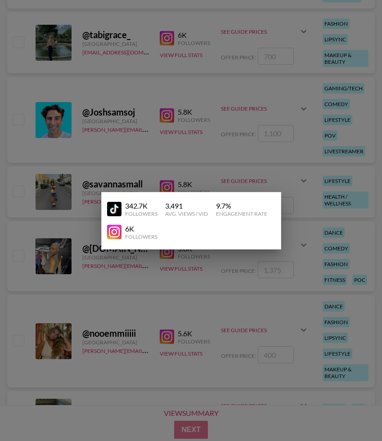
click at [118, 211] on img at bounding box center [114, 209] width 14 height 14
click at [77, 145] on div at bounding box center [191, 220] width 382 height 441
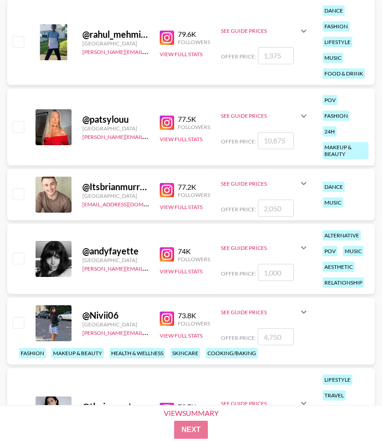
scroll to position [14358, 0]
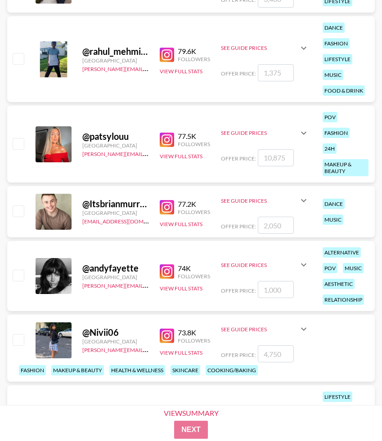
click at [298, 133] on icon at bounding box center [303, 133] width 11 height 11
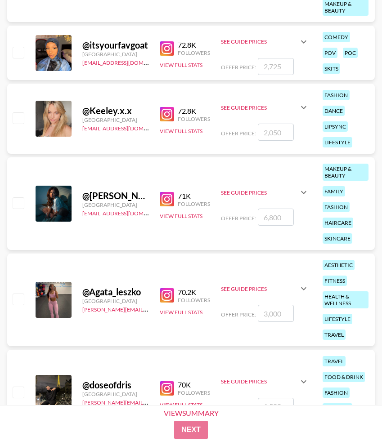
scroll to position [14832, 0]
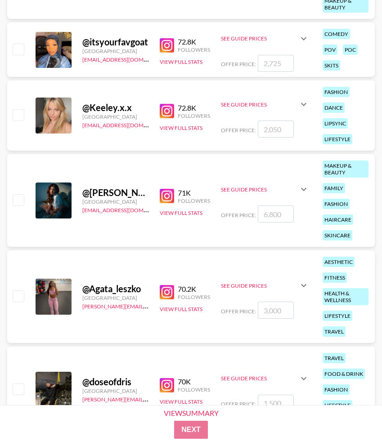
click at [302, 102] on icon at bounding box center [303, 104] width 11 height 11
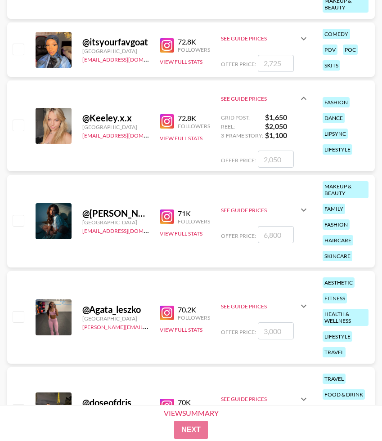
scroll to position [14856, 0]
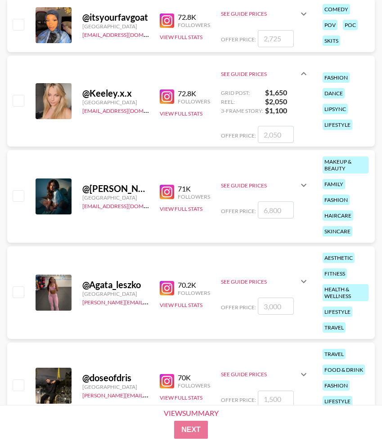
click at [303, 185] on icon at bounding box center [303, 185] width 11 height 11
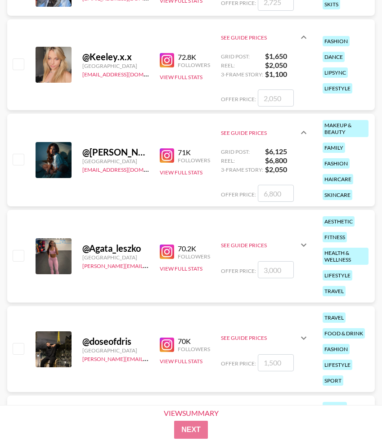
scroll to position [14895, 0]
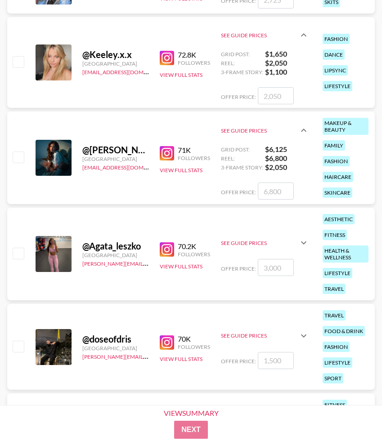
click at [304, 242] on icon at bounding box center [303, 243] width 11 height 11
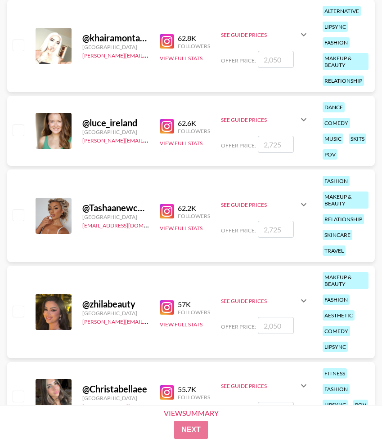
scroll to position [15537, 0]
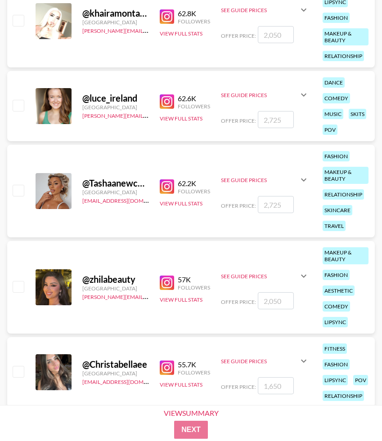
click at [301, 180] on icon at bounding box center [303, 180] width 11 height 11
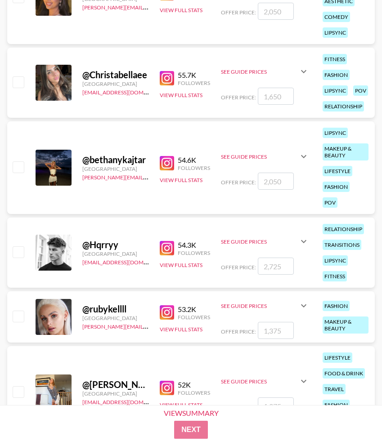
scroll to position [15834, 0]
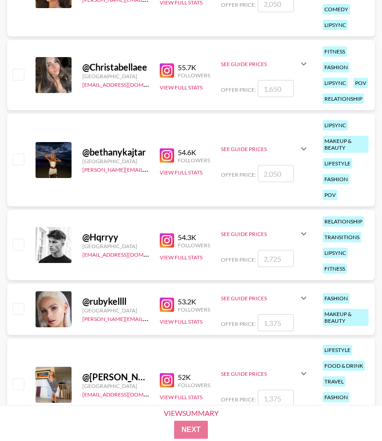
click at [310, 148] on div "@ bethanykajtar [GEOGRAPHIC_DATA] [PERSON_NAME][EMAIL_ADDRESS][DOMAIN_NAME] 54.…" at bounding box center [191, 160] width 368 height 93
click at [306, 148] on icon at bounding box center [303, 149] width 11 height 11
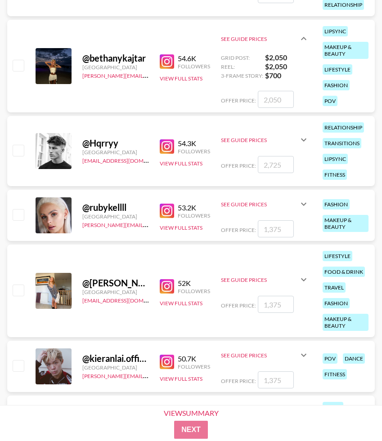
scroll to position [15942, 0]
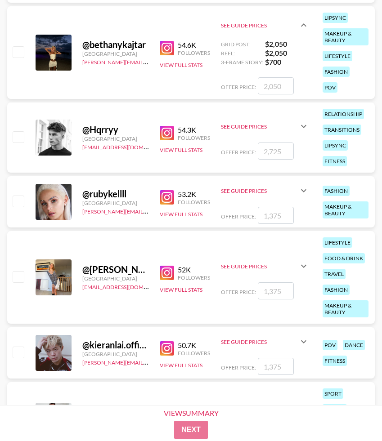
click at [305, 189] on icon at bounding box center [303, 190] width 5 height 3
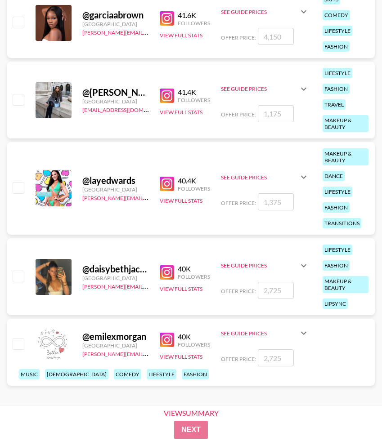
scroll to position [17398, 0]
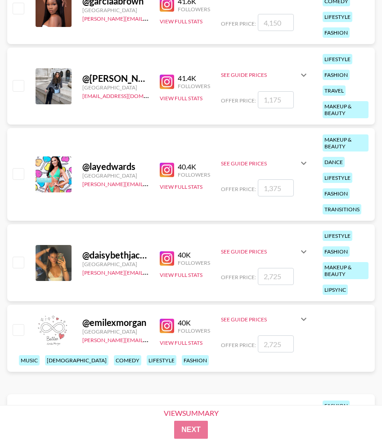
click at [302, 161] on icon at bounding box center [303, 163] width 11 height 11
click at [303, 252] on icon at bounding box center [303, 251] width 5 height 3
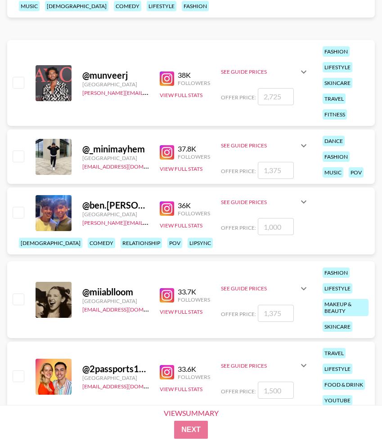
scroll to position [17788, 0]
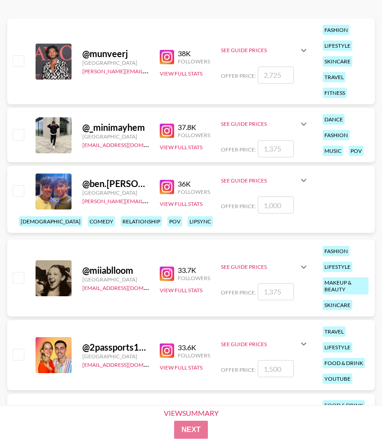
click at [303, 266] on icon at bounding box center [303, 267] width 11 height 11
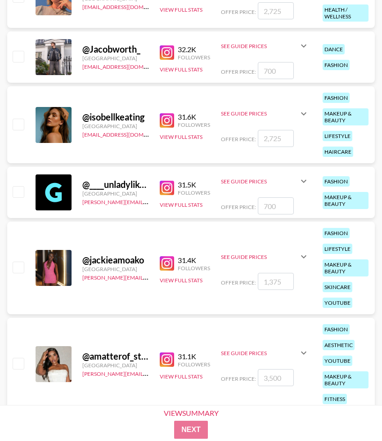
scroll to position [18241, 0]
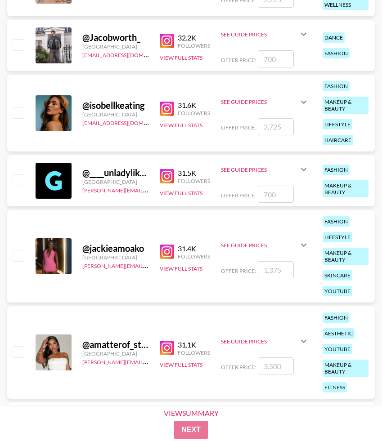
click at [303, 103] on icon at bounding box center [303, 101] width 5 height 3
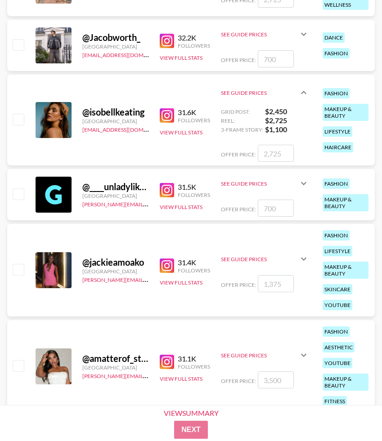
click at [301, 181] on icon at bounding box center [303, 183] width 11 height 11
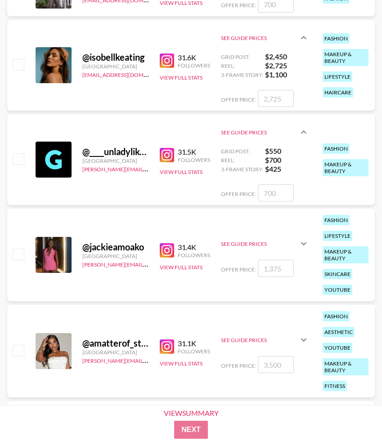
scroll to position [18298, 0]
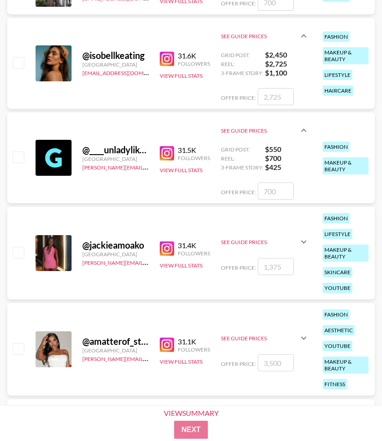
click at [305, 242] on icon at bounding box center [303, 242] width 11 height 11
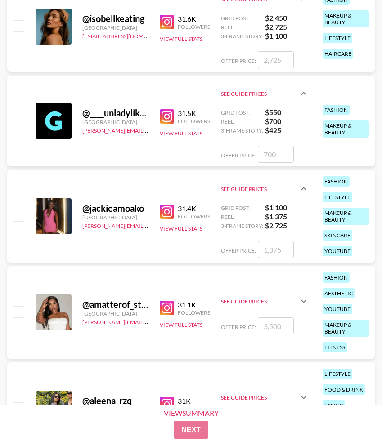
scroll to position [18343, 0]
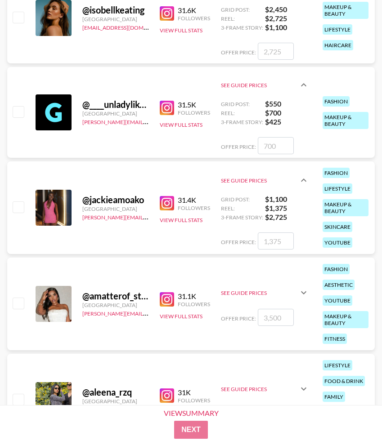
click at [301, 292] on icon at bounding box center [303, 293] width 5 height 3
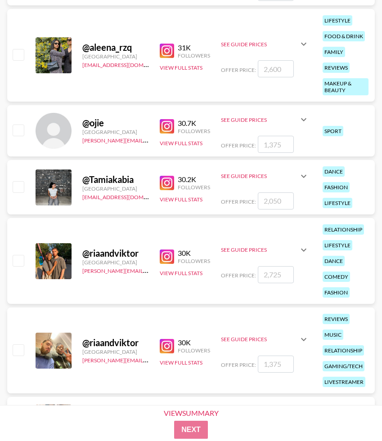
scroll to position [18689, 0]
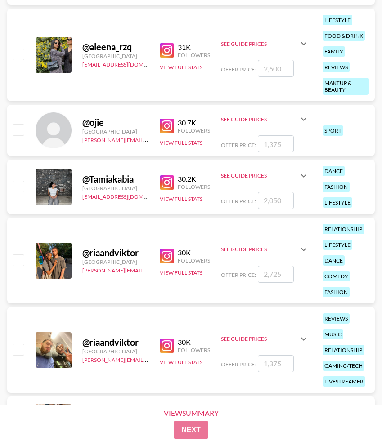
click at [303, 175] on icon at bounding box center [303, 176] width 11 height 11
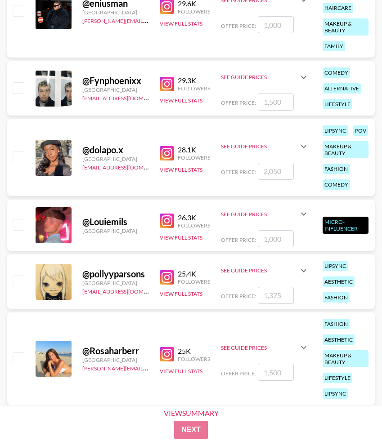
scroll to position [19421, 0]
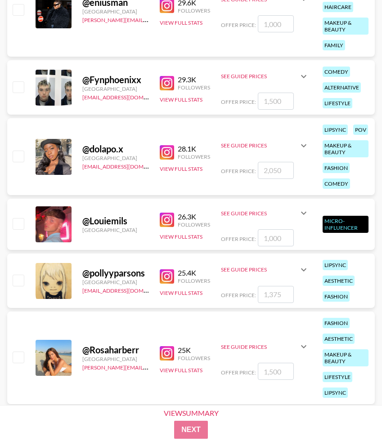
click at [303, 145] on icon at bounding box center [303, 145] width 11 height 11
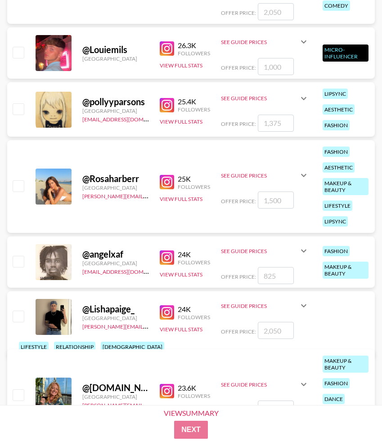
scroll to position [19615, 0]
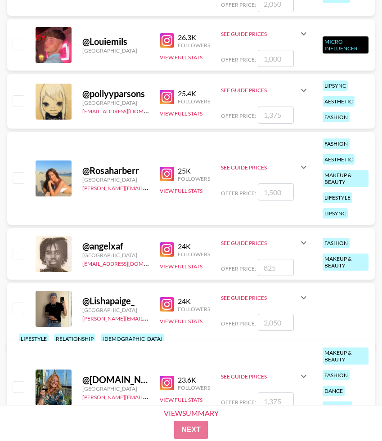
click at [303, 168] on icon at bounding box center [303, 167] width 5 height 3
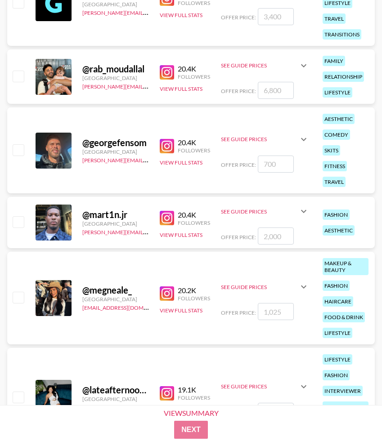
scroll to position [20349, 0]
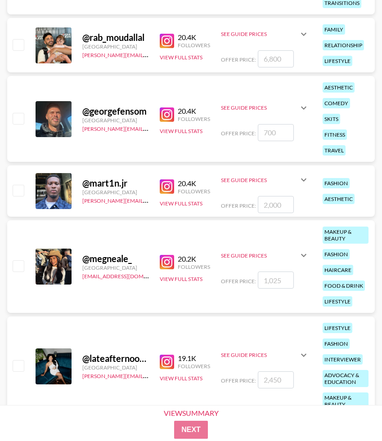
click at [303, 254] on icon at bounding box center [303, 255] width 11 height 11
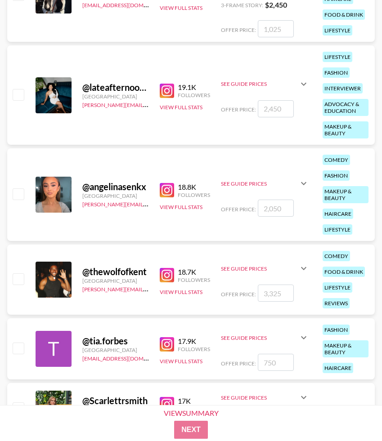
scroll to position [20621, 0]
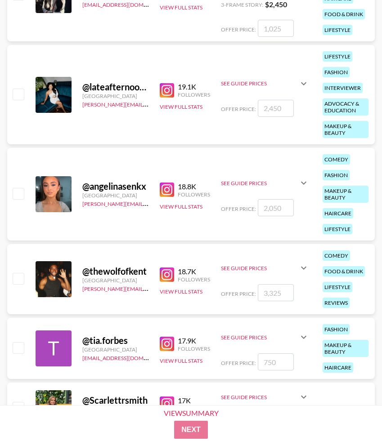
click at [303, 182] on icon at bounding box center [303, 183] width 11 height 11
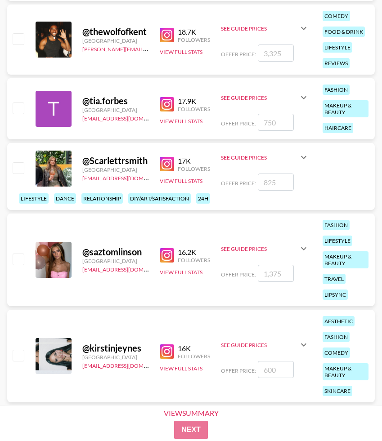
scroll to position [20872, 0]
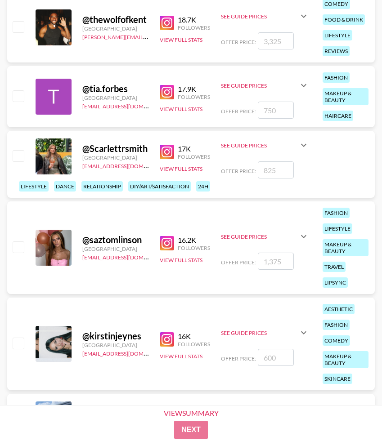
click at [304, 238] on icon at bounding box center [303, 236] width 11 height 11
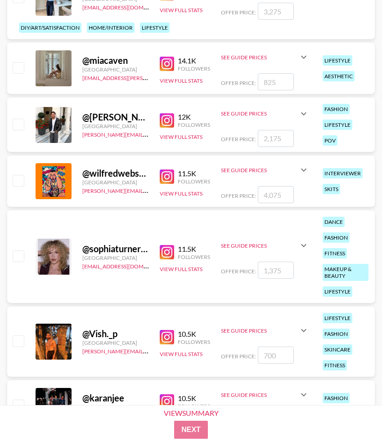
scroll to position [21627, 0]
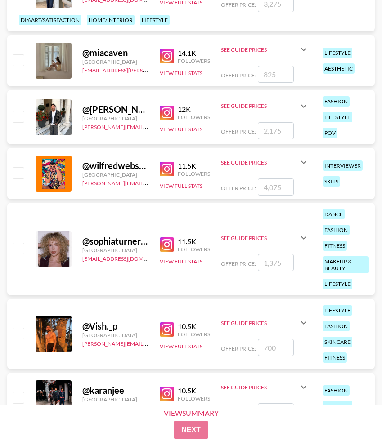
click at [302, 238] on icon at bounding box center [303, 238] width 5 height 3
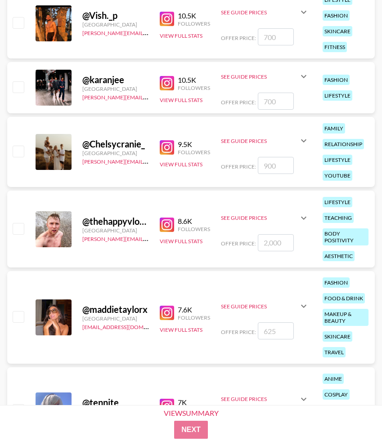
scroll to position [21939, 0]
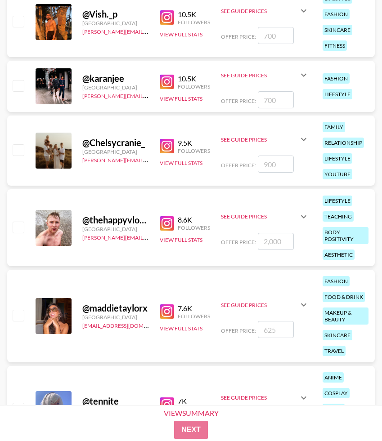
click at [303, 305] on icon at bounding box center [303, 305] width 5 height 3
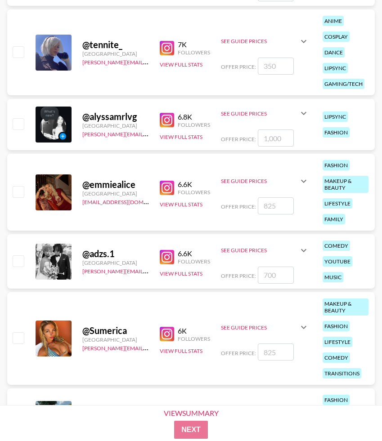
scroll to position [22306, 0]
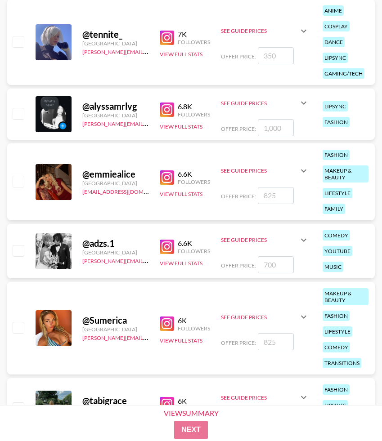
click at [303, 104] on icon at bounding box center [303, 103] width 5 height 3
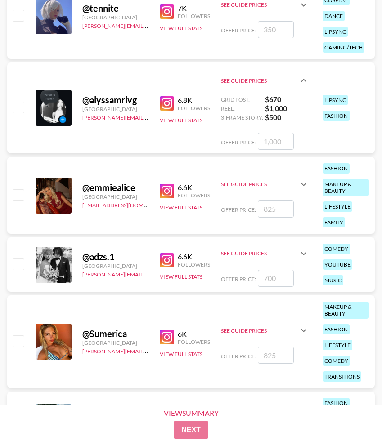
scroll to position [22334, 0]
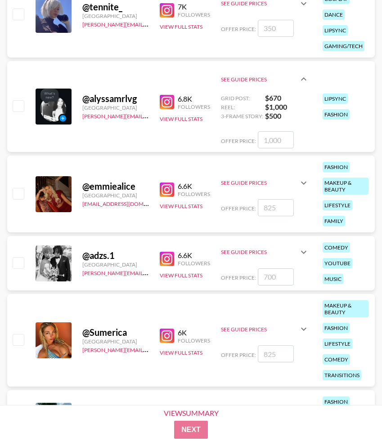
click at [304, 182] on icon at bounding box center [303, 183] width 11 height 11
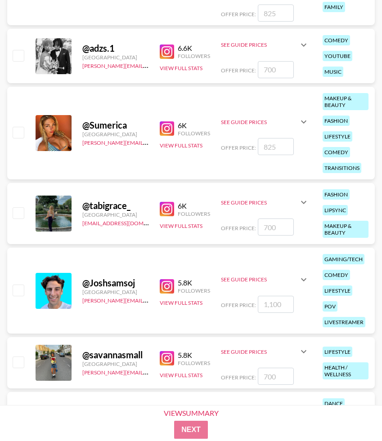
scroll to position [22569, 0]
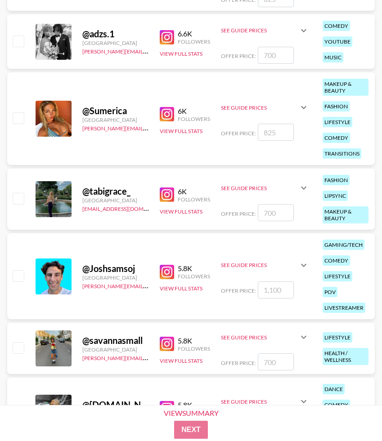
click at [304, 189] on icon at bounding box center [303, 188] width 5 height 3
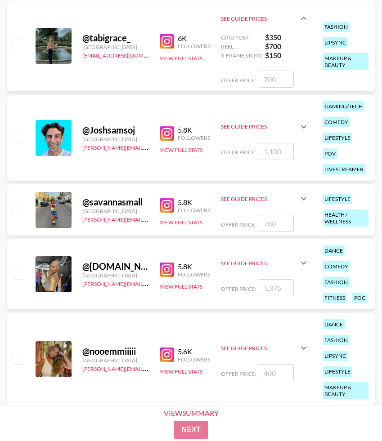
scroll to position [22738, 0]
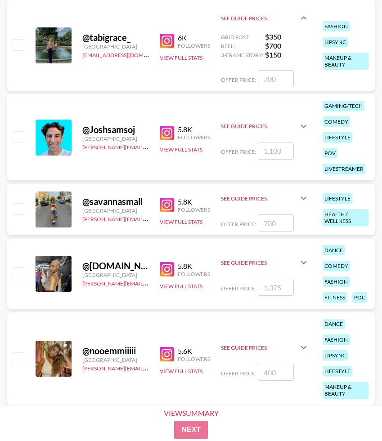
click at [164, 205] on img at bounding box center [167, 205] width 14 height 14
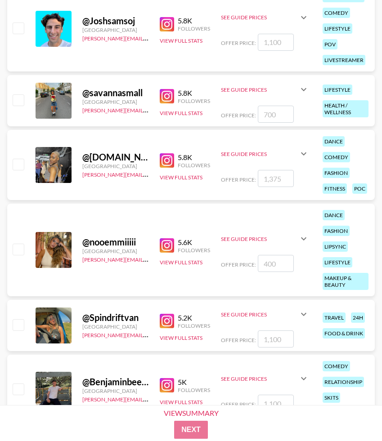
scroll to position [22850, 0]
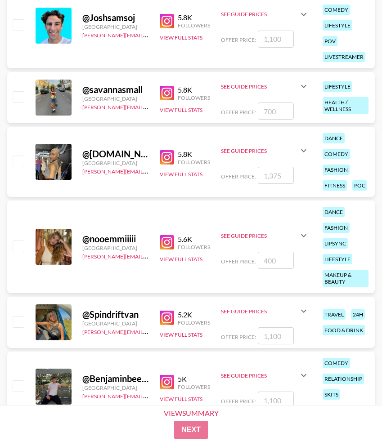
click at [171, 160] on img at bounding box center [167, 157] width 14 height 14
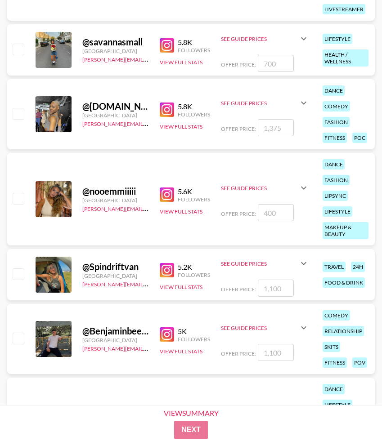
scroll to position [22908, 0]
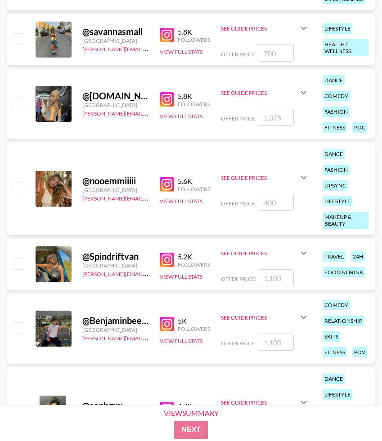
click at [171, 188] on img at bounding box center [167, 184] width 14 height 14
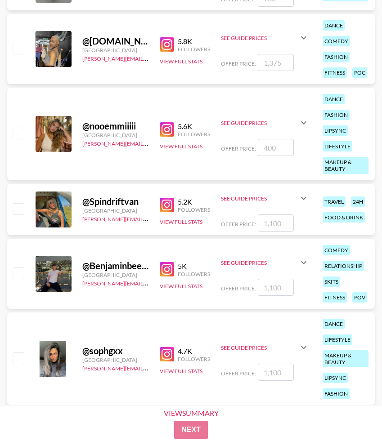
scroll to position [23020, 0]
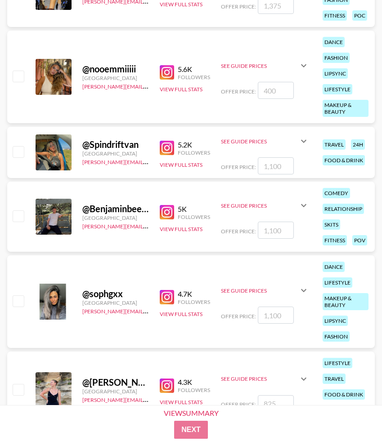
click at [165, 148] on img at bounding box center [167, 148] width 14 height 14
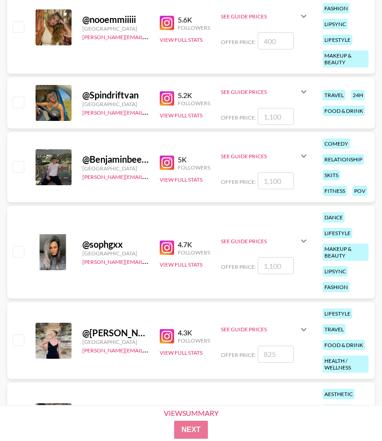
scroll to position [23071, 0]
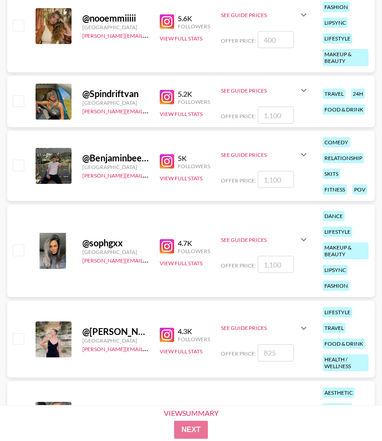
click at [171, 171] on div "5K Followers View Full Stats" at bounding box center [185, 166] width 50 height 32
click at [171, 165] on img at bounding box center [167, 161] width 14 height 14
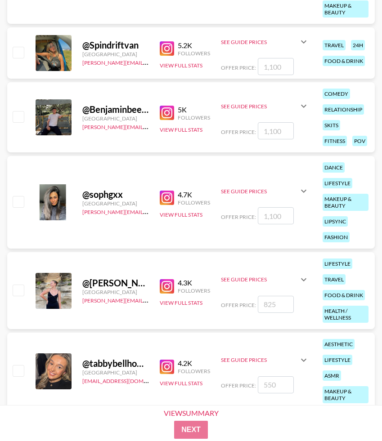
click at [164, 198] on img at bounding box center [167, 198] width 14 height 14
click at [166, 213] on button "View Full Stats" at bounding box center [181, 214] width 43 height 7
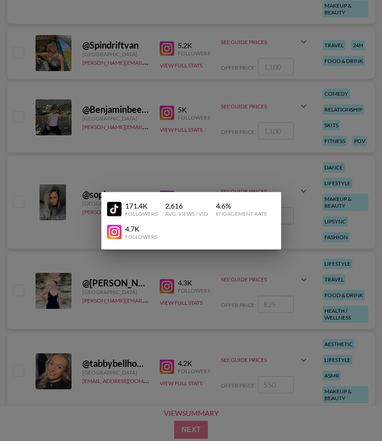
click at [117, 211] on img at bounding box center [114, 209] width 14 height 14
click at [132, 100] on div at bounding box center [191, 220] width 382 height 441
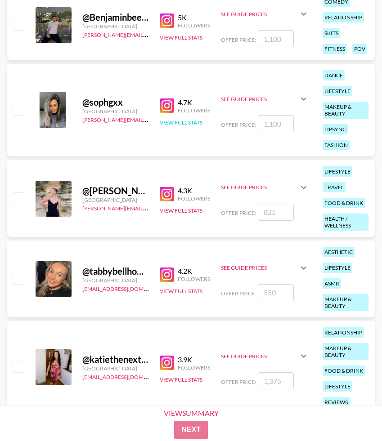
scroll to position [23213, 0]
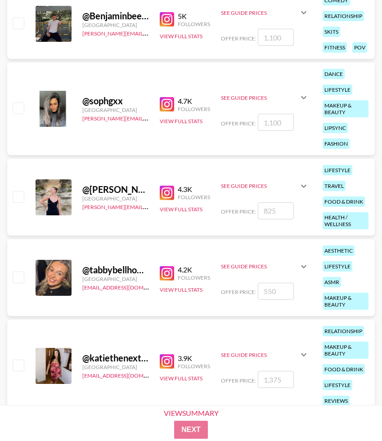
click at [162, 191] on img at bounding box center [167, 193] width 14 height 14
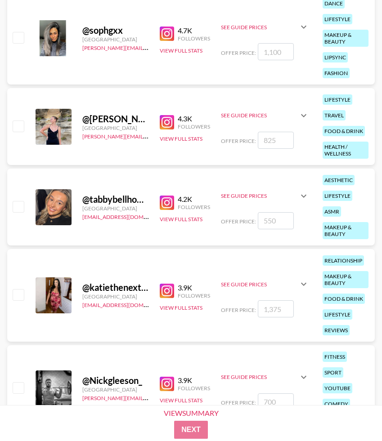
scroll to position [23289, 0]
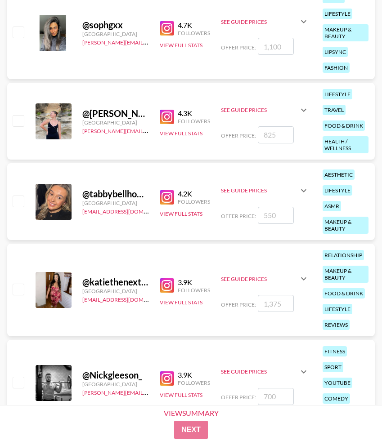
click at [164, 198] on img at bounding box center [167, 197] width 14 height 14
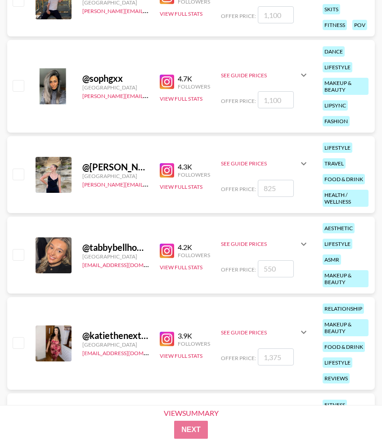
scroll to position [23235, 0]
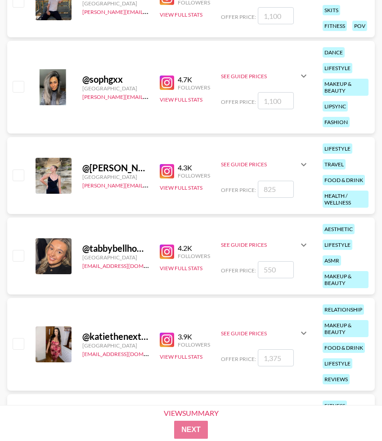
click at [170, 253] on img at bounding box center [167, 252] width 14 height 14
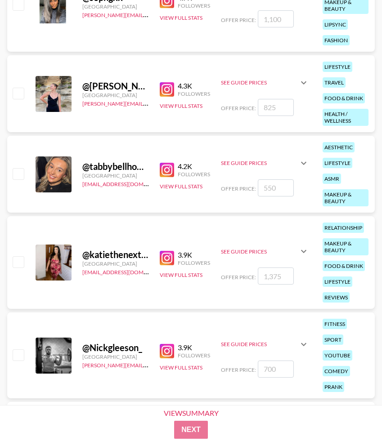
scroll to position [23316, 0]
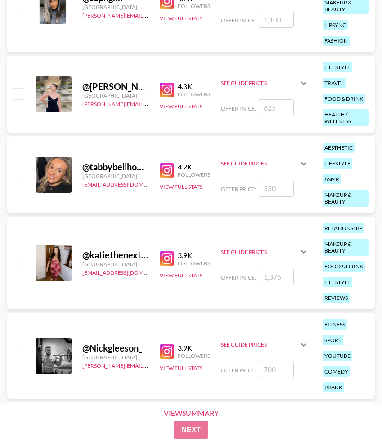
click at [165, 260] on img at bounding box center [167, 258] width 14 height 14
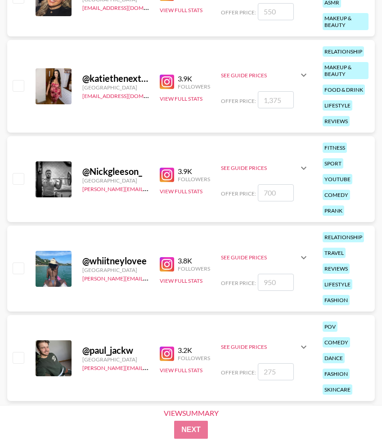
scroll to position [23500, 0]
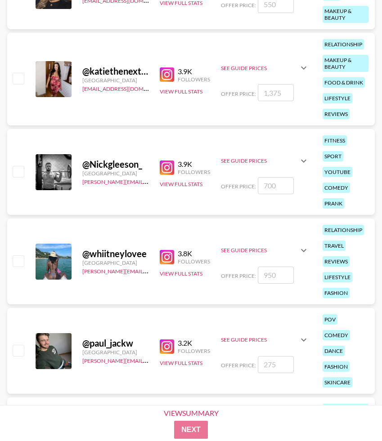
click at [163, 259] on img at bounding box center [167, 257] width 14 height 14
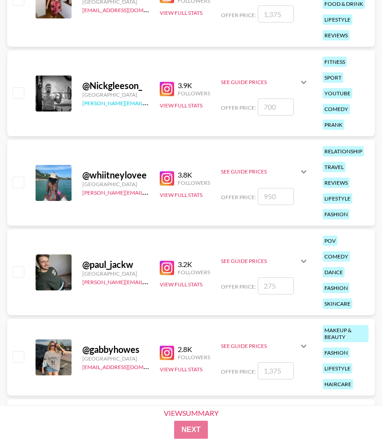
scroll to position [23593, 0]
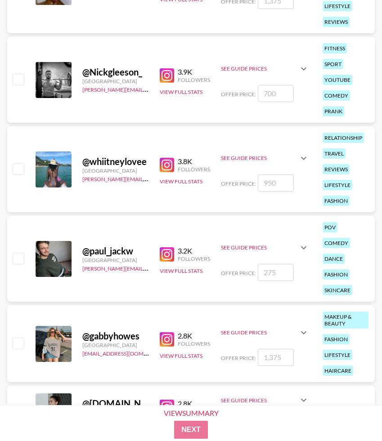
click at [162, 341] on img at bounding box center [167, 339] width 14 height 14
click at [167, 354] on button "View Full Stats" at bounding box center [181, 356] width 43 height 7
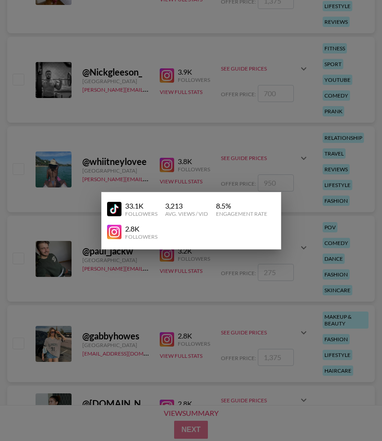
click at [115, 211] on img at bounding box center [114, 209] width 14 height 14
click at [110, 153] on div at bounding box center [191, 220] width 382 height 441
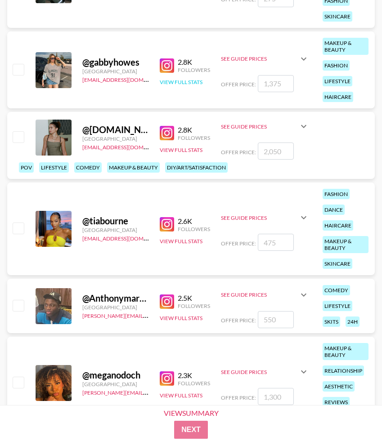
scroll to position [23885, 0]
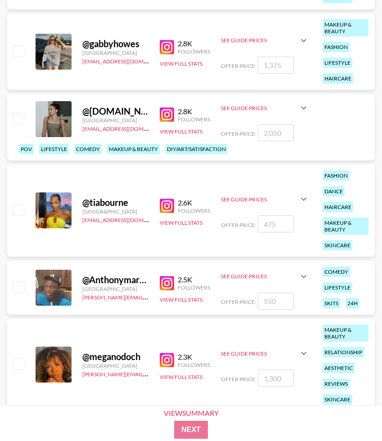
click at [167, 114] on img at bounding box center [167, 115] width 14 height 14
click at [169, 220] on button "View Full Stats" at bounding box center [181, 223] width 43 height 7
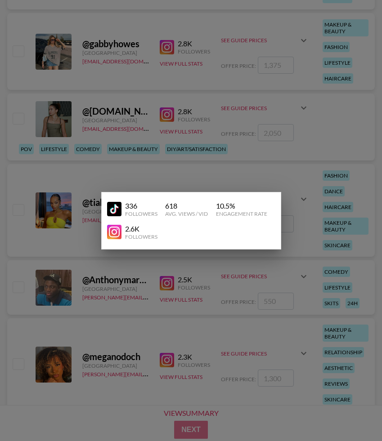
click at [145, 177] on div at bounding box center [191, 220] width 382 height 441
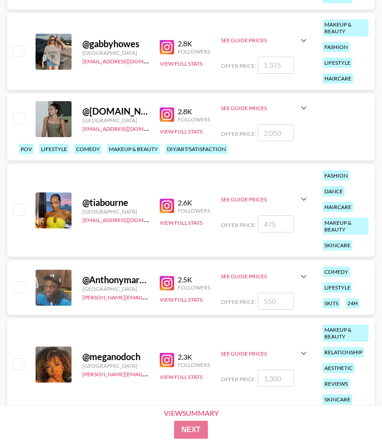
click at [170, 204] on img at bounding box center [167, 206] width 14 height 14
click at [163, 222] on button "View Full Stats" at bounding box center [181, 223] width 43 height 7
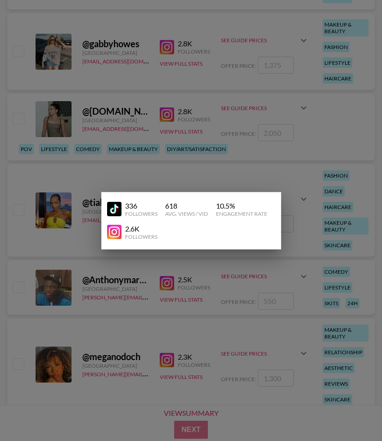
click at [117, 212] on img at bounding box center [114, 209] width 14 height 14
click at [82, 149] on div at bounding box center [191, 220] width 382 height 441
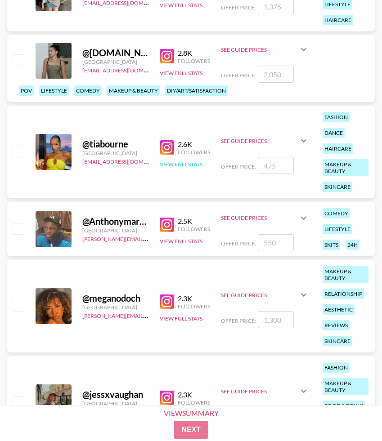
scroll to position [23947, 0]
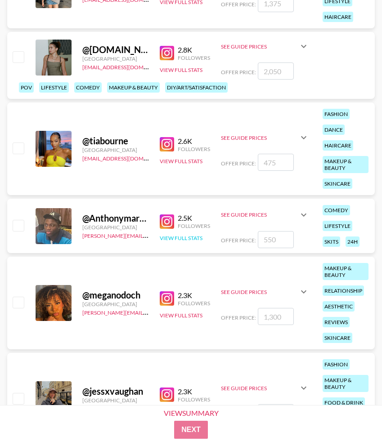
click at [172, 238] on button "View Full Stats" at bounding box center [181, 238] width 43 height 7
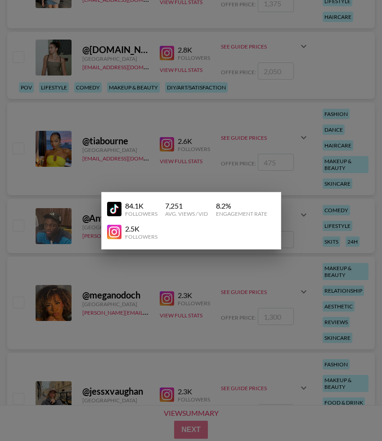
click at [68, 216] on div at bounding box center [191, 220] width 382 height 441
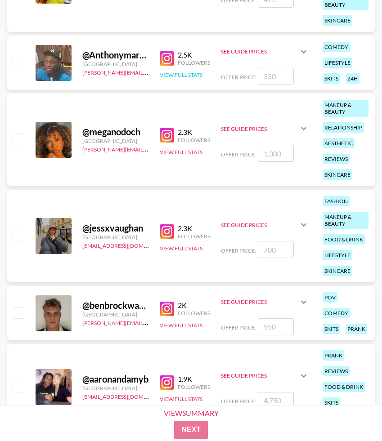
scroll to position [24125, 0]
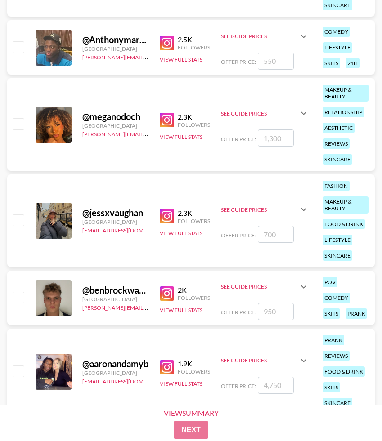
click at [170, 122] on img at bounding box center [167, 120] width 14 height 14
click at [171, 136] on button "View Full Stats" at bounding box center [181, 137] width 43 height 7
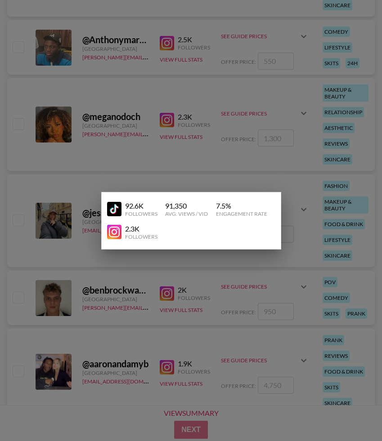
click at [114, 206] on img at bounding box center [114, 209] width 14 height 14
click at [94, 151] on div at bounding box center [191, 220] width 382 height 441
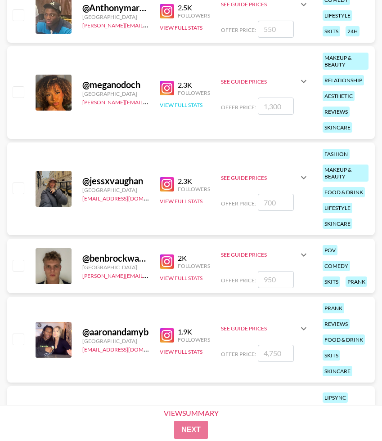
scroll to position [24159, 0]
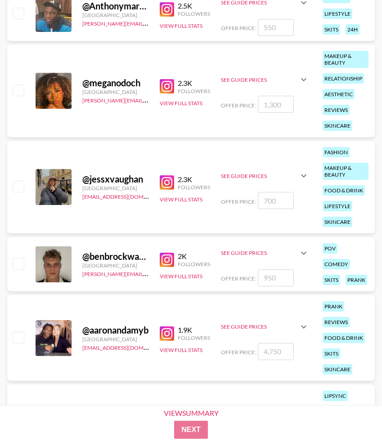
click at [164, 184] on img at bounding box center [167, 182] width 14 height 14
click at [174, 199] on button "View Full Stats" at bounding box center [181, 199] width 43 height 7
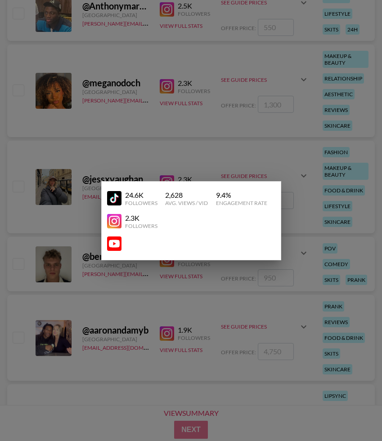
click at [114, 200] on img at bounding box center [114, 198] width 14 height 14
click at [98, 123] on div at bounding box center [191, 220] width 382 height 441
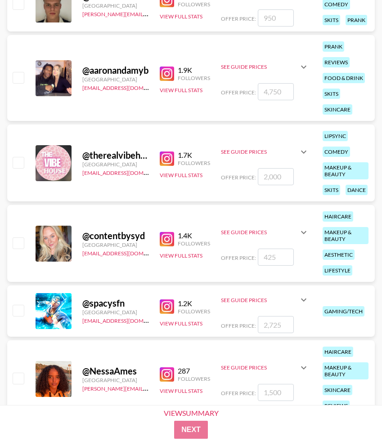
scroll to position [24476, 0]
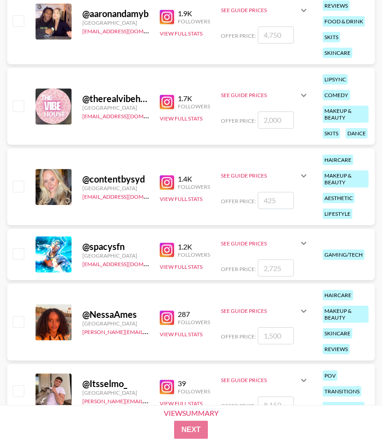
click at [174, 179] on img at bounding box center [167, 182] width 14 height 14
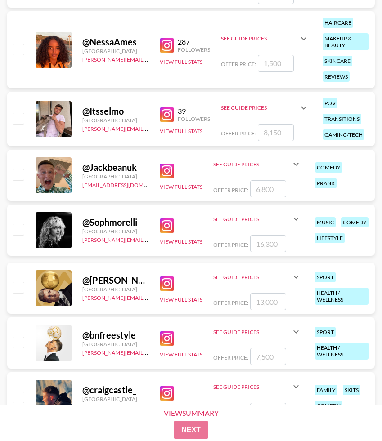
scroll to position [24749, 0]
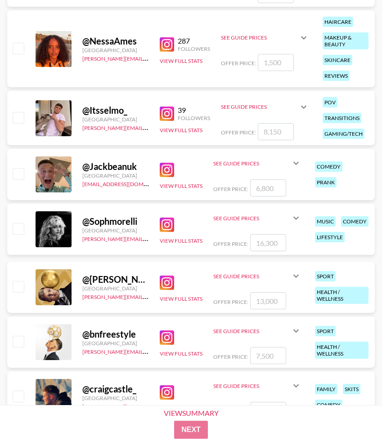
click at [163, 46] on img at bounding box center [167, 44] width 14 height 14
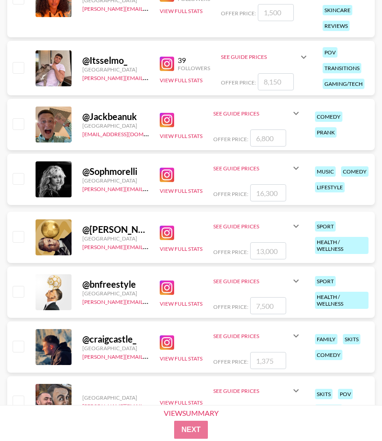
scroll to position [24814, 0]
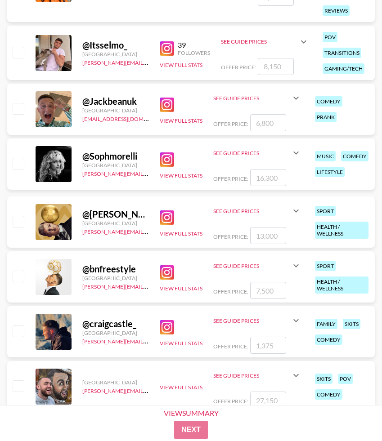
click at [167, 163] on img at bounding box center [167, 160] width 14 height 14
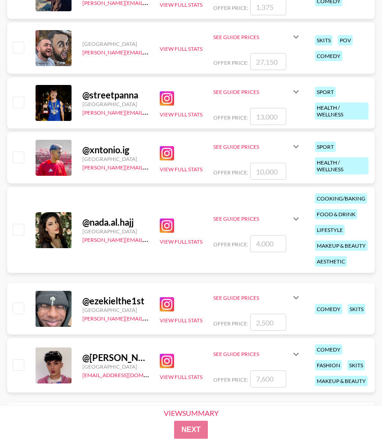
scroll to position [25215, 0]
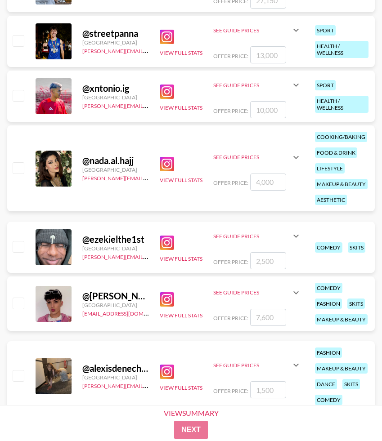
click at [164, 168] on img at bounding box center [167, 164] width 14 height 14
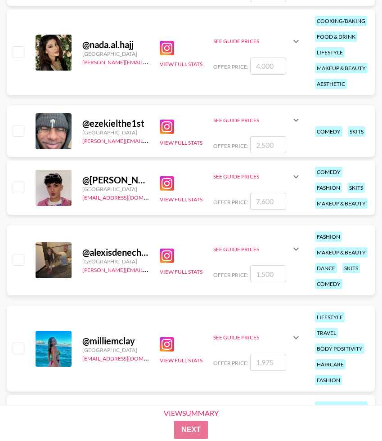
scroll to position [25347, 0]
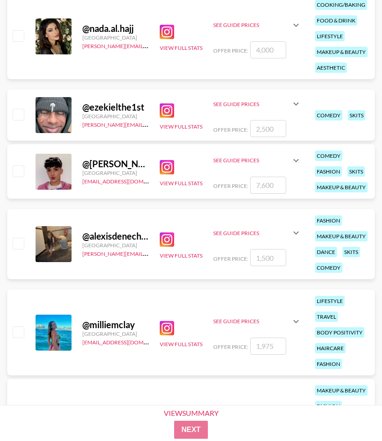
click at [163, 239] on img at bounding box center [167, 240] width 14 height 14
click at [175, 259] on button "View Full Stats" at bounding box center [181, 255] width 43 height 7
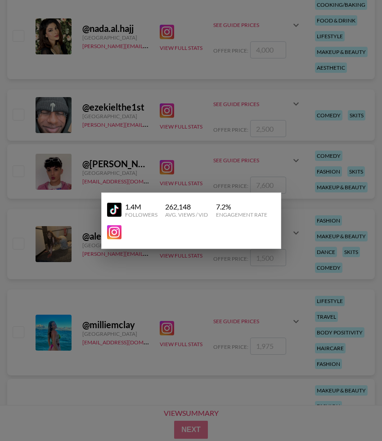
click at [114, 212] on img at bounding box center [114, 210] width 14 height 14
click at [108, 291] on div at bounding box center [191, 220] width 382 height 441
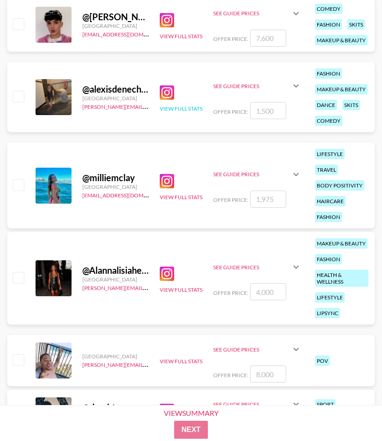
scroll to position [25500, 0]
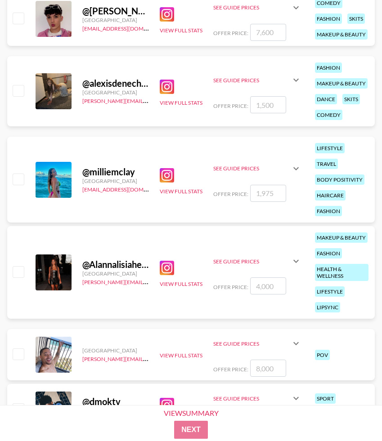
click at [166, 174] on img at bounding box center [167, 175] width 14 height 14
click at [194, 192] on button "View Full Stats" at bounding box center [181, 191] width 43 height 7
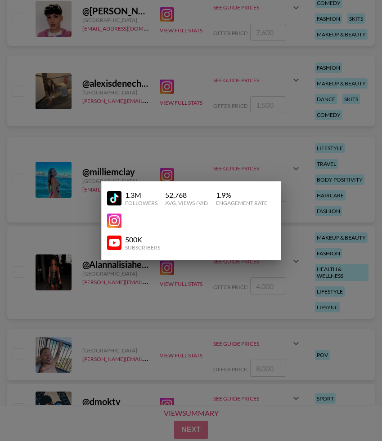
click at [116, 198] on img at bounding box center [114, 198] width 14 height 14
click at [77, 175] on div at bounding box center [191, 220] width 382 height 441
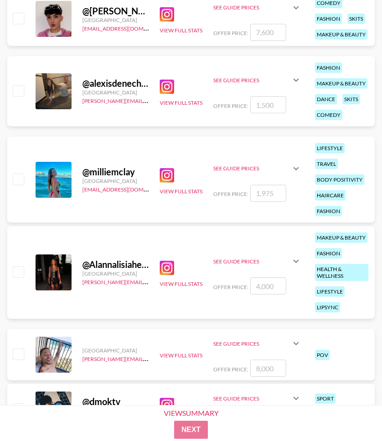
click at [160, 270] on img at bounding box center [167, 268] width 14 height 14
click at [183, 287] on button "View Full Stats" at bounding box center [181, 284] width 43 height 7
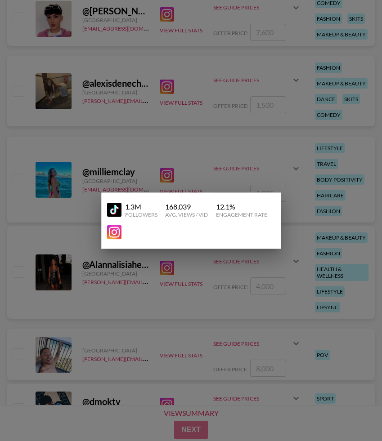
click at [116, 209] on img at bounding box center [114, 210] width 14 height 14
click at [75, 153] on div at bounding box center [191, 220] width 382 height 441
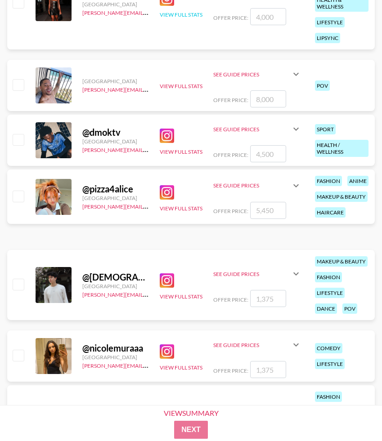
scroll to position [25815, 0]
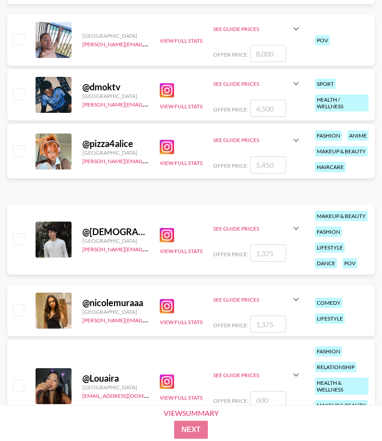
click at [164, 154] on img at bounding box center [167, 147] width 14 height 14
click at [168, 166] on button "View Full Stats" at bounding box center [181, 163] width 43 height 7
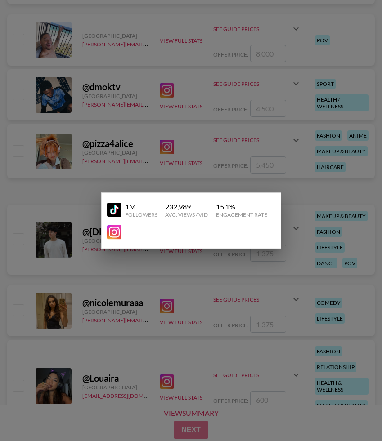
click at [115, 208] on img at bounding box center [114, 210] width 14 height 14
click at [132, 281] on div at bounding box center [191, 220] width 382 height 441
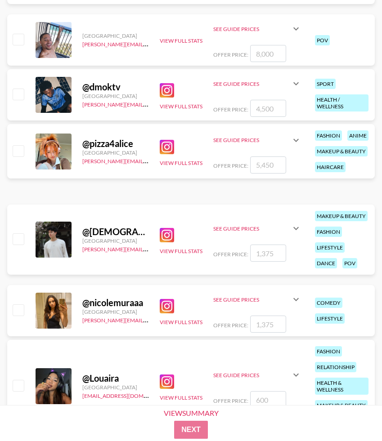
click at [167, 306] on img at bounding box center [167, 306] width 14 height 14
click at [197, 317] on div "View Full Stats" at bounding box center [181, 311] width 43 height 31
click at [189, 322] on button "View Full Stats" at bounding box center [181, 322] width 43 height 7
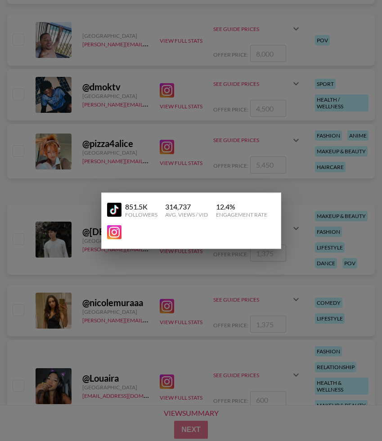
click at [114, 208] on img at bounding box center [114, 210] width 14 height 14
click at [97, 190] on div at bounding box center [191, 220] width 382 height 441
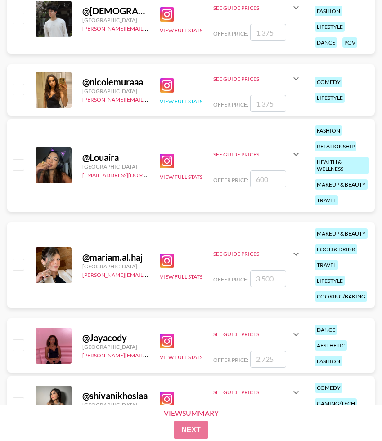
scroll to position [26062, 0]
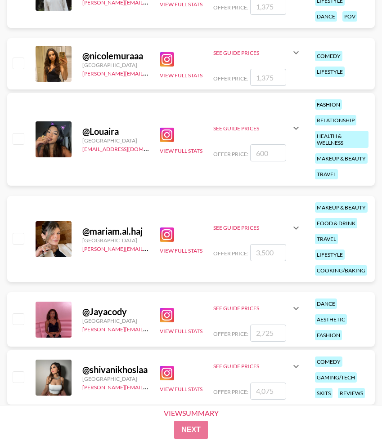
click at [165, 138] on img at bounding box center [167, 135] width 14 height 14
click at [183, 153] on button "View Full Stats" at bounding box center [181, 151] width 43 height 7
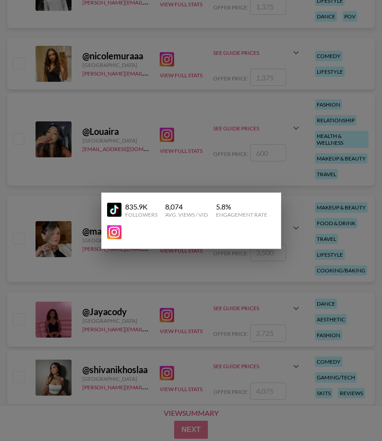
click at [110, 207] on img at bounding box center [114, 210] width 14 height 14
click at [82, 193] on div at bounding box center [191, 220] width 382 height 441
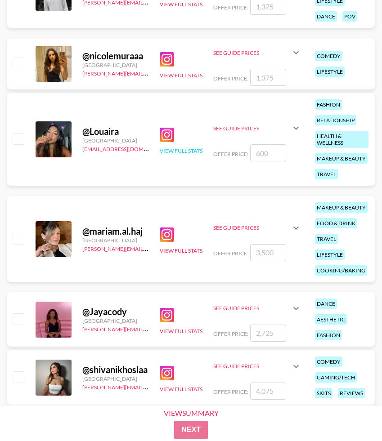
scroll to position [26130, 0]
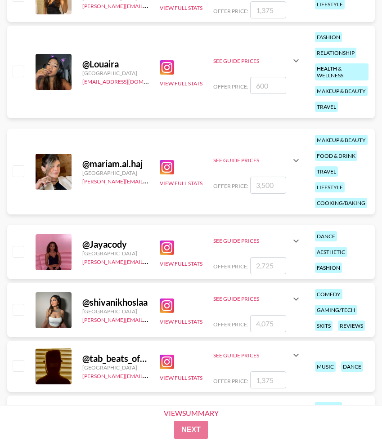
click at [163, 166] on img at bounding box center [167, 167] width 14 height 14
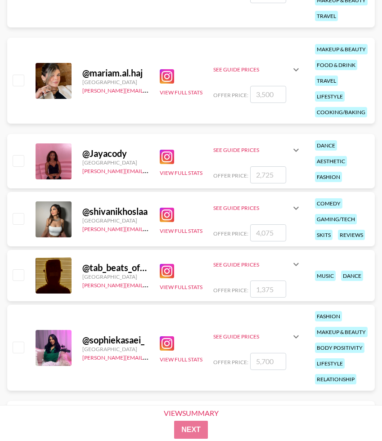
scroll to position [26225, 0]
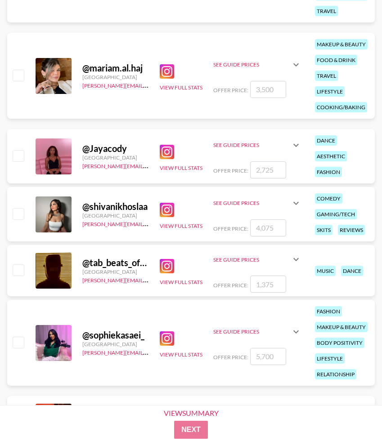
click at [163, 147] on img at bounding box center [167, 152] width 14 height 14
click at [177, 167] on button "View Full Stats" at bounding box center [181, 168] width 43 height 7
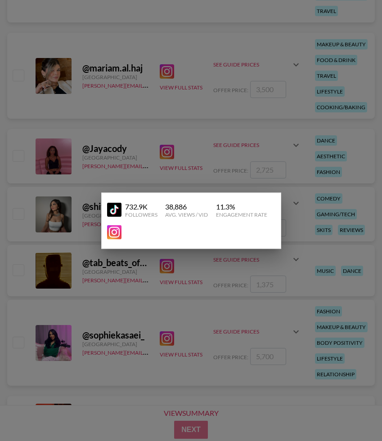
click at [111, 210] on img at bounding box center [114, 210] width 14 height 14
click at [79, 145] on div at bounding box center [191, 220] width 382 height 441
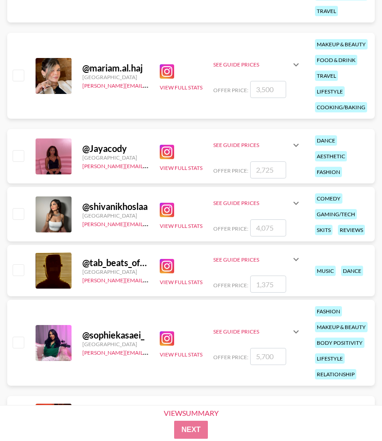
click at [165, 214] on img at bounding box center [167, 210] width 14 height 14
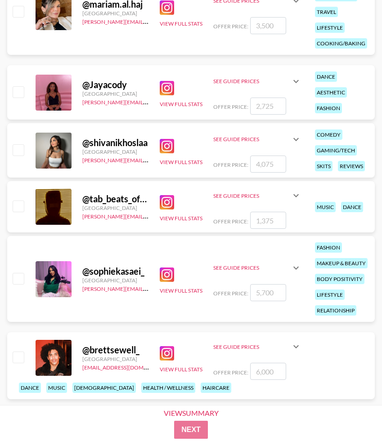
scroll to position [26300, 0]
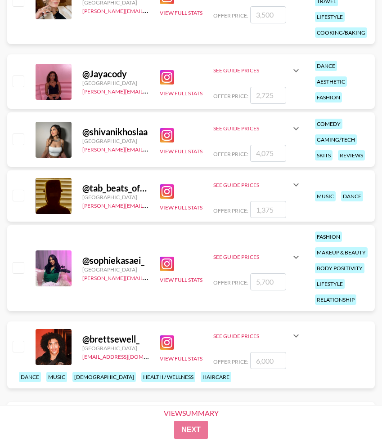
click at [162, 266] on img at bounding box center [167, 264] width 14 height 14
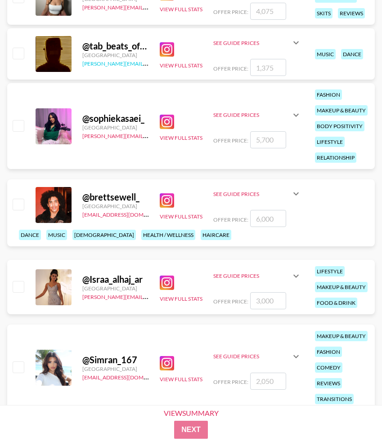
scroll to position [26445, 0]
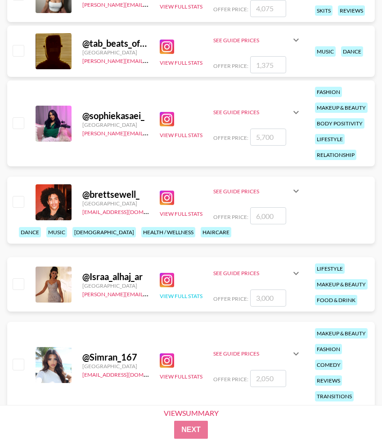
click at [178, 300] on button "View Full Stats" at bounding box center [181, 296] width 43 height 7
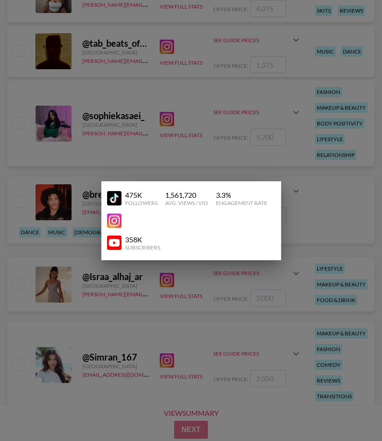
click at [113, 220] on img at bounding box center [114, 221] width 14 height 14
click at [100, 161] on div at bounding box center [191, 220] width 382 height 441
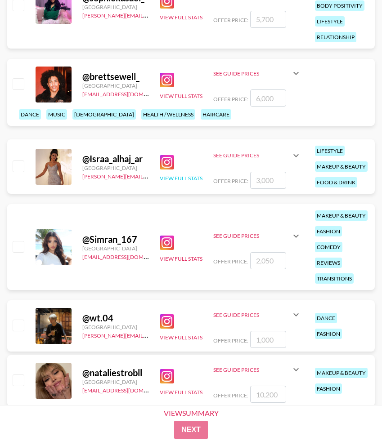
scroll to position [26563, 0]
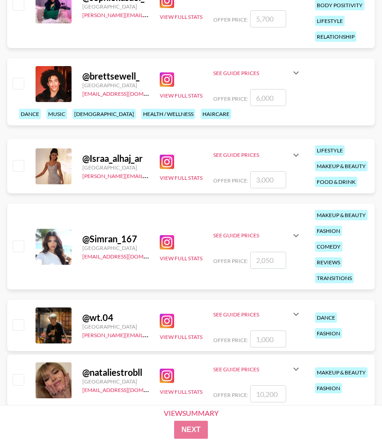
click at [170, 156] on div "View Full Stats" at bounding box center [181, 166] width 43 height 31
click at [173, 160] on img at bounding box center [167, 162] width 14 height 14
click at [162, 250] on img at bounding box center [167, 242] width 14 height 14
click at [173, 262] on button "View Full Stats" at bounding box center [181, 258] width 43 height 7
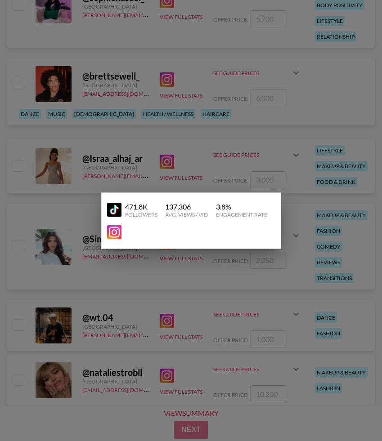
click at [112, 210] on img at bounding box center [114, 210] width 14 height 14
click at [75, 133] on div at bounding box center [191, 220] width 382 height 441
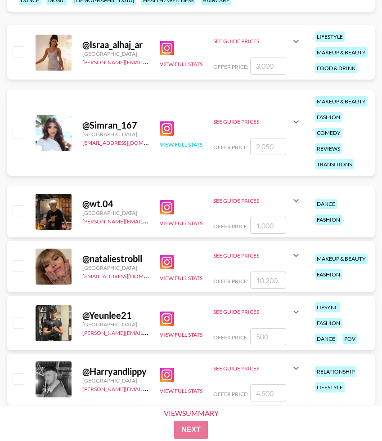
scroll to position [26706, 0]
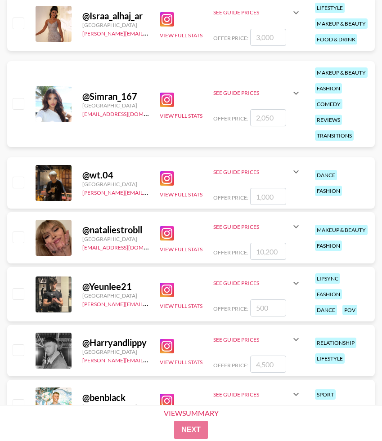
click at [169, 232] on img at bounding box center [167, 233] width 14 height 14
click at [165, 249] on button "View Full Stats" at bounding box center [181, 249] width 43 height 7
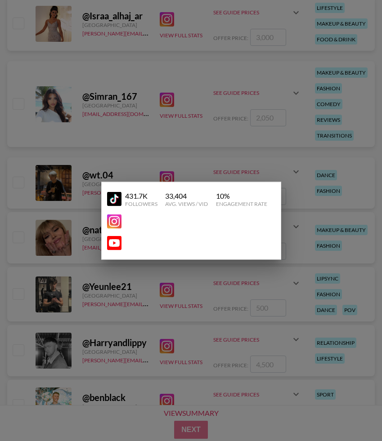
click at [112, 199] on img at bounding box center [114, 199] width 14 height 14
click at [111, 138] on div at bounding box center [191, 220] width 382 height 441
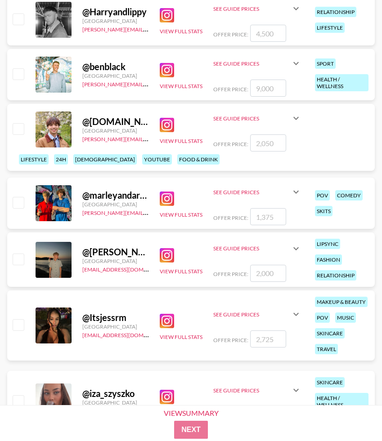
scroll to position [27128, 0]
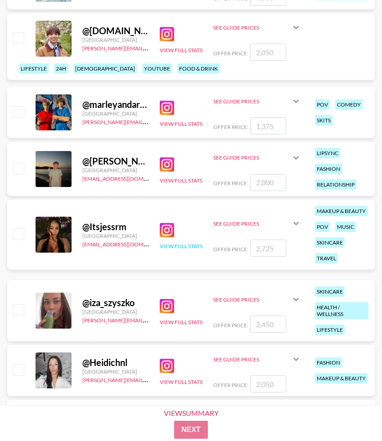
click at [173, 250] on button "View Full Stats" at bounding box center [181, 246] width 43 height 7
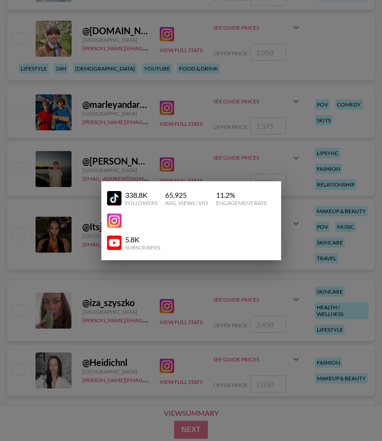
click at [119, 224] on img at bounding box center [114, 221] width 14 height 14
click at [66, 102] on div at bounding box center [191, 220] width 382 height 441
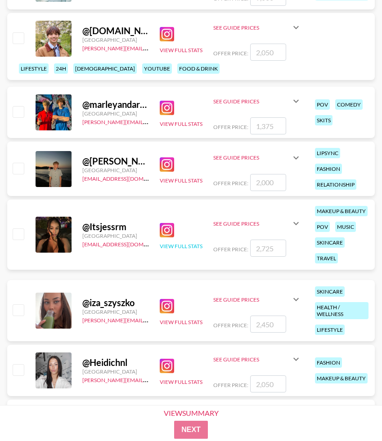
click at [179, 247] on button "View Full Stats" at bounding box center [181, 246] width 43 height 7
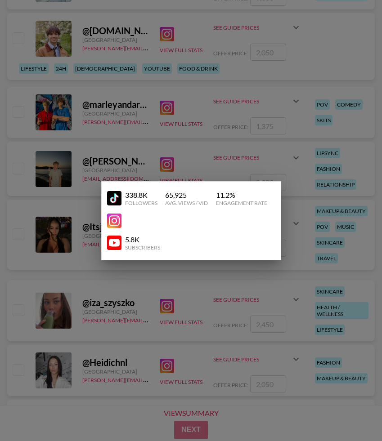
click at [113, 204] on img at bounding box center [114, 198] width 14 height 14
click at [100, 101] on div at bounding box center [191, 220] width 382 height 441
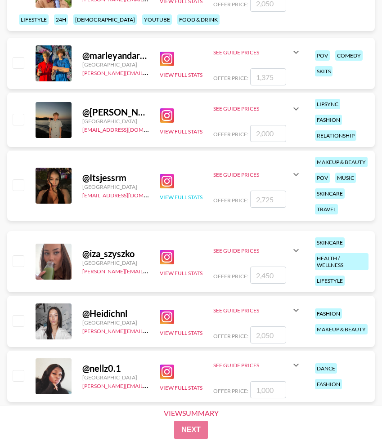
scroll to position [27182, 0]
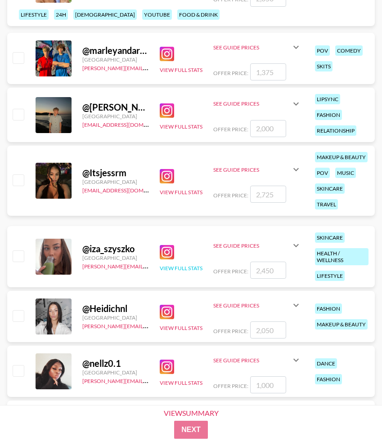
click at [171, 267] on button "View Full Stats" at bounding box center [181, 268] width 43 height 7
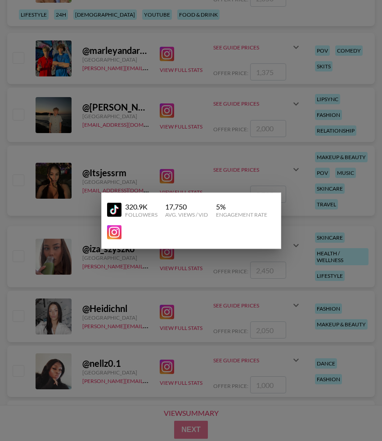
click at [113, 232] on img at bounding box center [114, 232] width 14 height 14
click at [51, 206] on div at bounding box center [191, 220] width 382 height 441
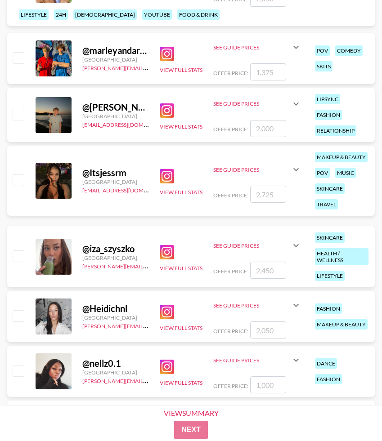
click at [170, 316] on img at bounding box center [167, 312] width 14 height 14
click at [164, 327] on button "View Full Stats" at bounding box center [181, 328] width 43 height 7
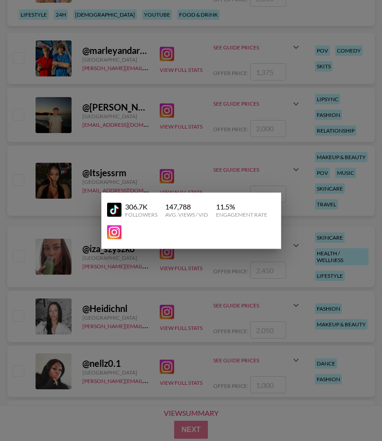
click at [117, 211] on img at bounding box center [114, 210] width 14 height 14
click at [75, 97] on div at bounding box center [191, 220] width 382 height 441
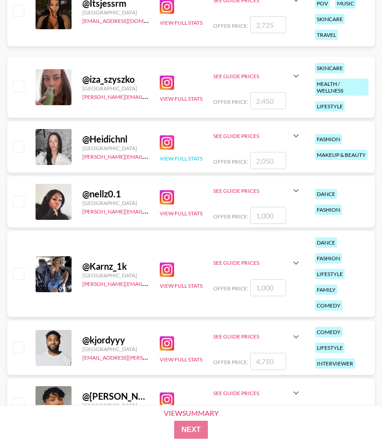
scroll to position [27353, 0]
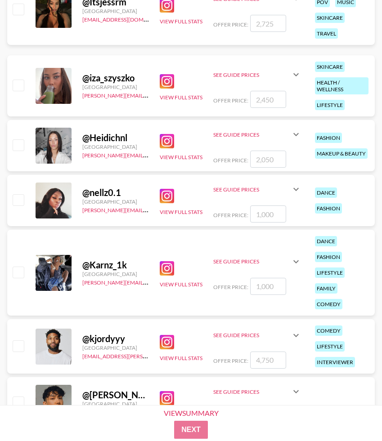
click at [167, 196] on img at bounding box center [167, 196] width 14 height 14
click at [162, 211] on button "View Full Stats" at bounding box center [181, 212] width 43 height 7
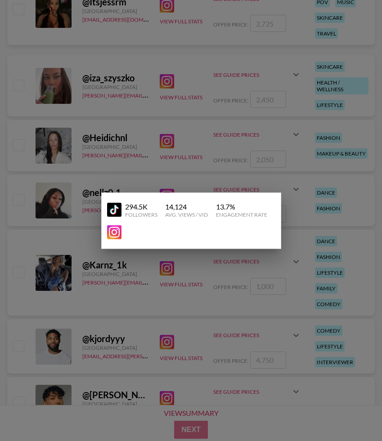
click at [117, 211] on img at bounding box center [114, 210] width 14 height 14
click at [79, 165] on div at bounding box center [191, 220] width 382 height 441
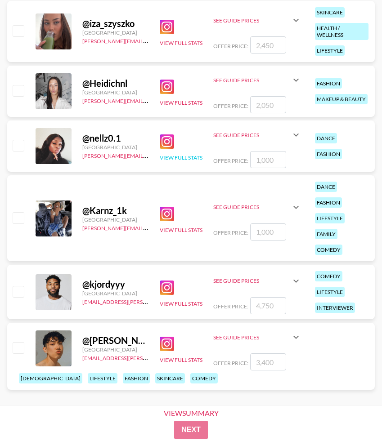
scroll to position [27441, 0]
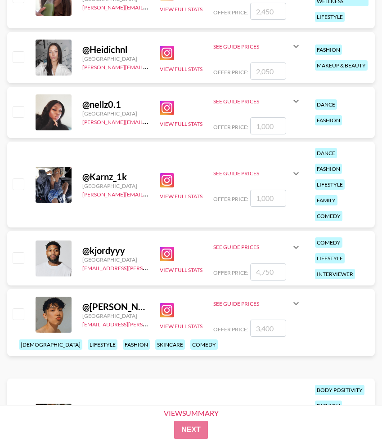
click at [164, 181] on img at bounding box center [167, 180] width 14 height 14
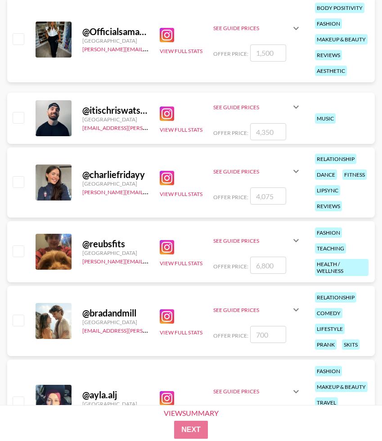
scroll to position [27837, 0]
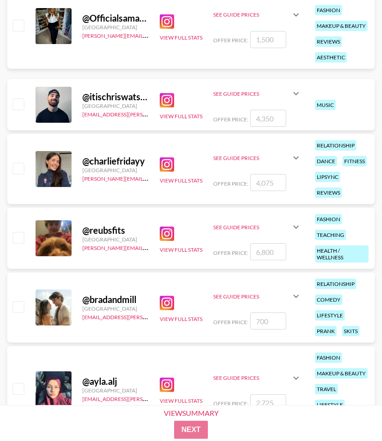
click at [162, 27] on img at bounding box center [167, 21] width 14 height 14
click at [166, 160] on img at bounding box center [167, 164] width 14 height 14
click at [161, 178] on button "View Full Stats" at bounding box center [181, 180] width 43 height 7
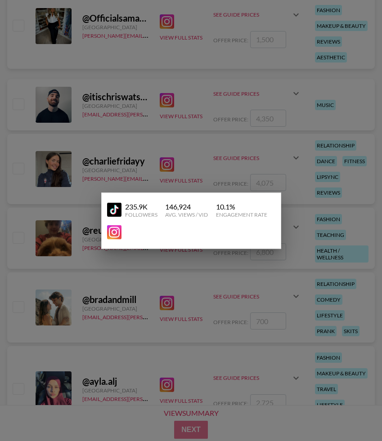
click at [113, 206] on img at bounding box center [114, 210] width 14 height 14
click at [93, 166] on div at bounding box center [191, 220] width 382 height 441
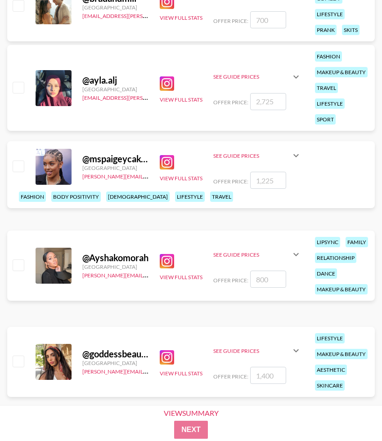
scroll to position [28168, 0]
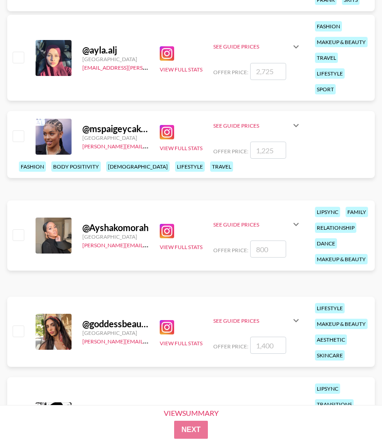
click at [170, 139] on img at bounding box center [167, 132] width 14 height 14
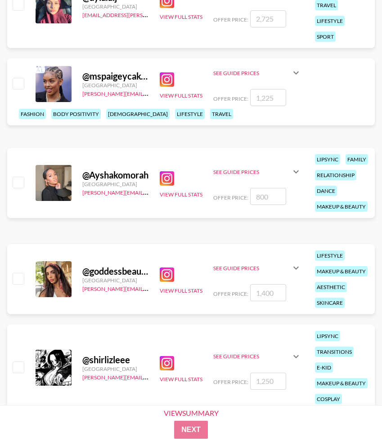
scroll to position [28245, 0]
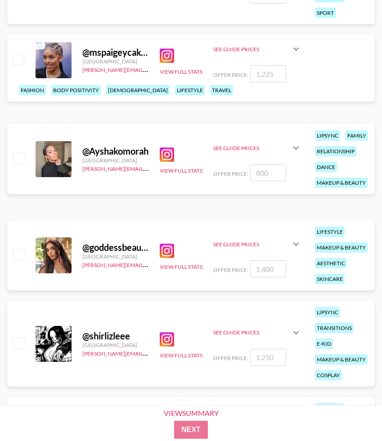
click at [165, 162] on img at bounding box center [167, 155] width 14 height 14
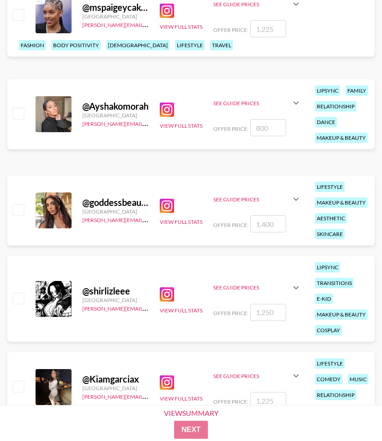
click at [171, 208] on img at bounding box center [167, 206] width 14 height 14
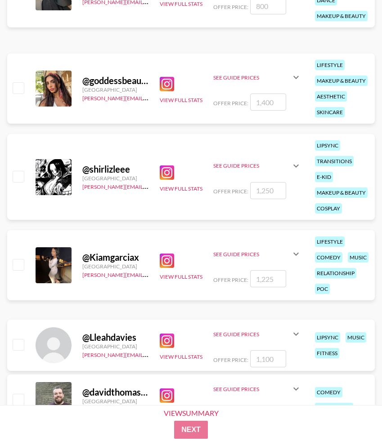
scroll to position [28414, 0]
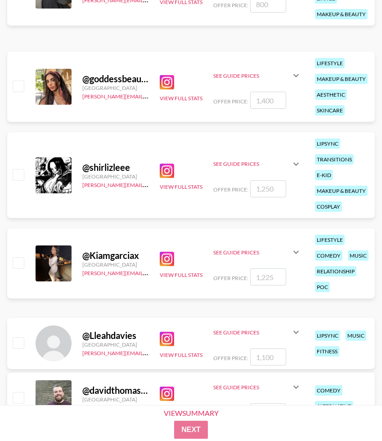
click at [169, 264] on img at bounding box center [167, 259] width 14 height 14
click at [180, 279] on div "View Full Stats" at bounding box center [181, 263] width 43 height 31
click at [188, 278] on button "View Full Stats" at bounding box center [181, 275] width 43 height 7
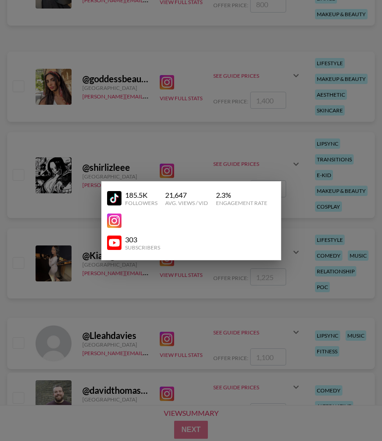
click at [112, 201] on img at bounding box center [114, 198] width 14 height 14
click at [66, 146] on div at bounding box center [191, 220] width 382 height 441
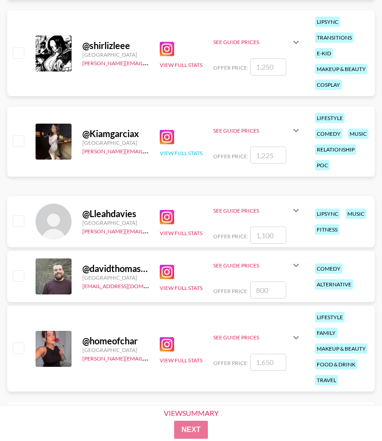
scroll to position [28536, 0]
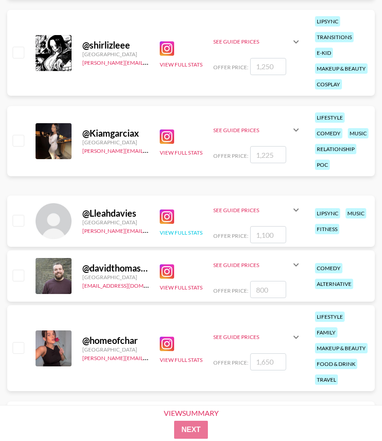
click at [166, 233] on button "View Full Stats" at bounding box center [181, 232] width 43 height 7
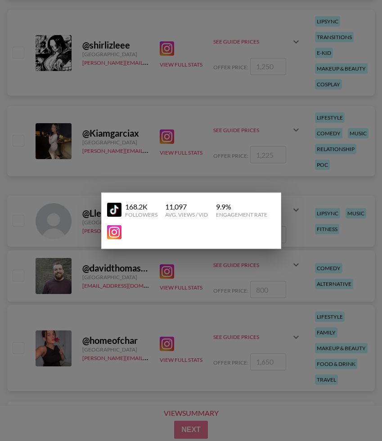
click at [113, 230] on img at bounding box center [114, 232] width 14 height 14
click at [112, 208] on img at bounding box center [114, 210] width 14 height 14
click at [114, 125] on div at bounding box center [191, 220] width 382 height 441
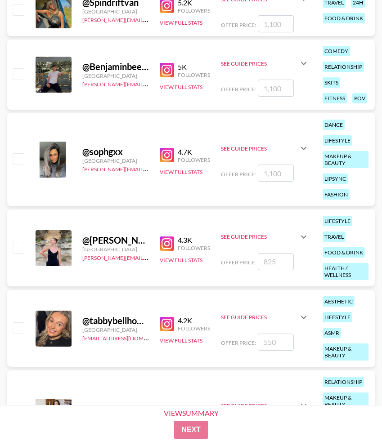
scroll to position [23078, 0]
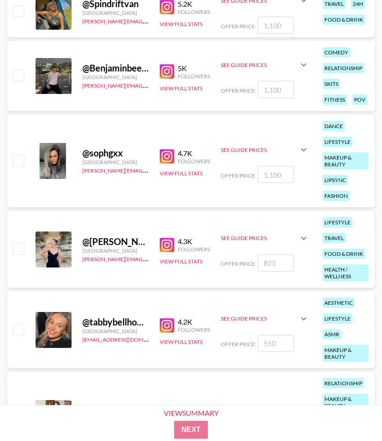
click at [301, 153] on icon at bounding box center [303, 149] width 11 height 11
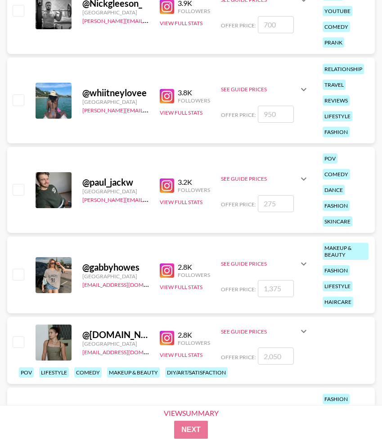
scroll to position [23579, 0]
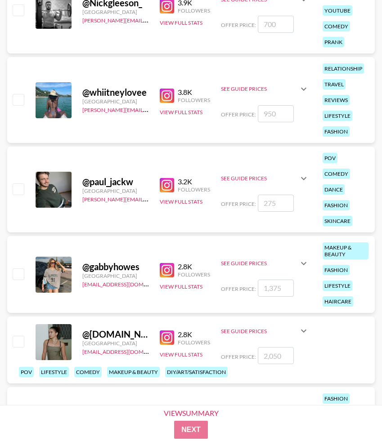
click at [304, 263] on icon at bounding box center [303, 263] width 5 height 3
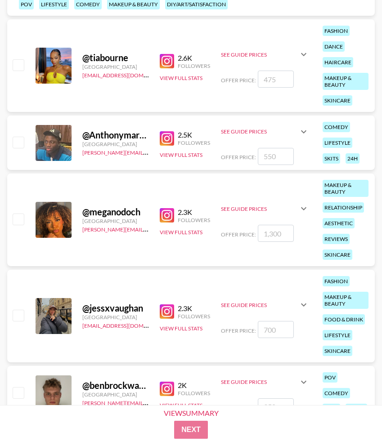
scroll to position [23949, 0]
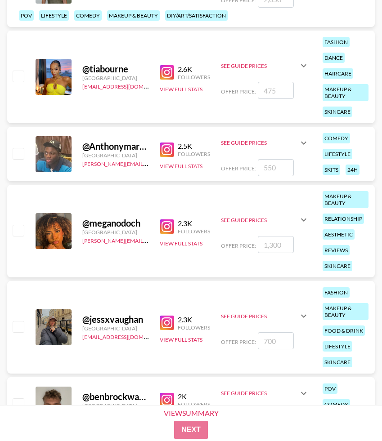
click at [305, 67] on icon at bounding box center [303, 65] width 11 height 11
click at [302, 221] on icon at bounding box center [303, 220] width 11 height 11
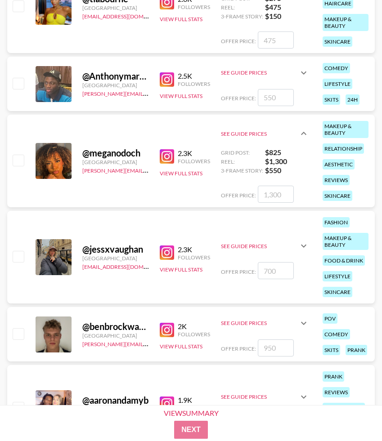
scroll to position [24023, 0]
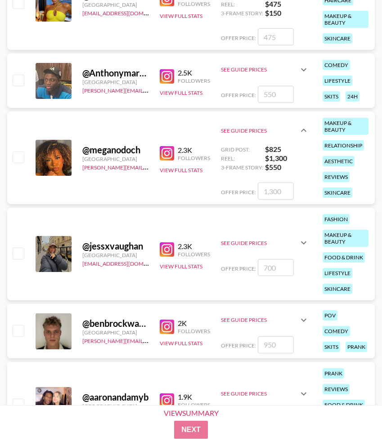
click at [304, 244] on icon at bounding box center [303, 243] width 11 height 11
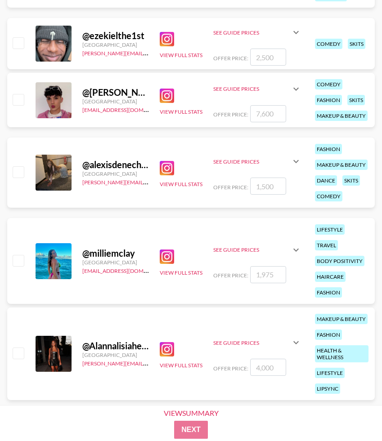
scroll to position [25350, 0]
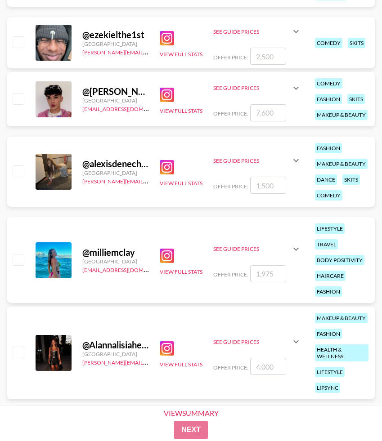
click at [296, 162] on icon at bounding box center [296, 160] width 11 height 11
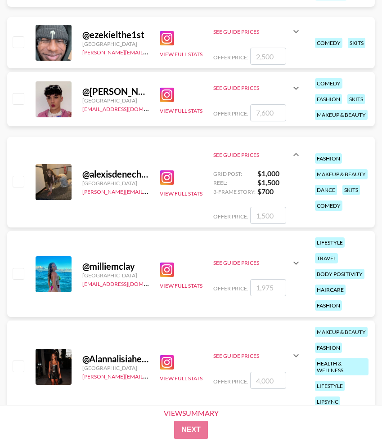
click at [296, 263] on icon at bounding box center [295, 262] width 5 height 3
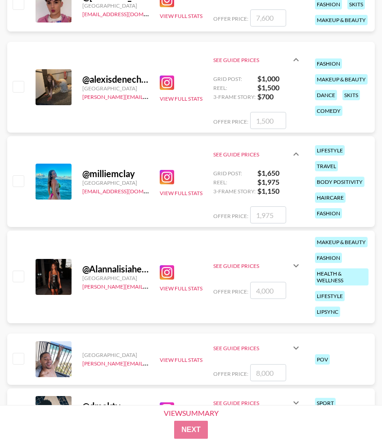
scroll to position [25449, 0]
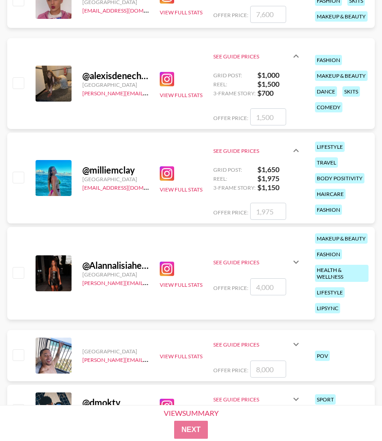
click at [297, 264] on icon at bounding box center [295, 262] width 5 height 3
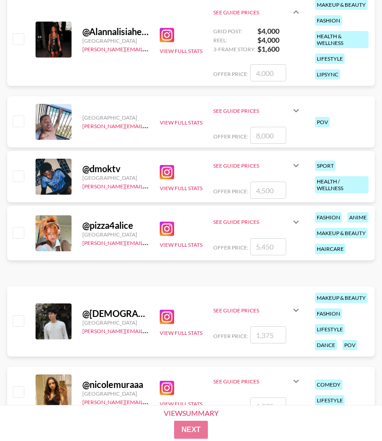
scroll to position [25684, 0]
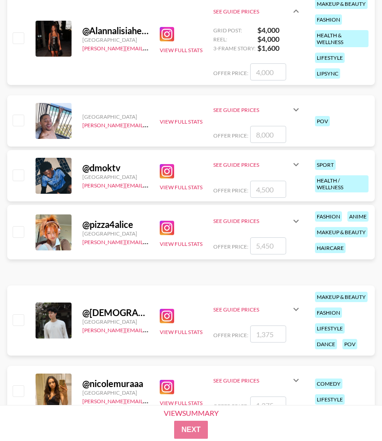
click at [297, 227] on icon at bounding box center [296, 221] width 11 height 11
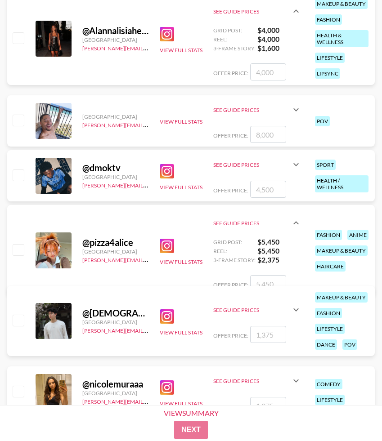
click at [297, 231] on div "See Guide Prices" at bounding box center [257, 223] width 88 height 29
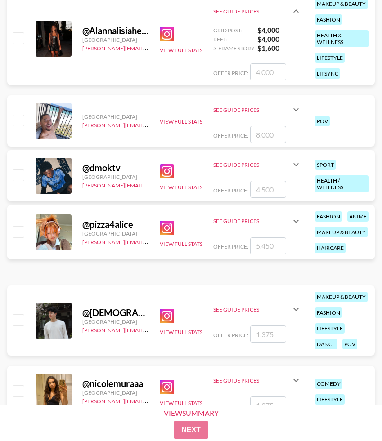
click at [297, 223] on icon at bounding box center [295, 221] width 5 height 3
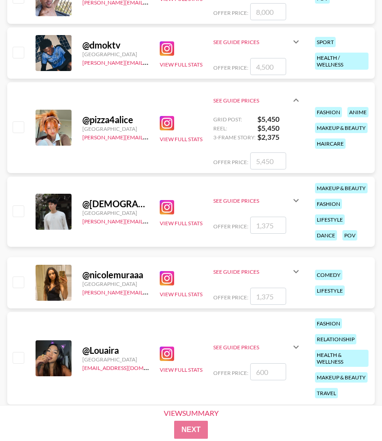
scroll to position [25810, 0]
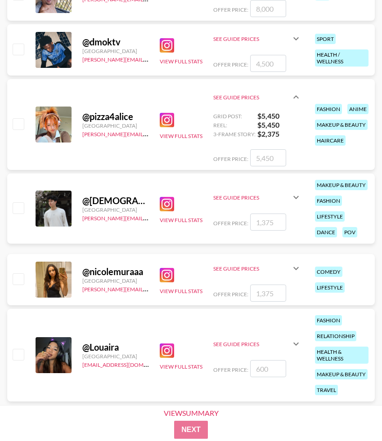
click at [296, 269] on icon at bounding box center [296, 268] width 11 height 11
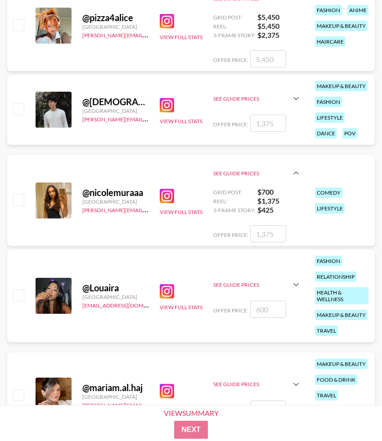
scroll to position [25908, 0]
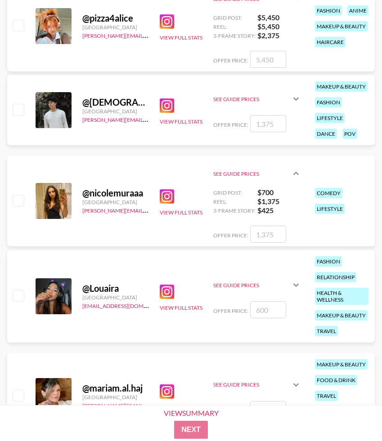
click at [296, 287] on icon at bounding box center [295, 285] width 5 height 3
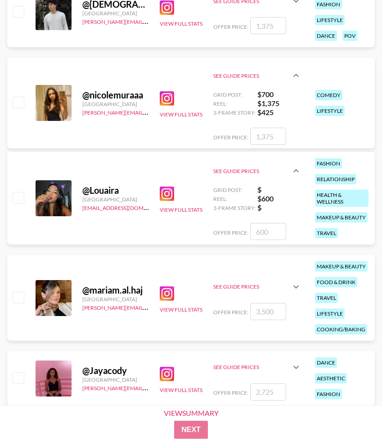
scroll to position [26042, 0]
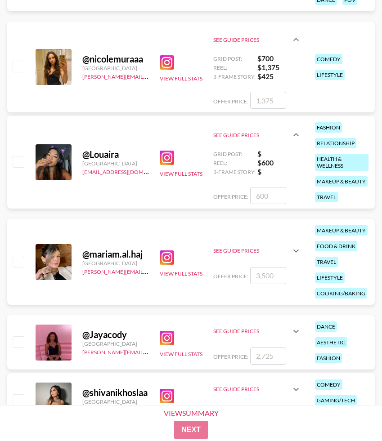
click at [297, 330] on icon at bounding box center [296, 331] width 11 height 11
click at [296, 333] on icon at bounding box center [296, 331] width 11 height 11
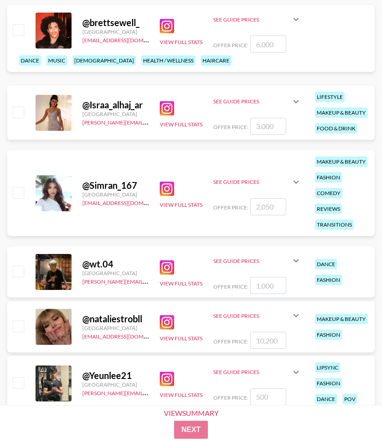
scroll to position [26671, 0]
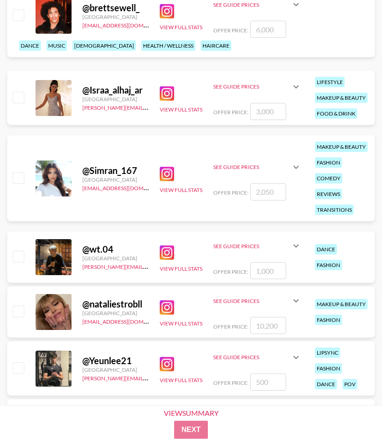
click at [298, 171] on icon at bounding box center [296, 167] width 11 height 11
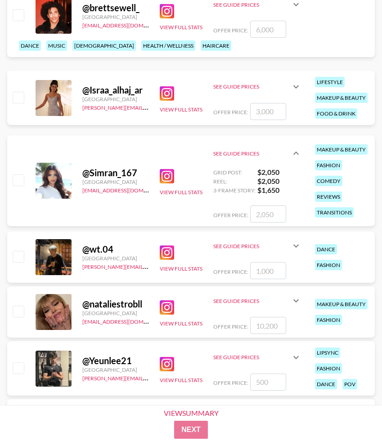
click at [297, 300] on icon at bounding box center [296, 301] width 11 height 11
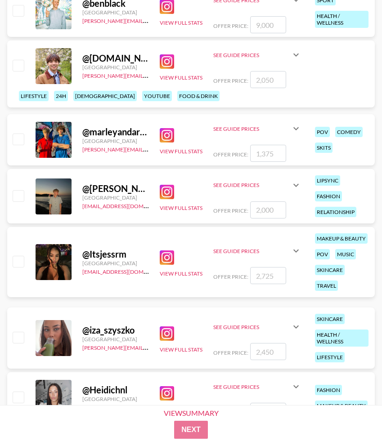
scroll to position [27181, 0]
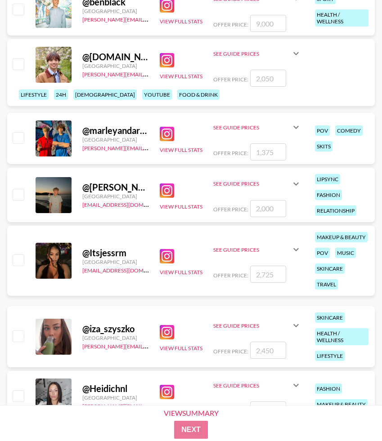
click at [298, 251] on icon at bounding box center [295, 249] width 5 height 3
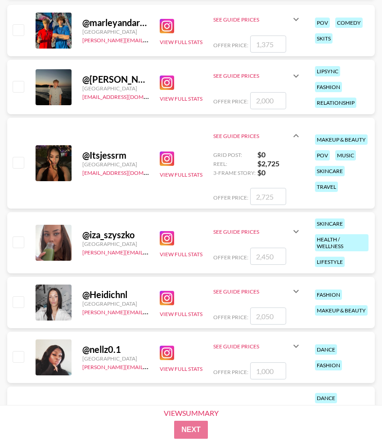
scroll to position [27324, 0]
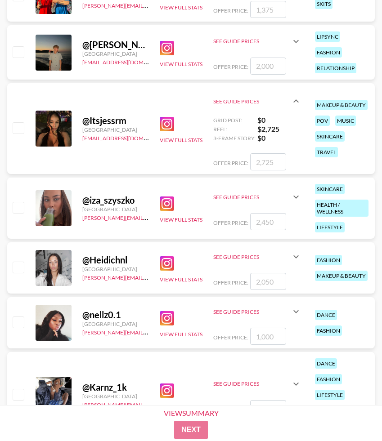
click at [298, 257] on icon at bounding box center [296, 256] width 11 height 11
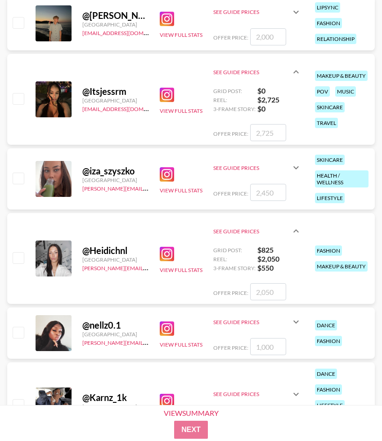
scroll to position [27354, 0]
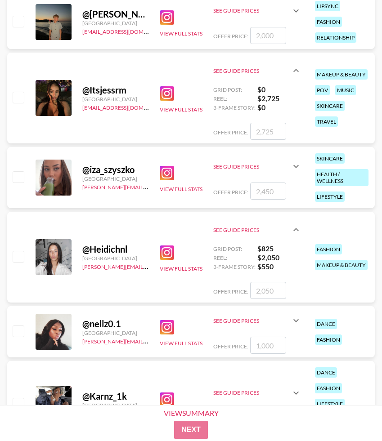
click at [296, 319] on icon at bounding box center [296, 320] width 11 height 11
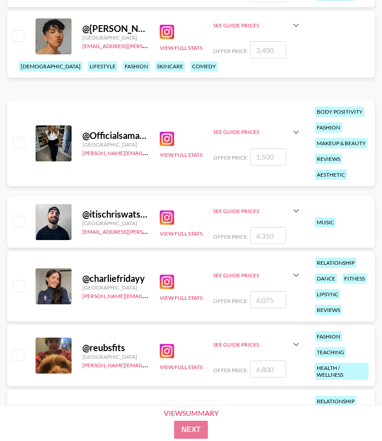
scroll to position [27891, 0]
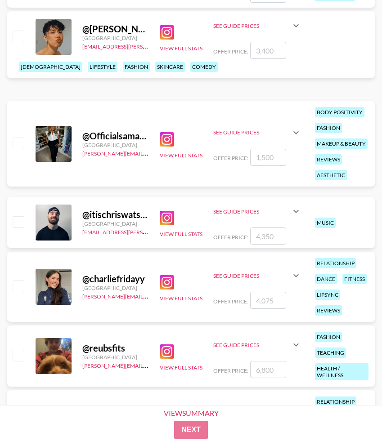
click at [299, 275] on icon at bounding box center [296, 275] width 11 height 11
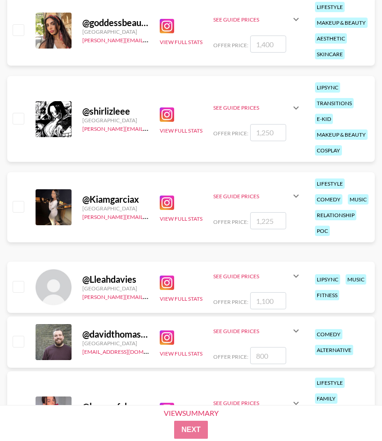
scroll to position [28624, 0]
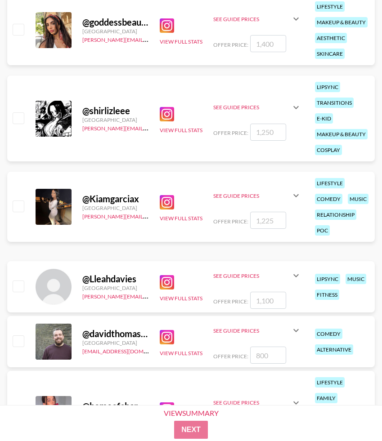
click at [298, 198] on icon at bounding box center [295, 195] width 5 height 3
click at [298, 203] on div "See Guide Prices" at bounding box center [257, 196] width 88 height 22
click at [295, 201] on icon at bounding box center [296, 195] width 11 height 11
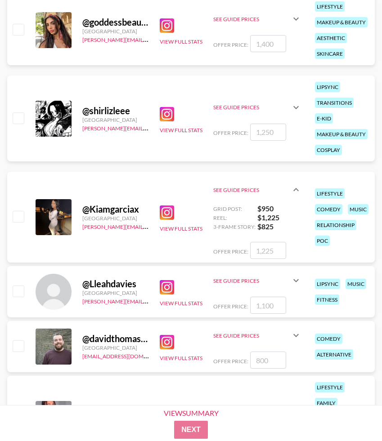
click at [298, 280] on icon at bounding box center [295, 280] width 5 height 3
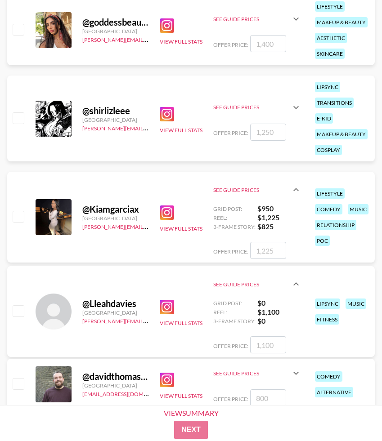
click at [298, 280] on icon at bounding box center [296, 284] width 11 height 11
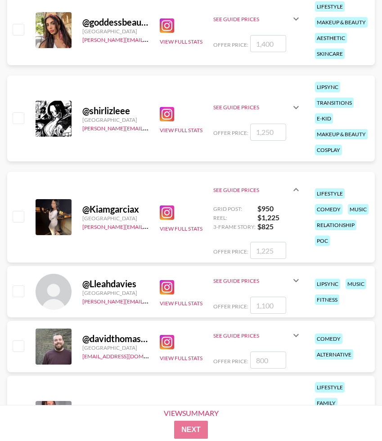
click at [296, 279] on icon at bounding box center [296, 280] width 11 height 11
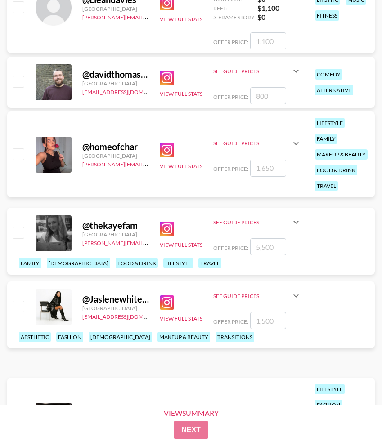
scroll to position [28935, 0]
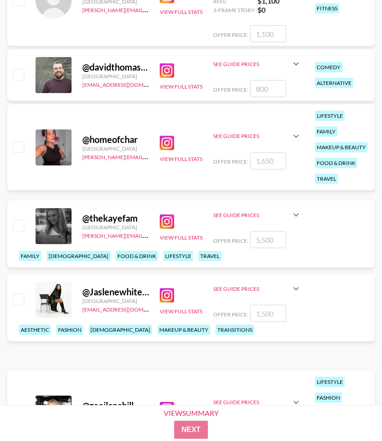
click at [162, 147] on img at bounding box center [167, 143] width 14 height 14
click at [295, 138] on icon at bounding box center [295, 136] width 5 height 3
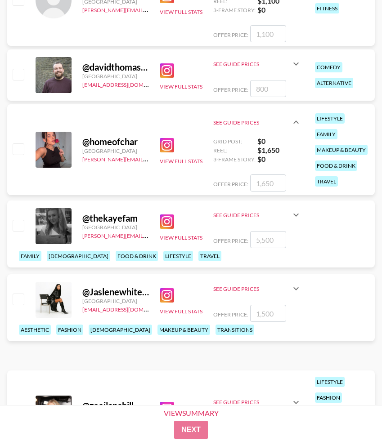
click at [165, 146] on img at bounding box center [167, 145] width 14 height 14
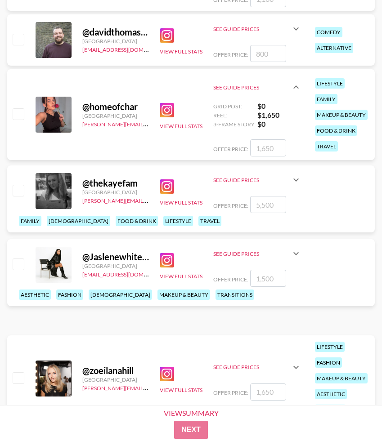
click at [162, 194] on img at bounding box center [167, 187] width 14 height 14
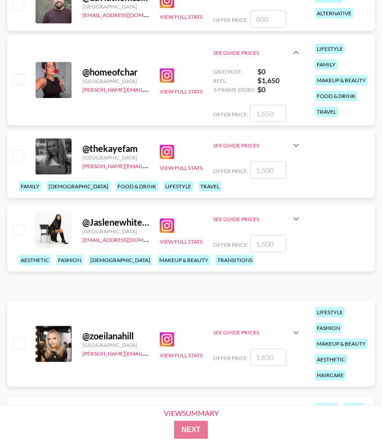
scroll to position [29016, 0]
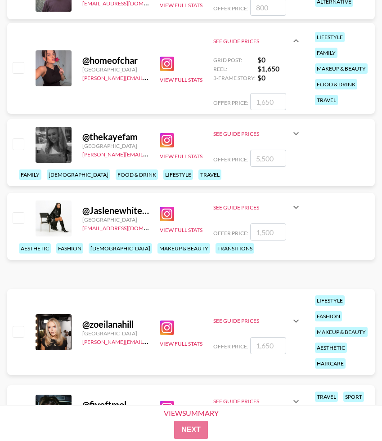
click at [173, 221] on img at bounding box center [167, 214] width 14 height 14
click at [172, 233] on button "View Full Stats" at bounding box center [181, 230] width 43 height 7
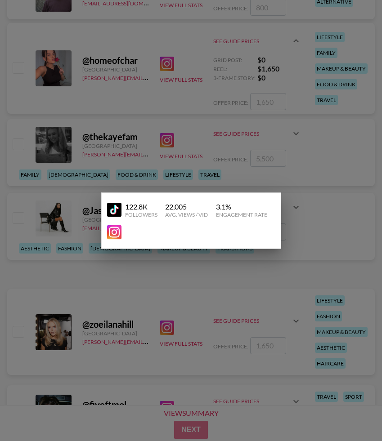
click at [114, 208] on img at bounding box center [114, 210] width 14 height 14
click at [111, 211] on img at bounding box center [114, 210] width 14 height 14
click at [80, 142] on div at bounding box center [191, 220] width 382 height 441
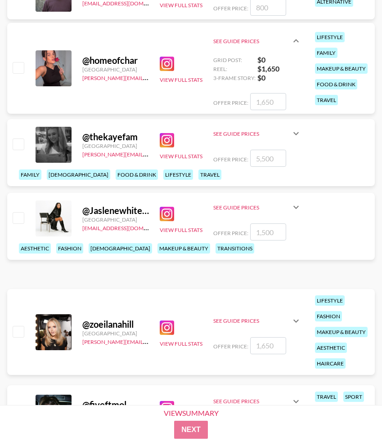
click at [293, 213] on icon at bounding box center [296, 207] width 11 height 11
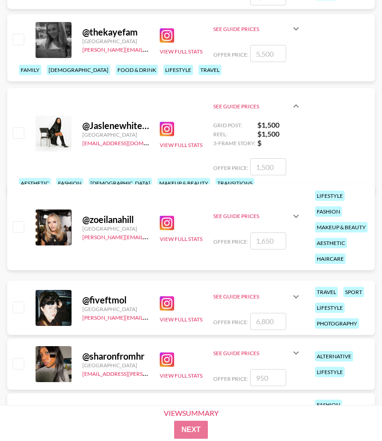
scroll to position [29156, 0]
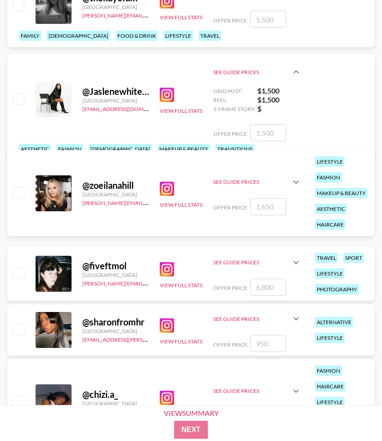
click at [168, 192] on img at bounding box center [167, 189] width 14 height 14
click at [179, 206] on button "View Full Stats" at bounding box center [181, 205] width 43 height 7
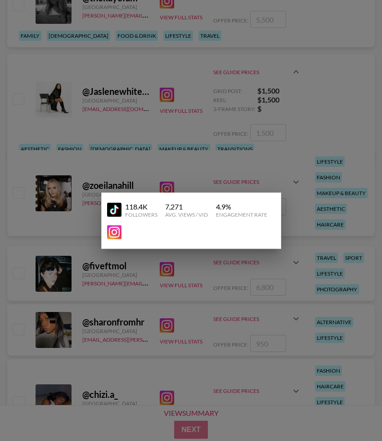
click at [117, 207] on img at bounding box center [114, 210] width 14 height 14
click at [93, 110] on div at bounding box center [191, 220] width 382 height 441
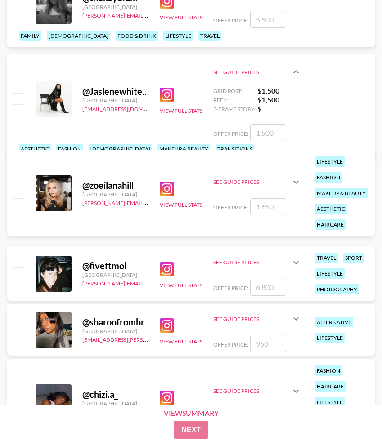
click at [297, 184] on icon at bounding box center [295, 181] width 5 height 3
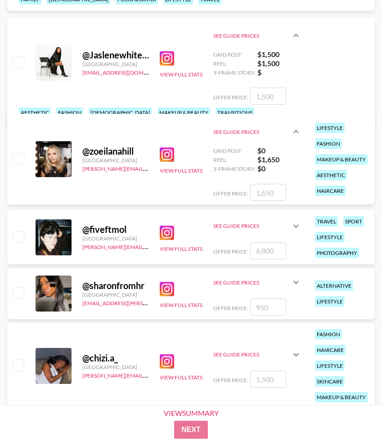
scroll to position [29193, 0]
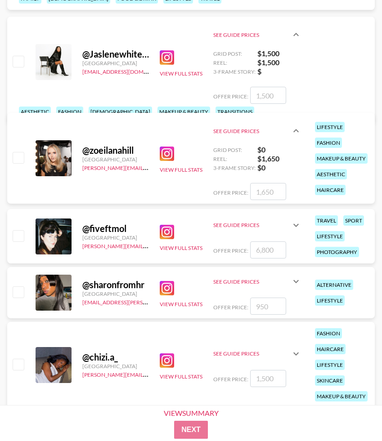
click at [164, 232] on img at bounding box center [167, 232] width 14 height 14
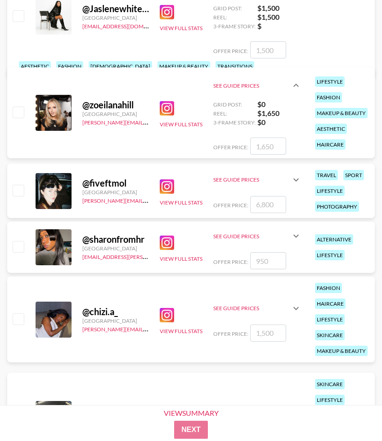
scroll to position [29300, 0]
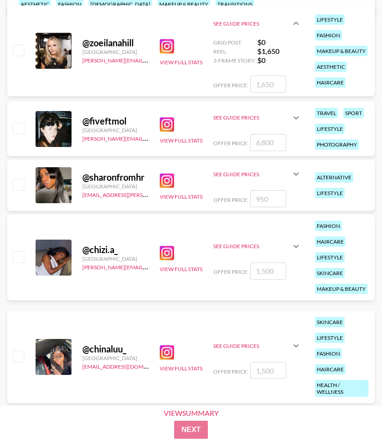
click at [167, 185] on img at bounding box center [167, 181] width 14 height 14
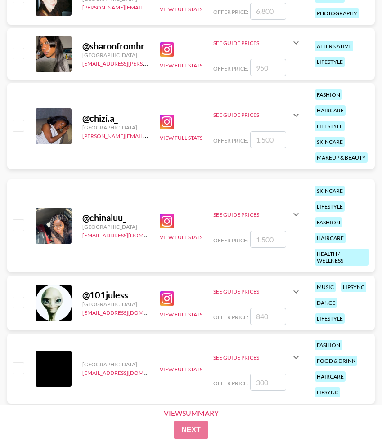
scroll to position [29436, 0]
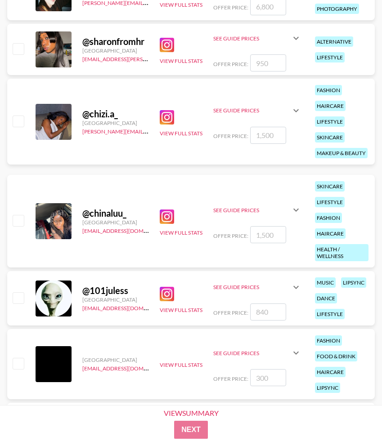
click at [160, 116] on img at bounding box center [167, 117] width 14 height 14
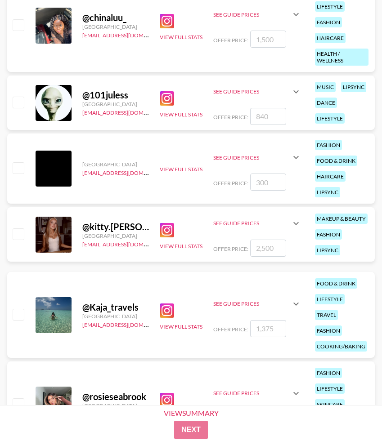
scroll to position [29633, 0]
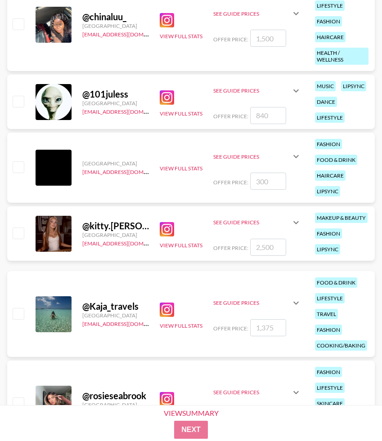
click at [168, 228] on img at bounding box center [167, 229] width 14 height 14
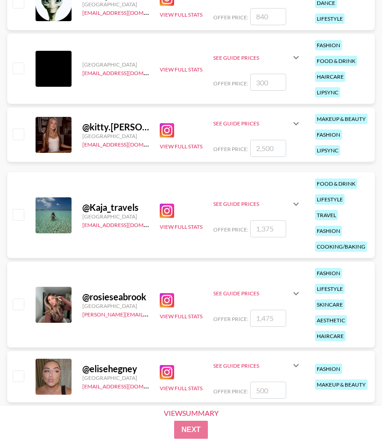
scroll to position [29734, 0]
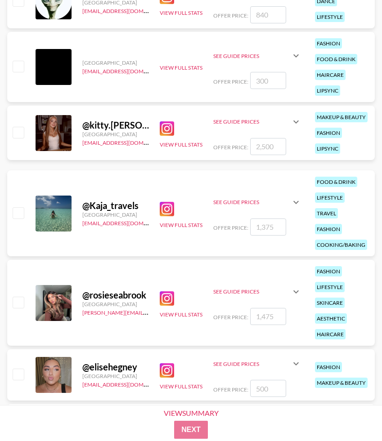
click at [166, 207] on img at bounding box center [167, 209] width 14 height 14
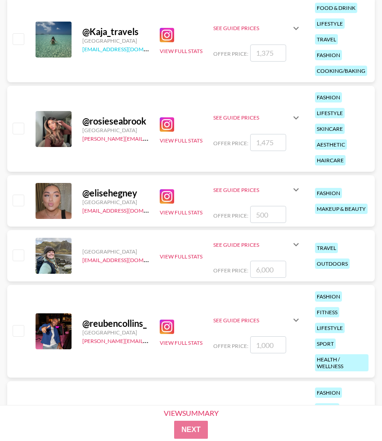
scroll to position [29908, 0]
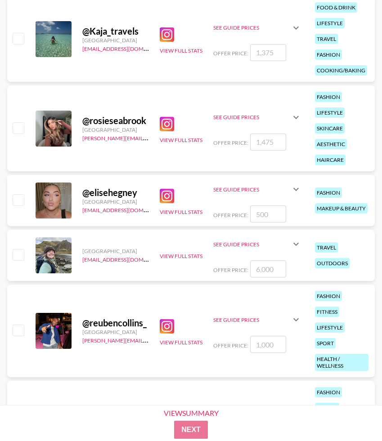
click at [165, 125] on img at bounding box center [167, 124] width 14 height 14
click at [198, 142] on button "View Full Stats" at bounding box center [181, 140] width 43 height 7
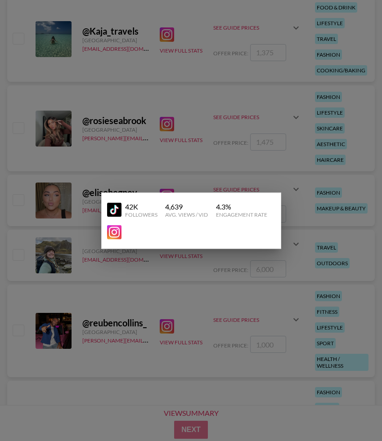
click at [116, 213] on img at bounding box center [114, 210] width 14 height 14
click at [65, 122] on div at bounding box center [191, 220] width 382 height 441
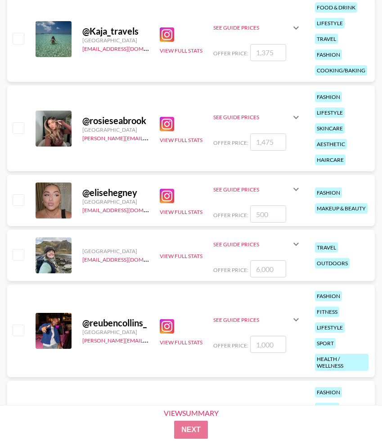
click at [299, 116] on icon at bounding box center [295, 117] width 5 height 3
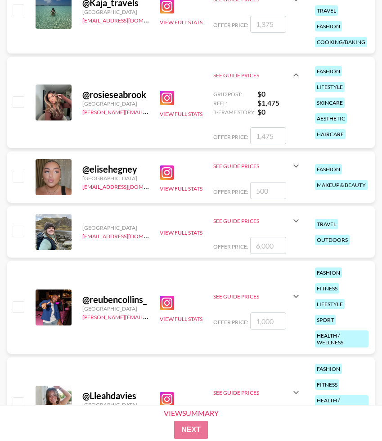
scroll to position [29938, 0]
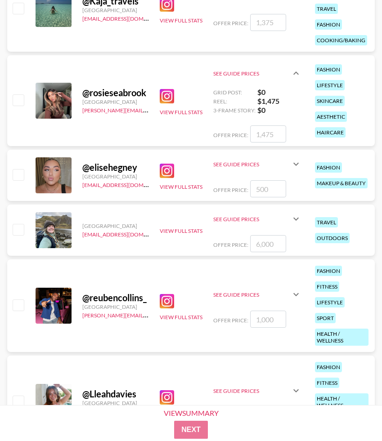
click at [166, 165] on img at bounding box center [167, 171] width 14 height 14
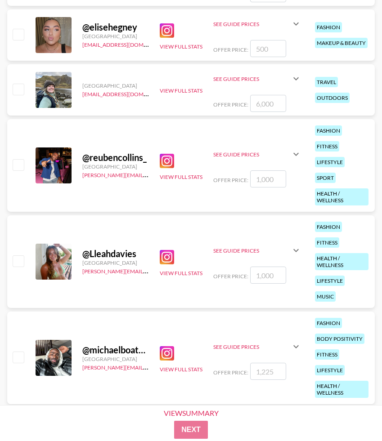
scroll to position [30080, 0]
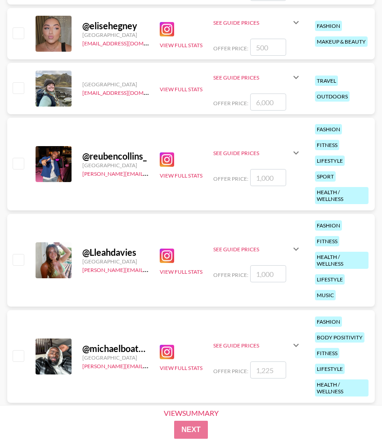
click at [166, 255] on img at bounding box center [167, 256] width 14 height 14
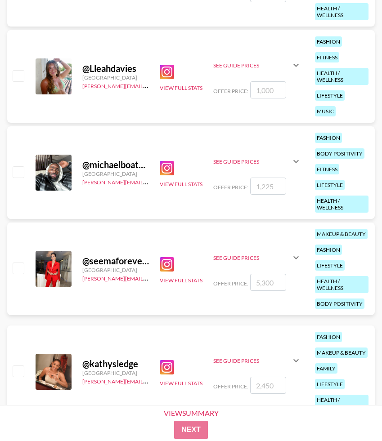
scroll to position [30293, 0]
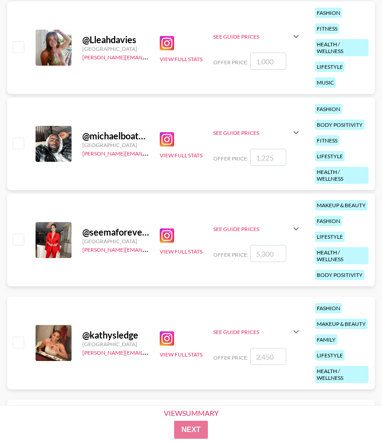
click at [163, 239] on img at bounding box center [167, 236] width 14 height 14
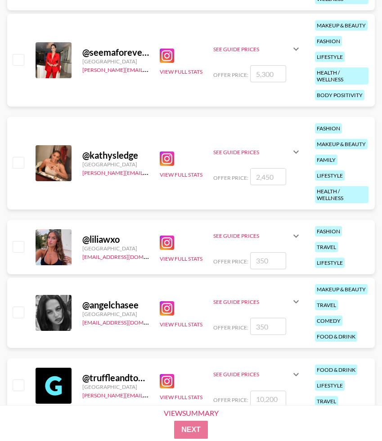
scroll to position [30472, 0]
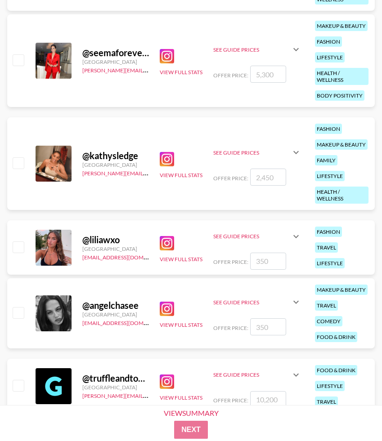
click at [166, 242] on img at bounding box center [167, 243] width 14 height 14
click at [164, 258] on button "View Full Stats" at bounding box center [181, 259] width 43 height 7
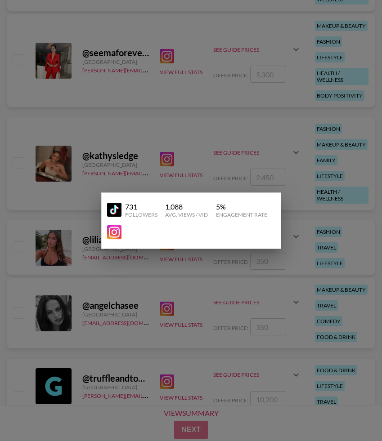
click at [116, 213] on img at bounding box center [114, 210] width 14 height 14
click at [110, 184] on div at bounding box center [191, 220] width 382 height 441
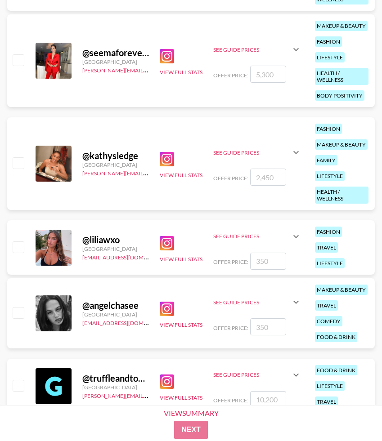
click at [296, 240] on icon at bounding box center [296, 236] width 11 height 11
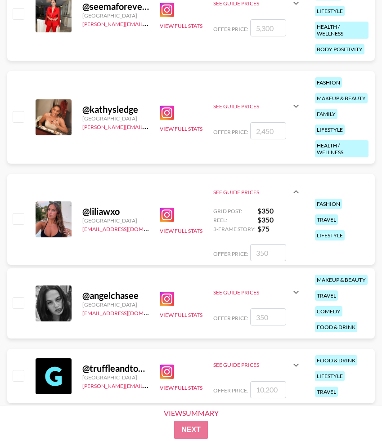
scroll to position [30542, 0]
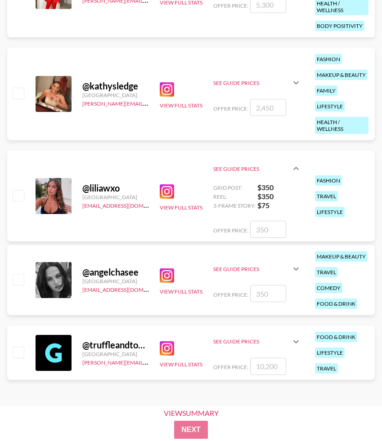
click at [164, 279] on img at bounding box center [167, 276] width 14 height 14
click at [164, 346] on img at bounding box center [167, 348] width 14 height 14
